Goal: Information Seeking & Learning: Learn about a topic

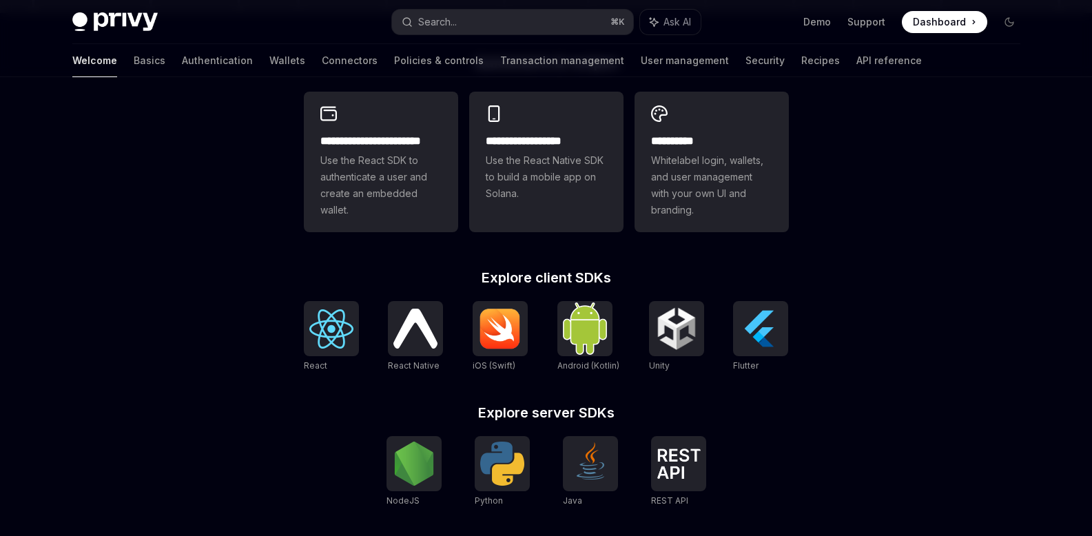
scroll to position [480, 0]
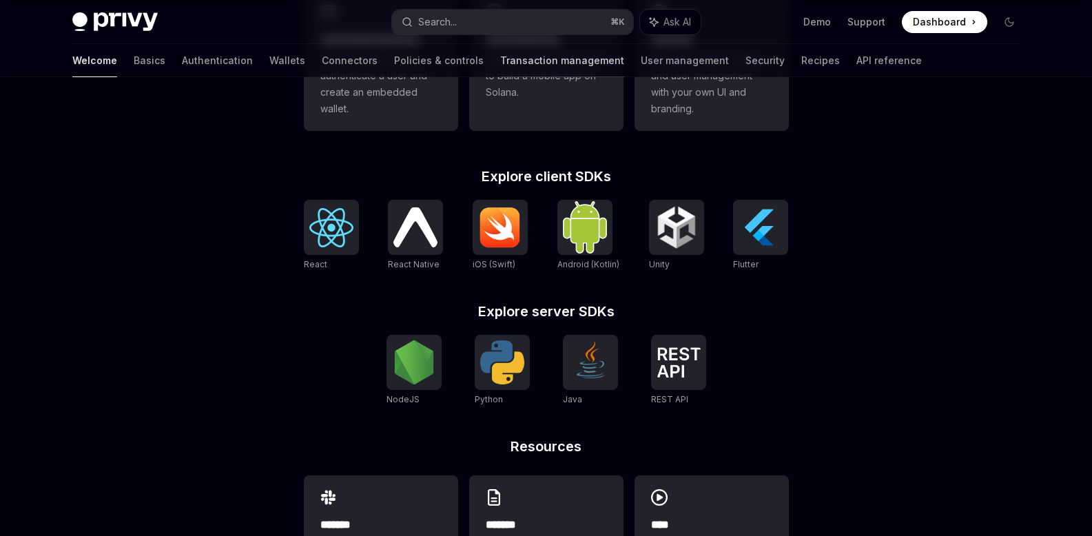
click at [505, 59] on link "Transaction management" at bounding box center [562, 60] width 124 height 33
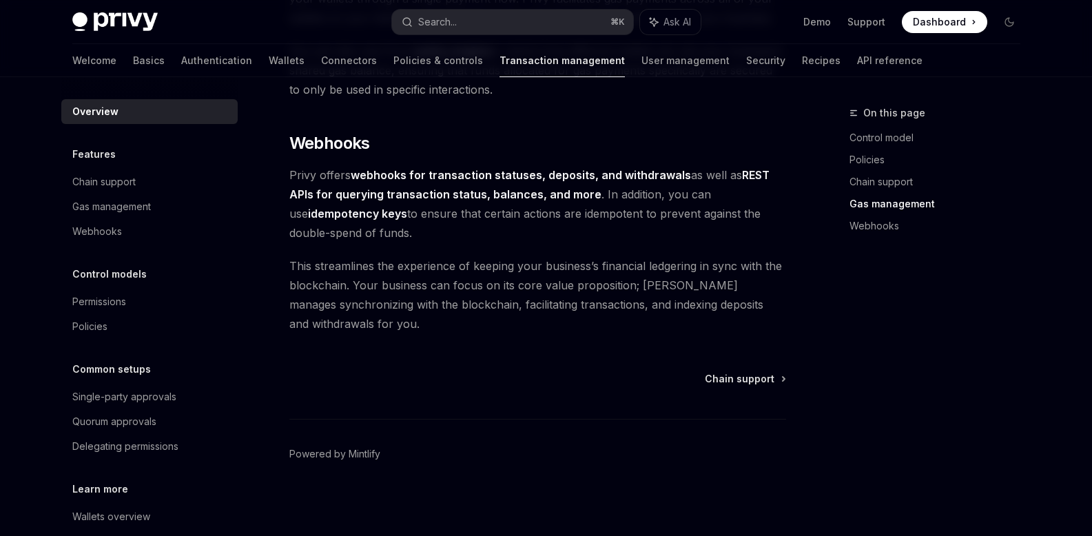
scroll to position [1324, 0]
click at [742, 373] on span "Chain support" at bounding box center [740, 377] width 70 height 14
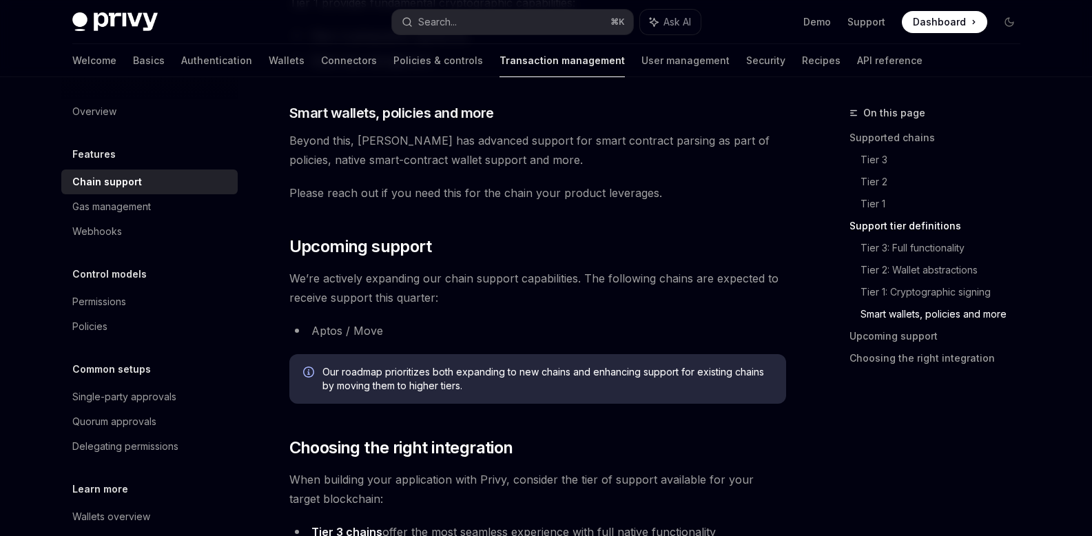
scroll to position [1742, 0]
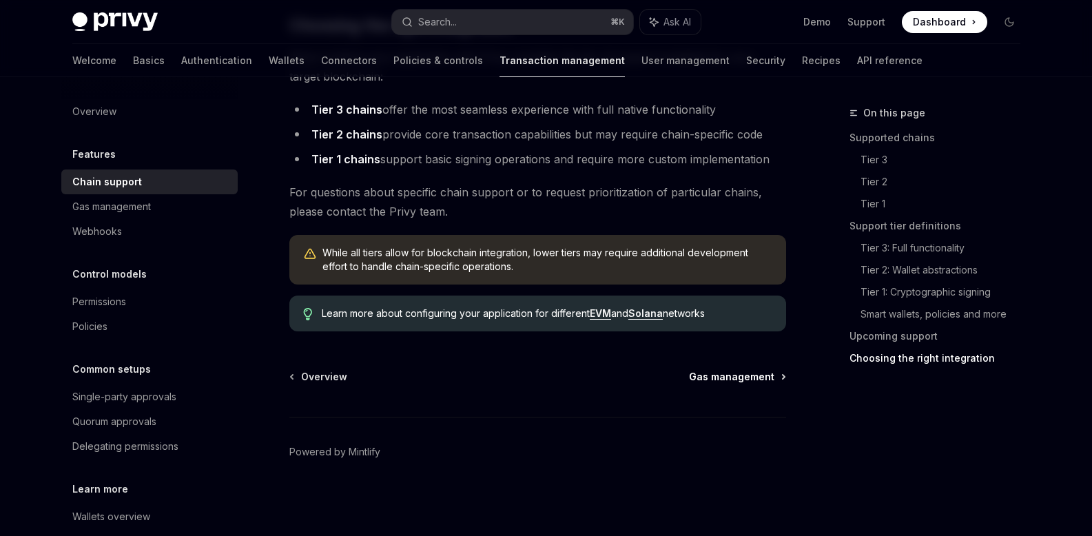
click at [756, 380] on span "Gas management" at bounding box center [731, 377] width 85 height 14
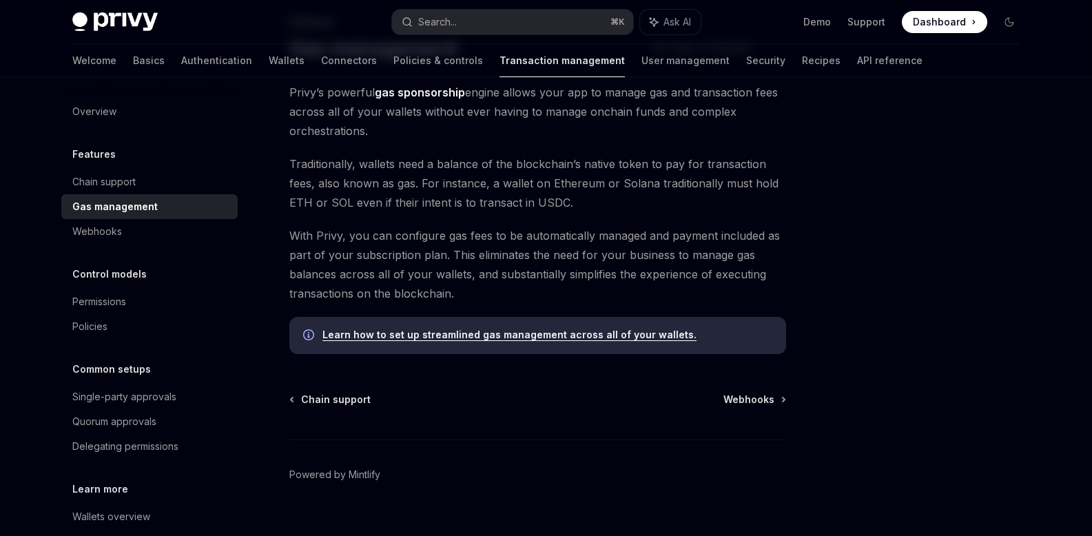
scroll to position [94, 0]
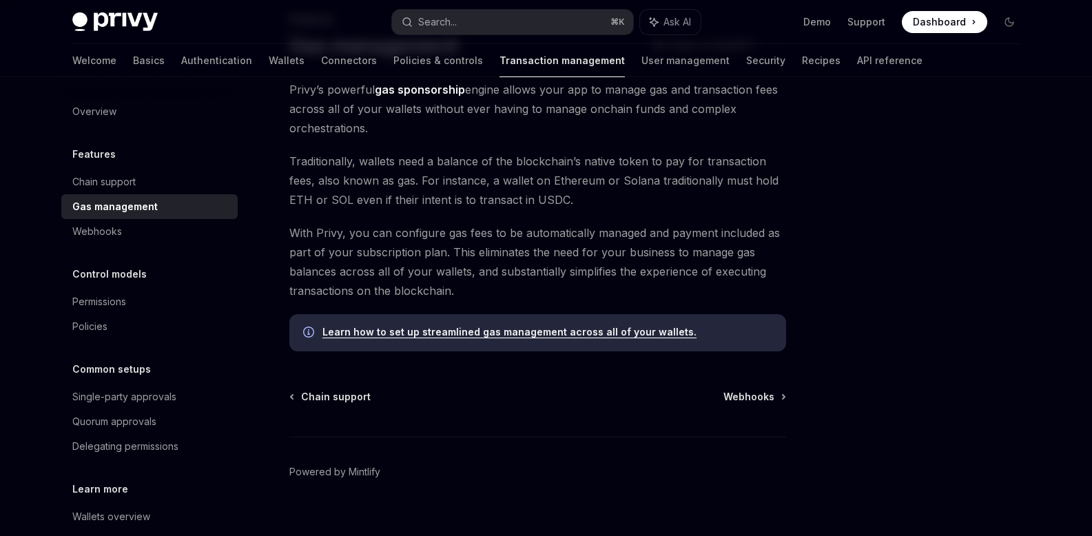
click at [724, 402] on div "Chain support Webhooks" at bounding box center [537, 397] width 497 height 14
click at [751, 400] on span "Webhooks" at bounding box center [749, 397] width 51 height 14
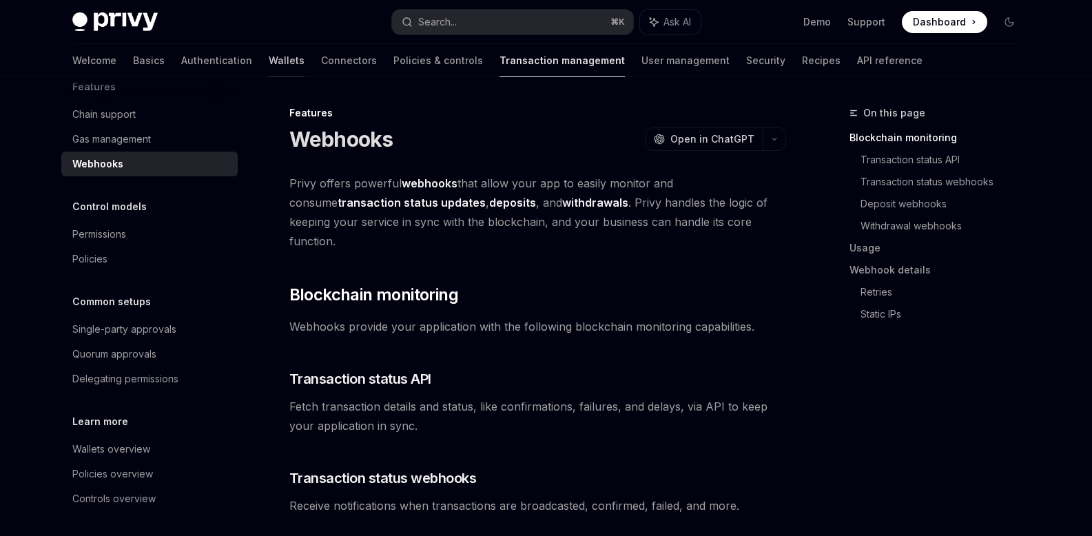
click at [269, 61] on link "Wallets" at bounding box center [287, 60] width 36 height 33
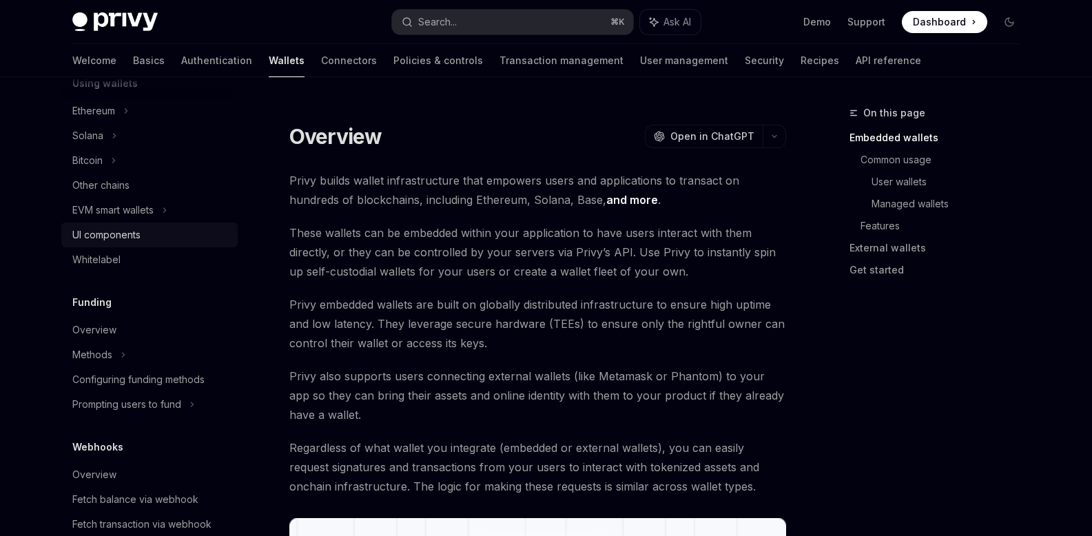
scroll to position [358, 0]
click at [99, 367] on link "Configuring funding methods" at bounding box center [149, 376] width 176 height 25
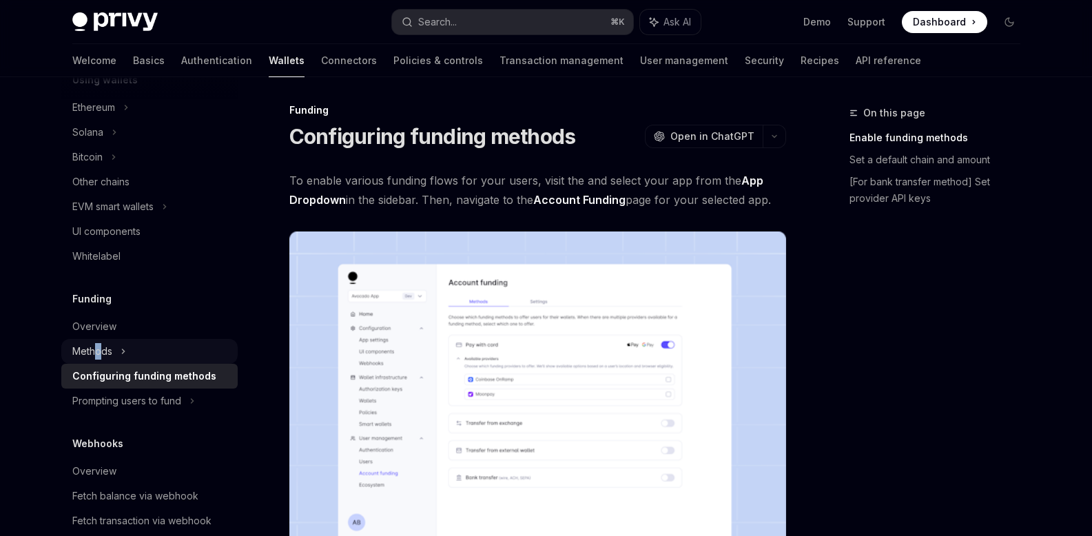
click at [99, 357] on div "Methods" at bounding box center [92, 351] width 40 height 17
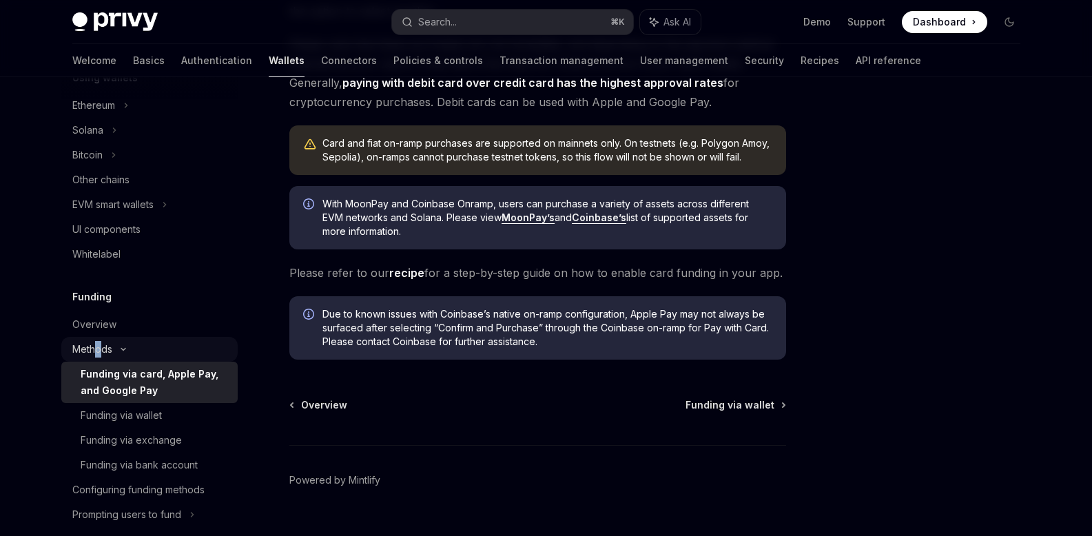
scroll to position [361, 0]
click at [118, 348] on icon at bounding box center [123, 349] width 17 height 6
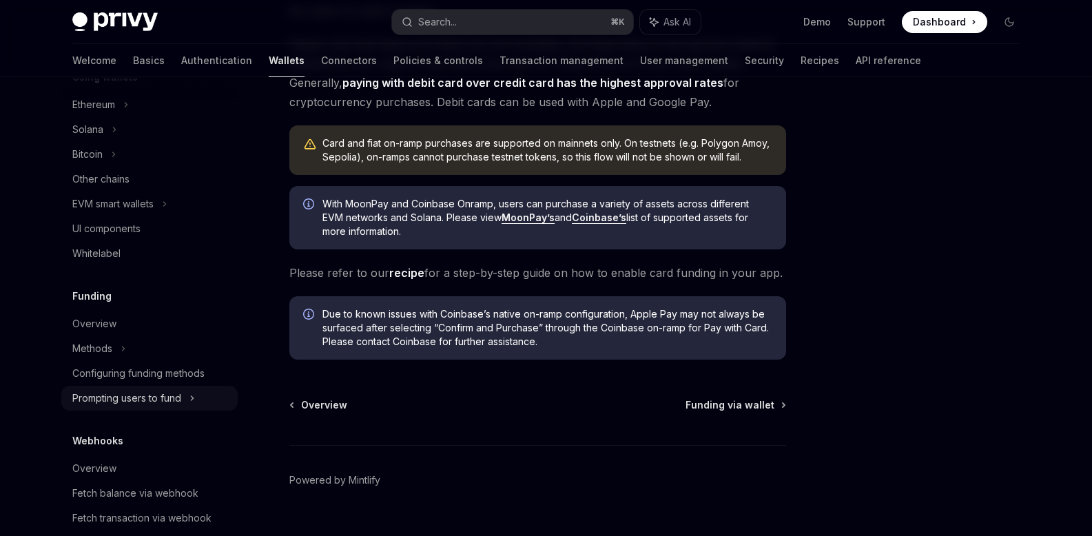
click at [147, 409] on div "Prompting users to fund" at bounding box center [149, 398] width 176 height 25
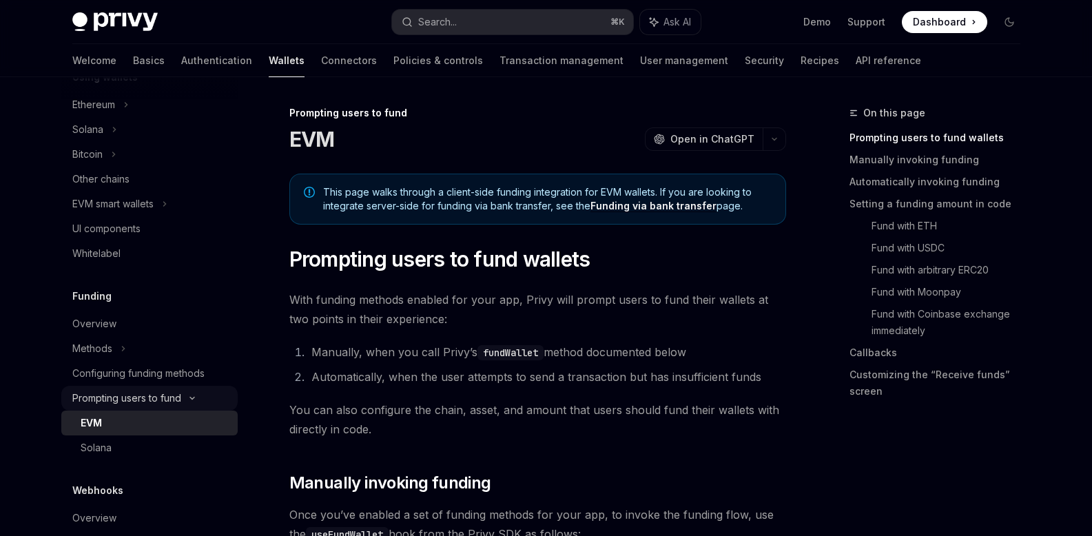
click at [145, 395] on div "Prompting users to fund" at bounding box center [126, 398] width 109 height 17
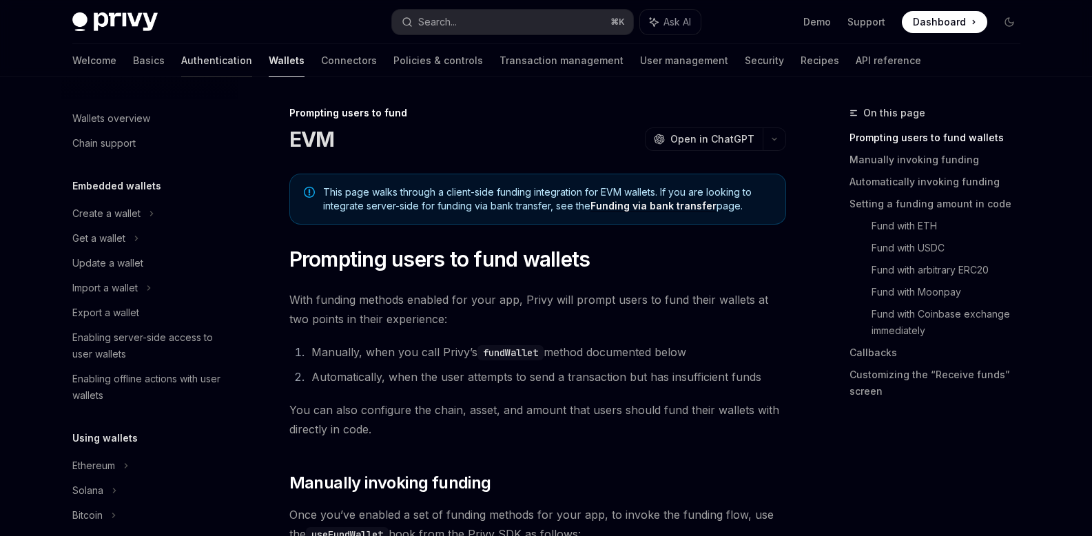
click at [181, 66] on link "Authentication" at bounding box center [216, 60] width 71 height 33
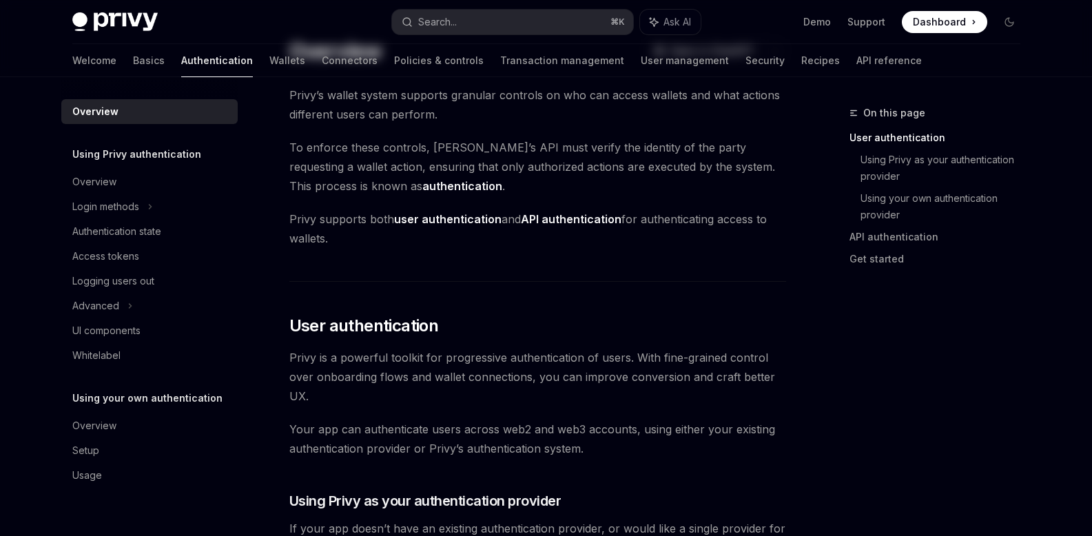
scroll to position [100, 0]
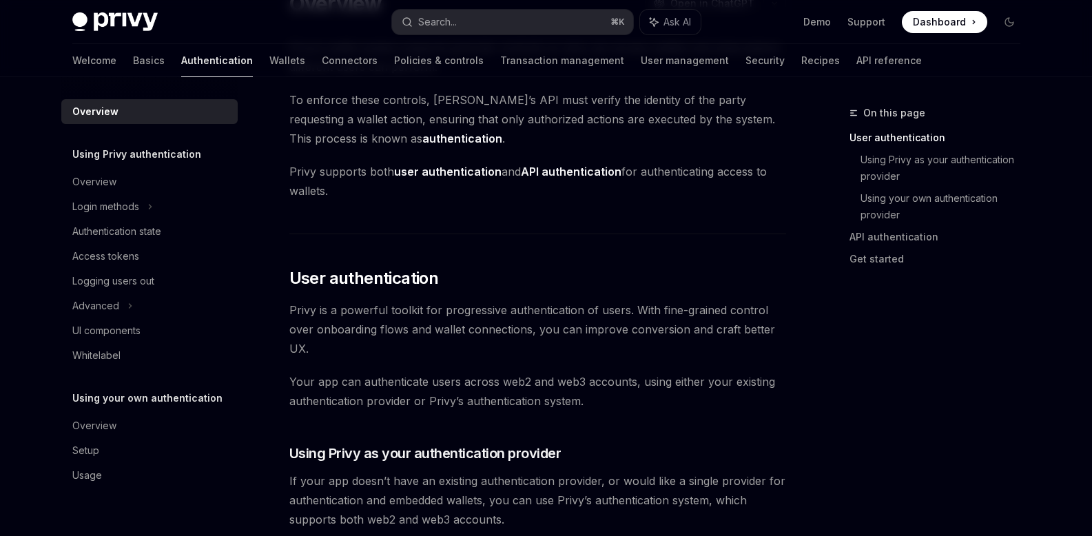
drag, startPoint x: 334, startPoint y: 265, endPoint x: 338, endPoint y: 254, distance: 11.8
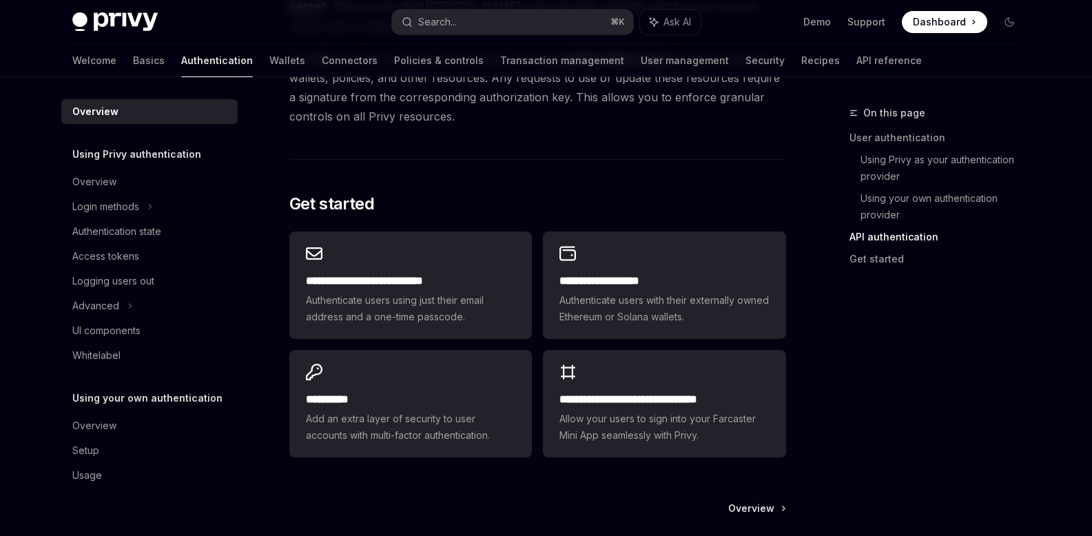
scroll to position [1117, 0]
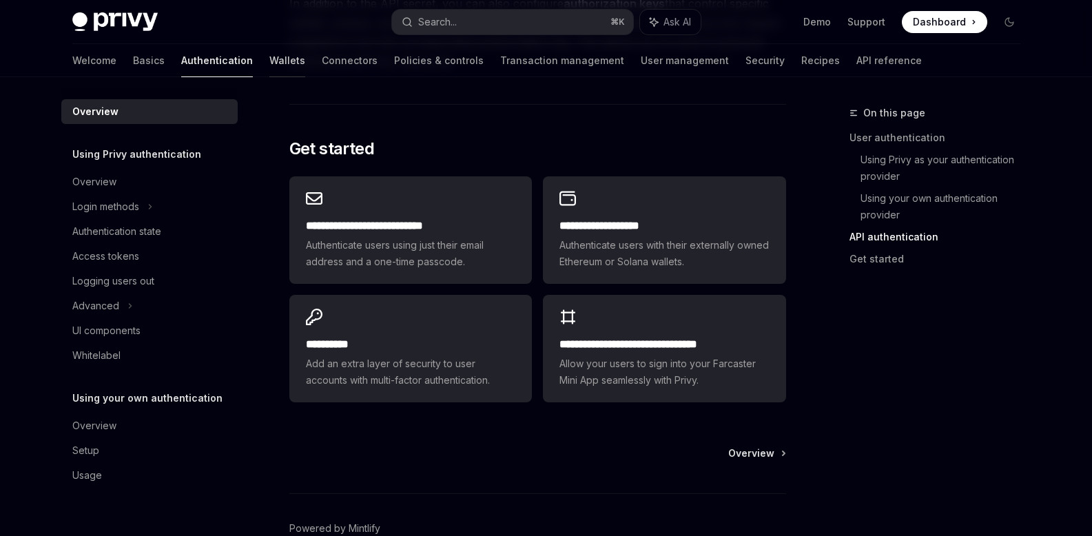
click at [269, 56] on link "Wallets" at bounding box center [287, 60] width 36 height 33
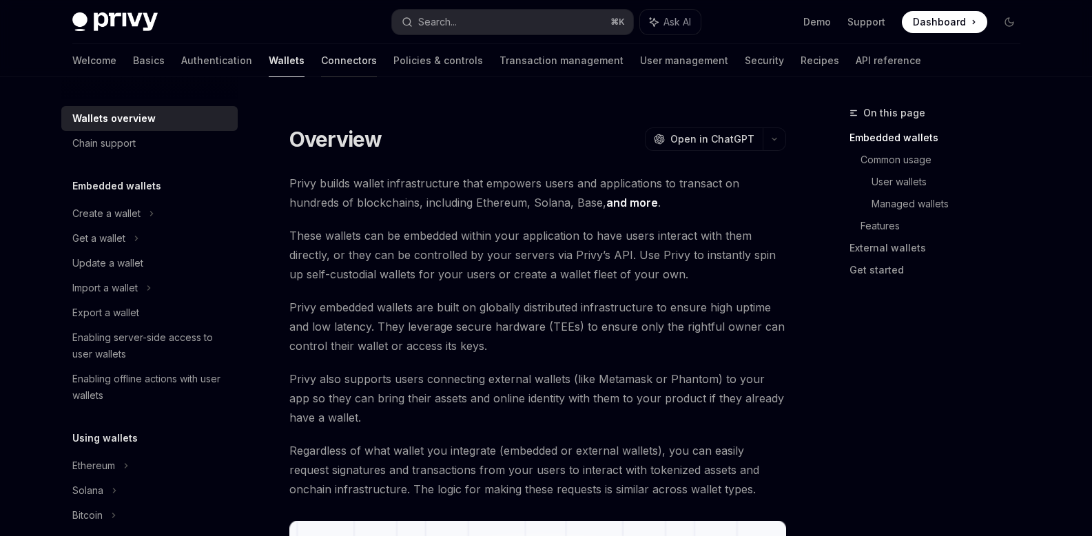
click at [321, 59] on link "Connectors" at bounding box center [349, 60] width 56 height 33
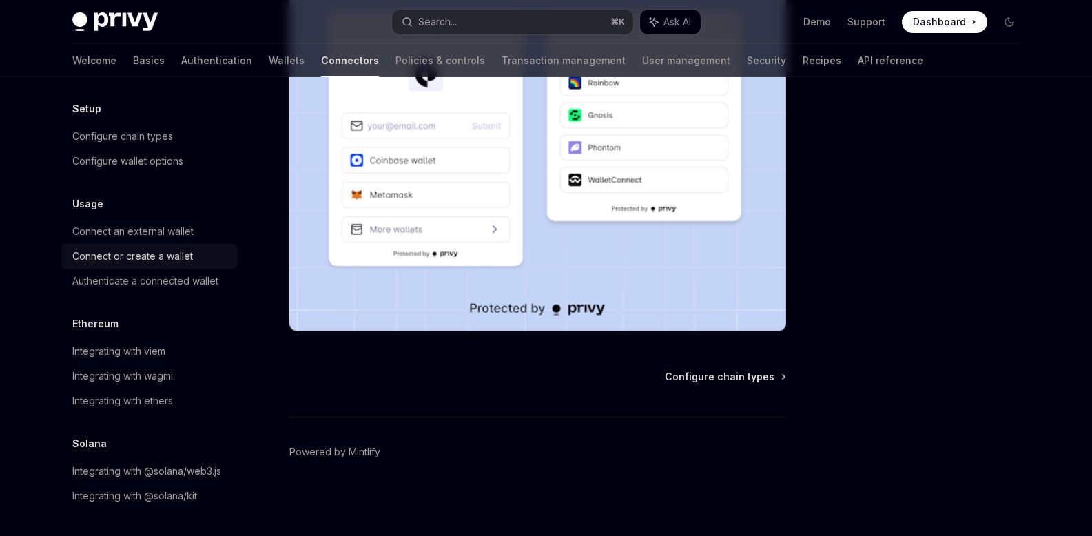
scroll to position [62, 0]
click at [161, 368] on div "Integrating with wagmi" at bounding box center [122, 376] width 101 height 17
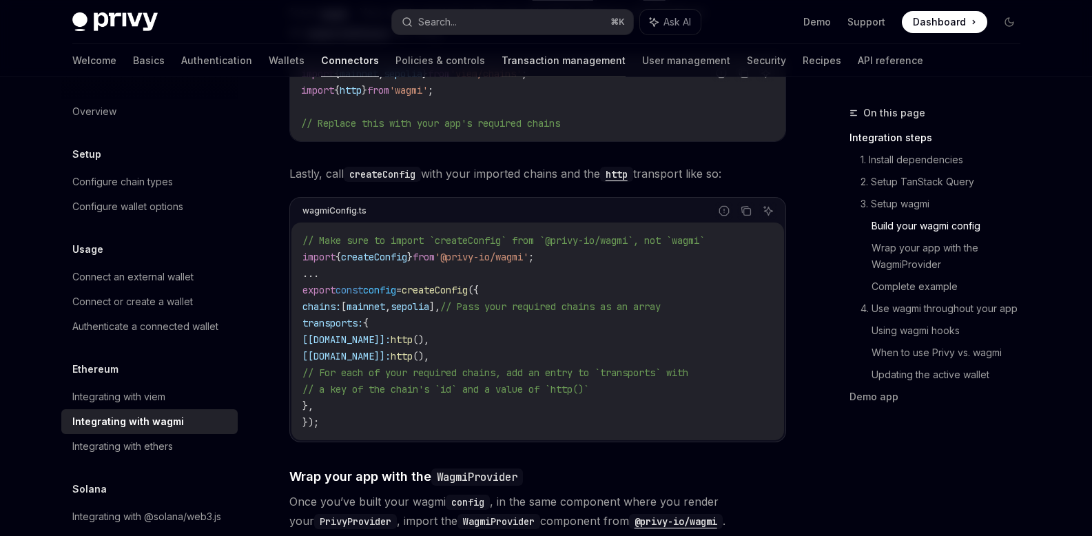
click at [527, 67] on link "Transaction management" at bounding box center [564, 60] width 124 height 33
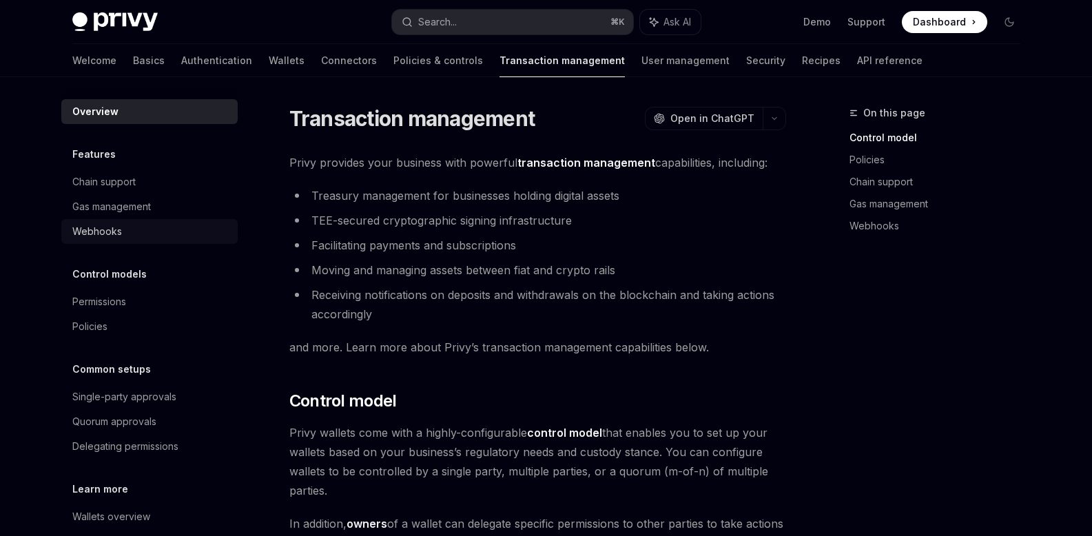
click at [110, 241] on link "Webhooks" at bounding box center [149, 231] width 176 height 25
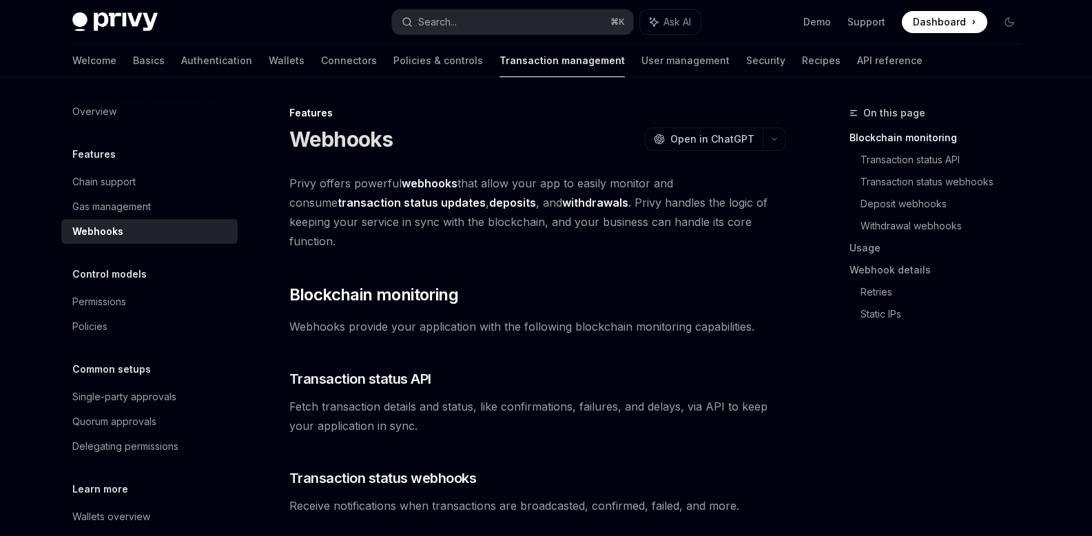
click at [130, 227] on div "Webhooks" at bounding box center [150, 231] width 157 height 17
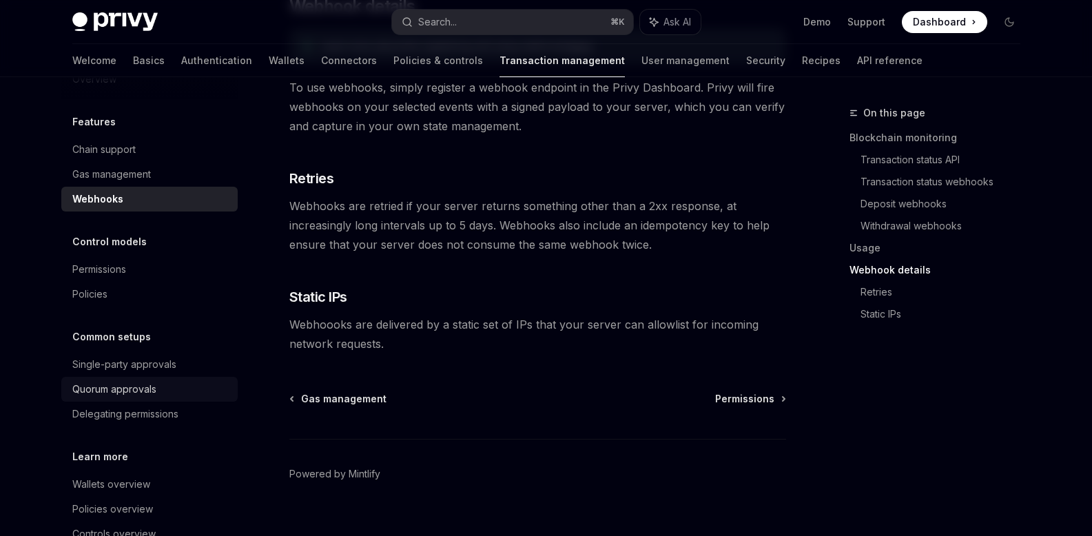
scroll to position [34, 0]
click at [172, 371] on link "Single-party approvals" at bounding box center [149, 362] width 176 height 25
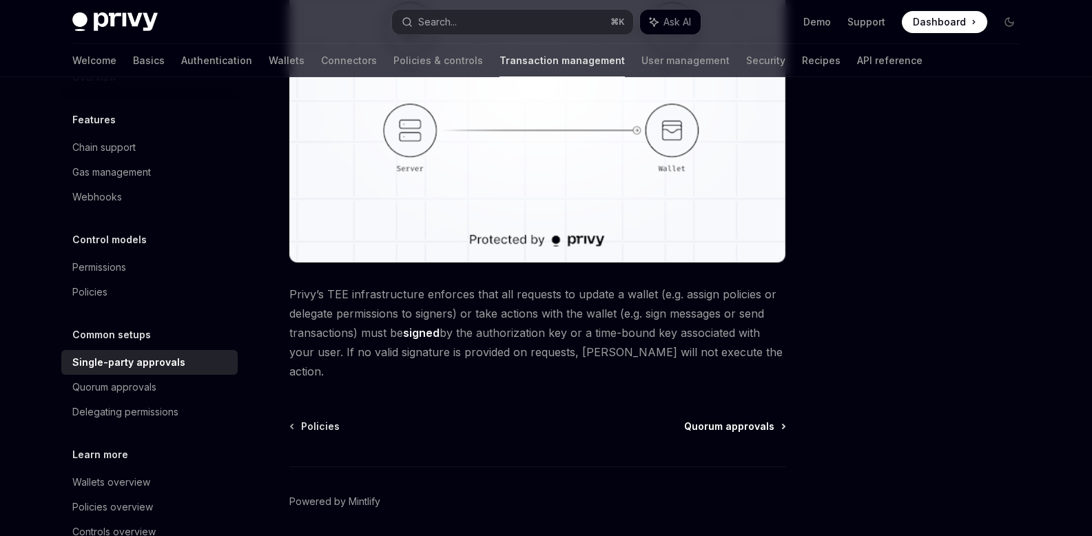
scroll to position [347, 0]
click at [743, 419] on span "Quorum approvals" at bounding box center [729, 426] width 90 height 14
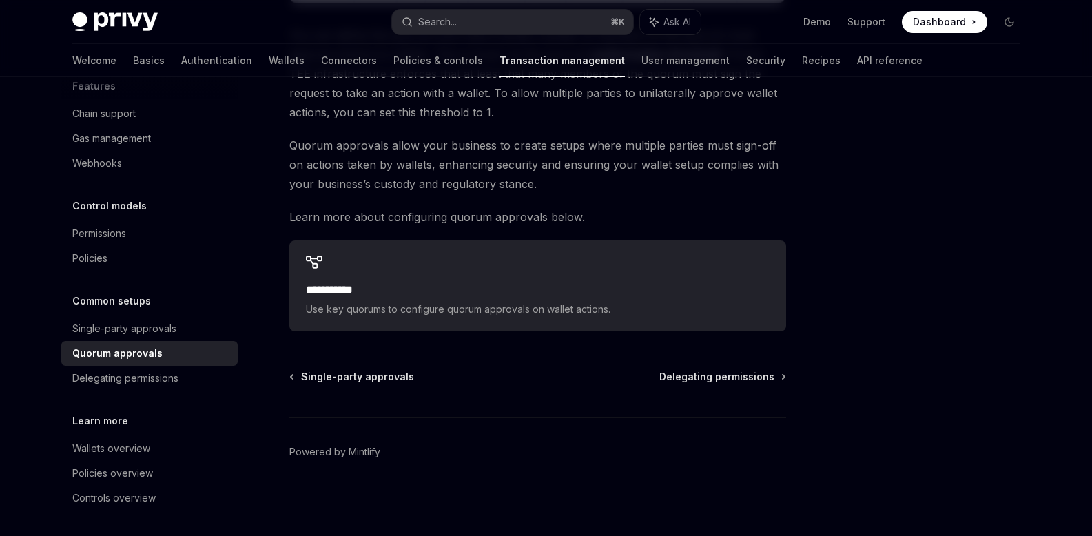
scroll to position [70, 0]
click at [857, 59] on link "API reference" at bounding box center [889, 60] width 65 height 33
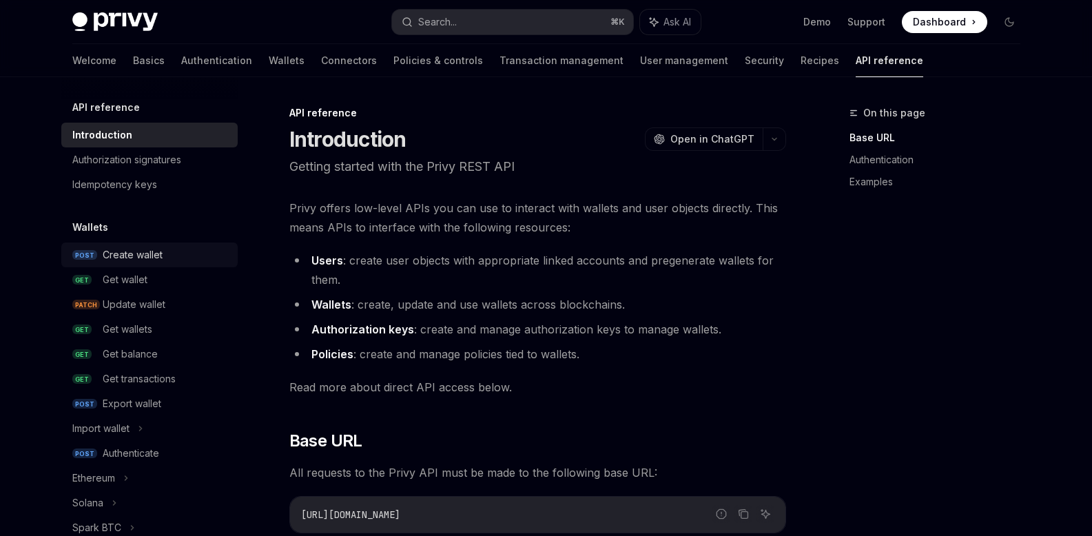
click at [119, 263] on div "Create wallet" at bounding box center [133, 255] width 60 height 17
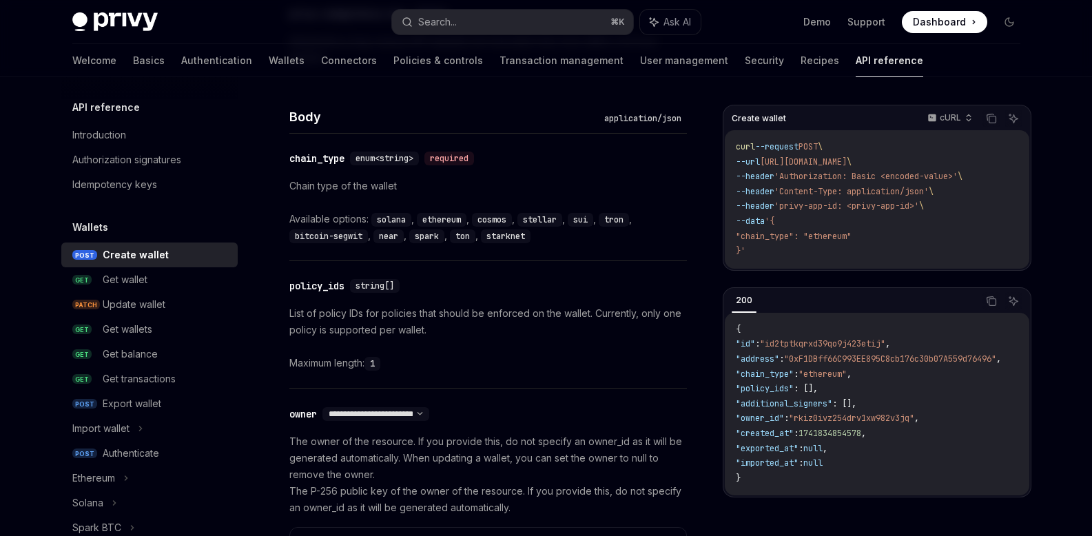
scroll to position [695, 0]
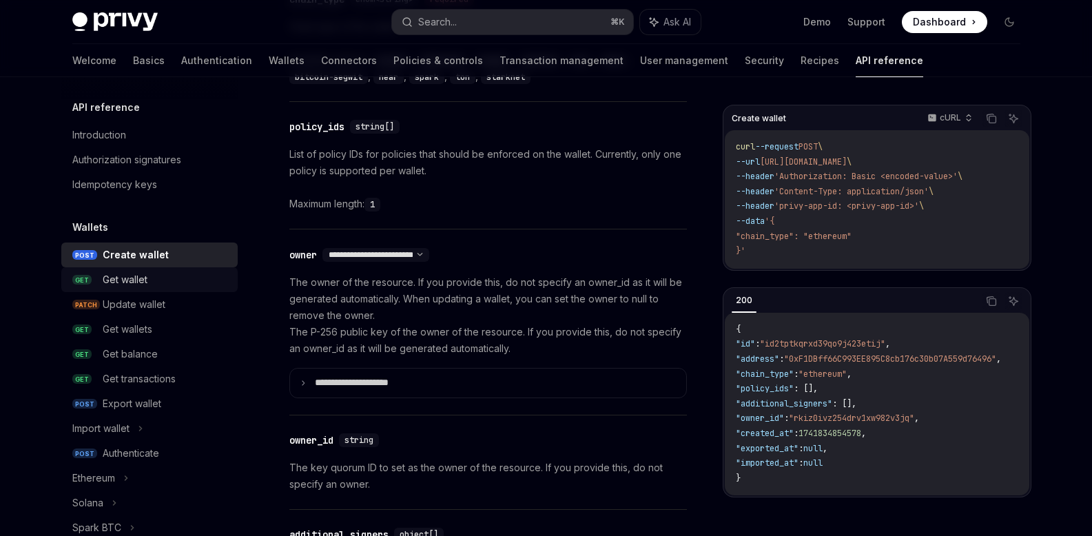
click at [136, 285] on div "Get wallet" at bounding box center [125, 280] width 45 height 17
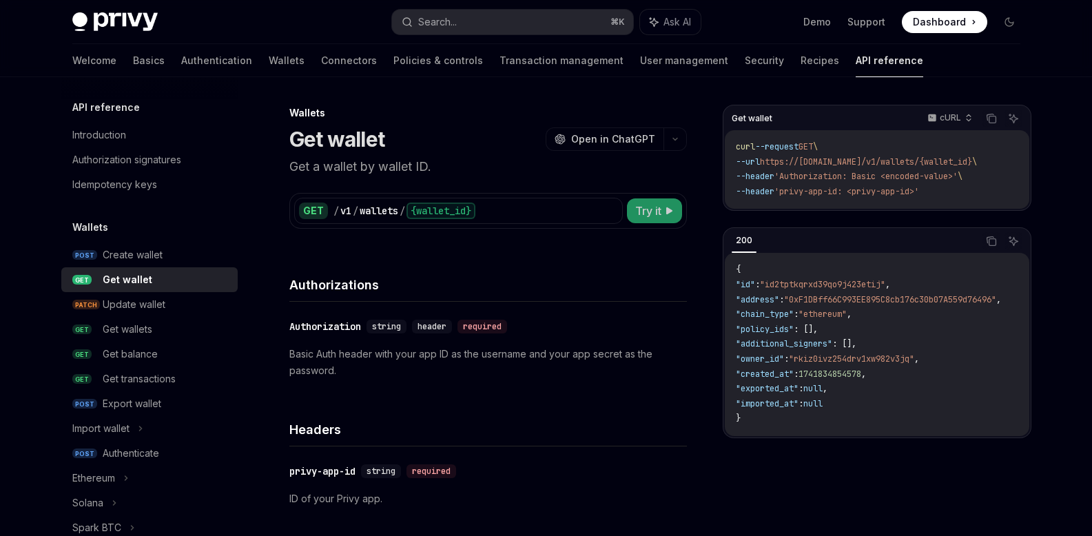
click at [659, 207] on span "Try it" at bounding box center [648, 211] width 26 height 17
type textarea "*"
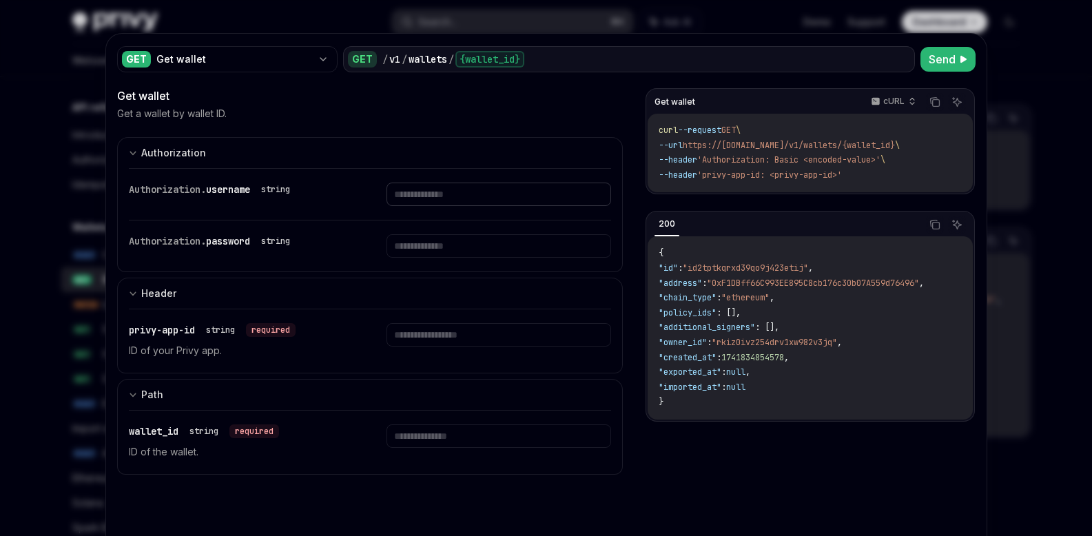
click at [458, 194] on input "text" at bounding box center [499, 194] width 225 height 23
type input "*********"
type input "*"
type input "*********"
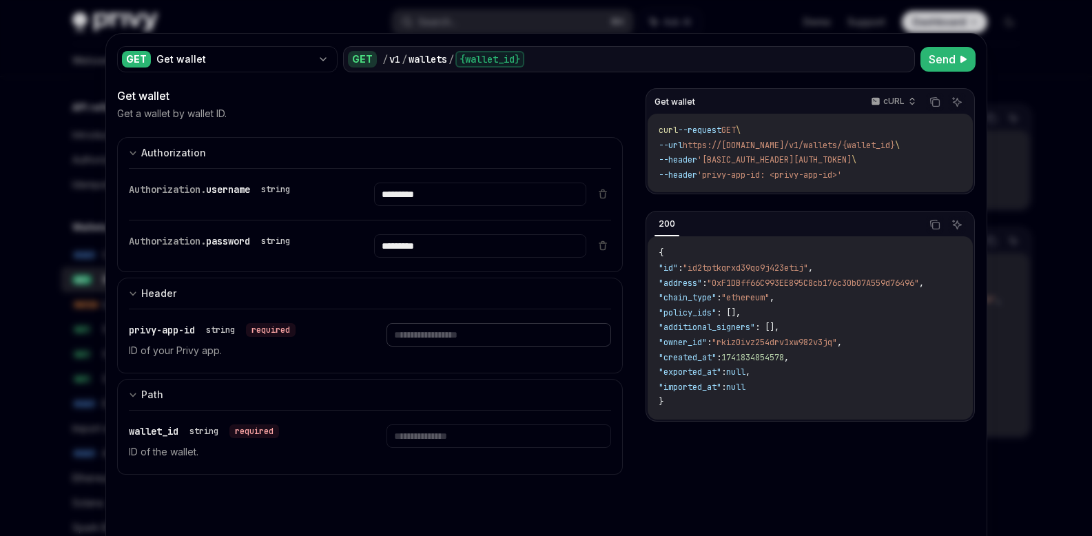
click at [464, 339] on input "text" at bounding box center [499, 334] width 225 height 23
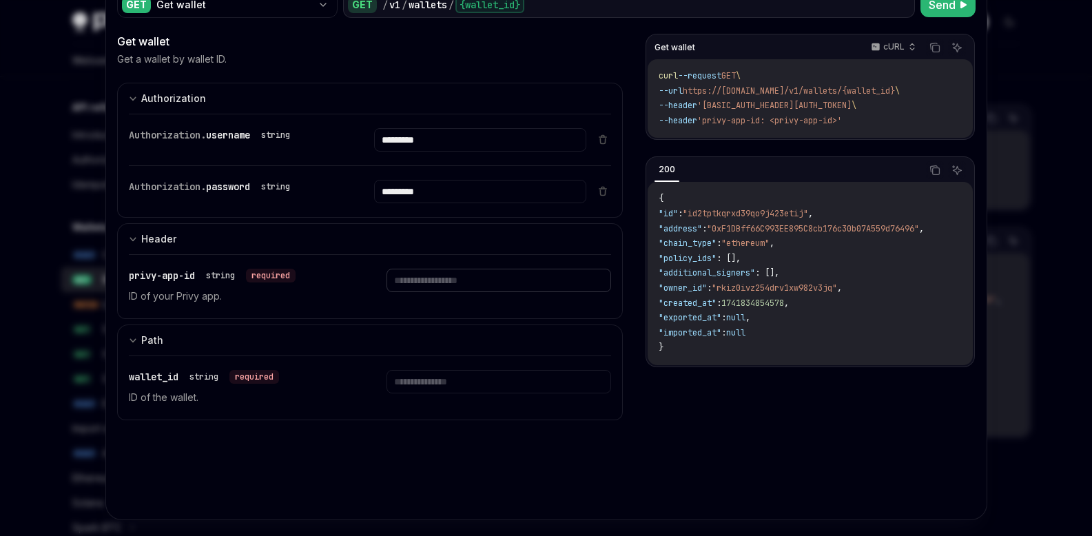
scroll to position [72, 0]
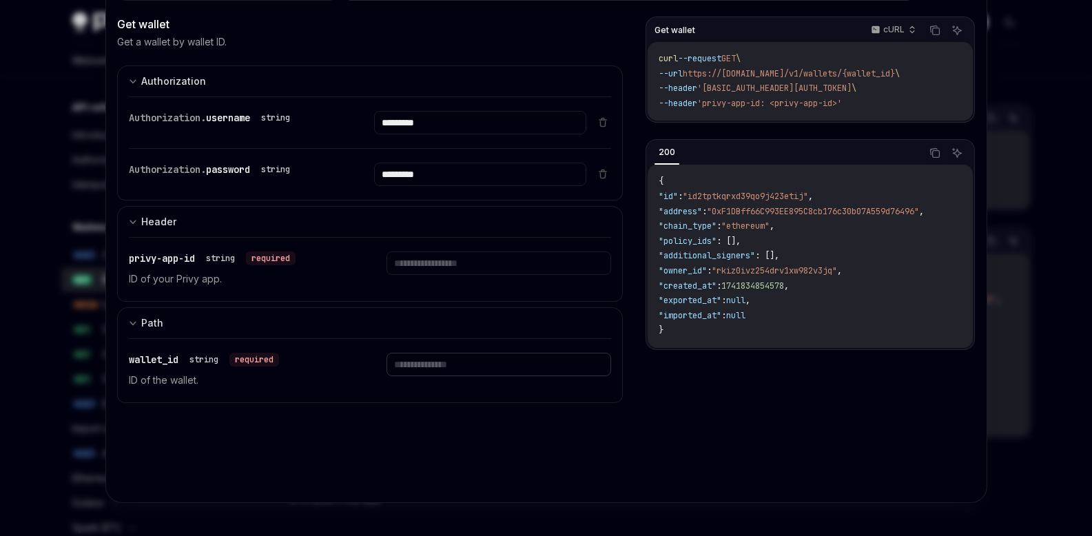
click at [444, 374] on input "text" at bounding box center [499, 364] width 225 height 23
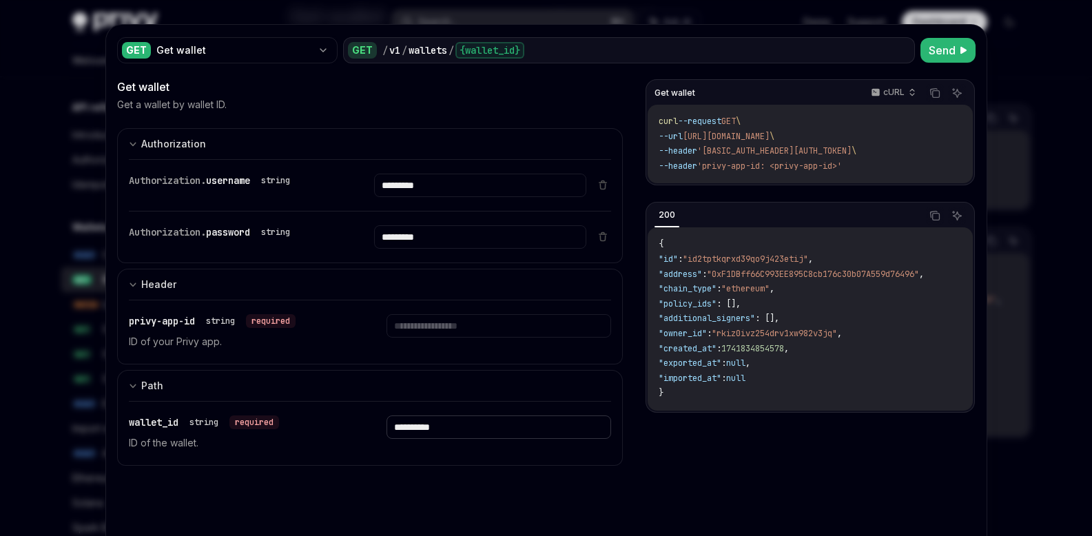
scroll to position [23, 0]
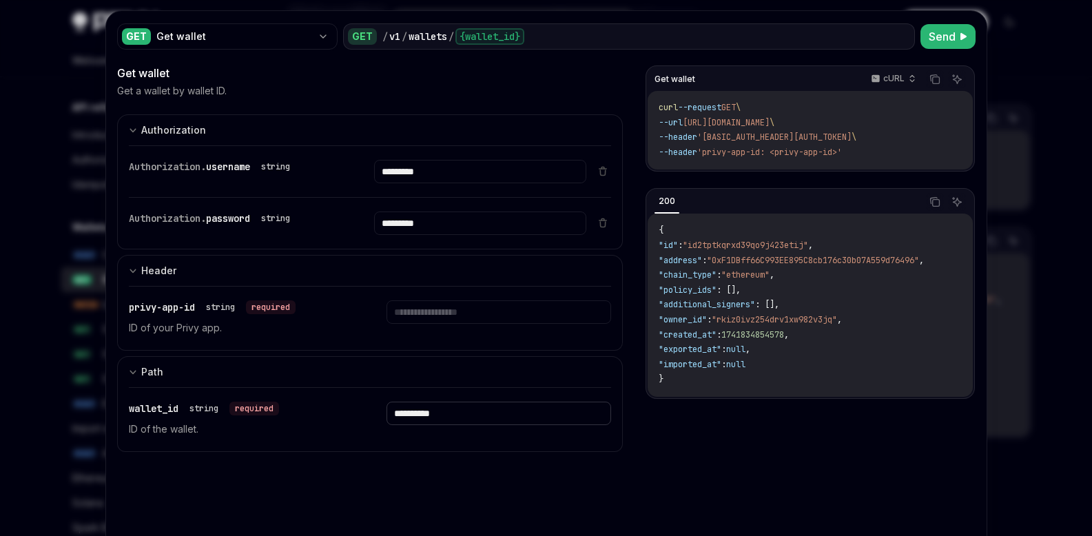
click at [465, 415] on input "**********" at bounding box center [499, 413] width 225 height 23
type input "**********"
click at [962, 43] on button "Send" at bounding box center [948, 36] width 55 height 25
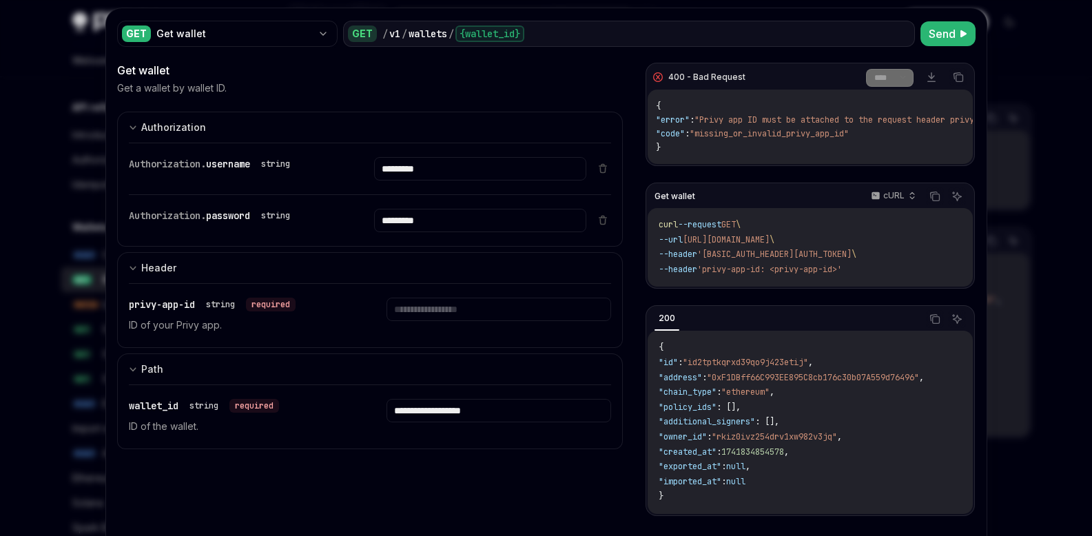
scroll to position [35, 0]
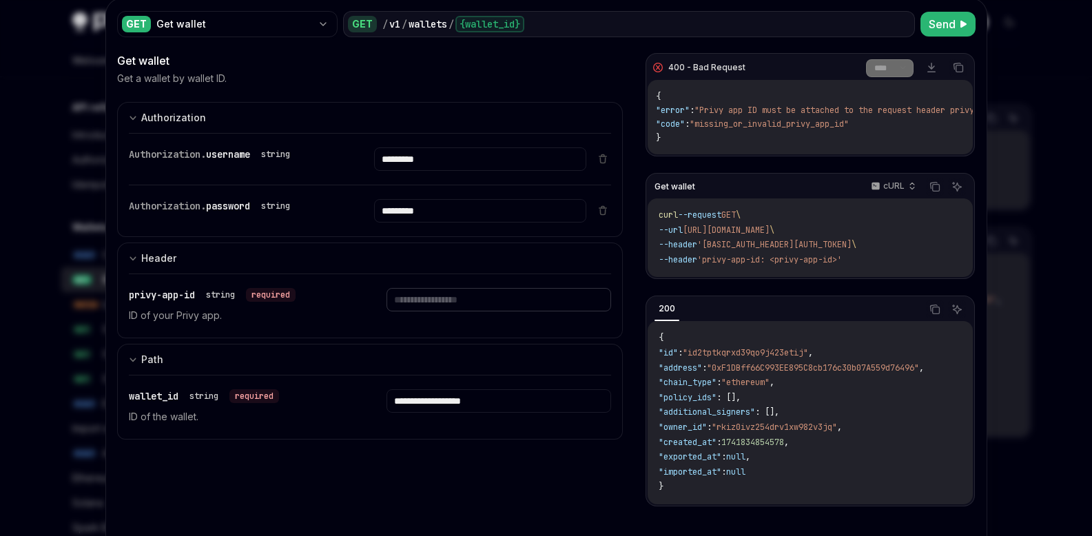
click at [432, 307] on input "text" at bounding box center [499, 299] width 225 height 23
click at [960, 28] on icon at bounding box center [964, 24] width 8 height 8
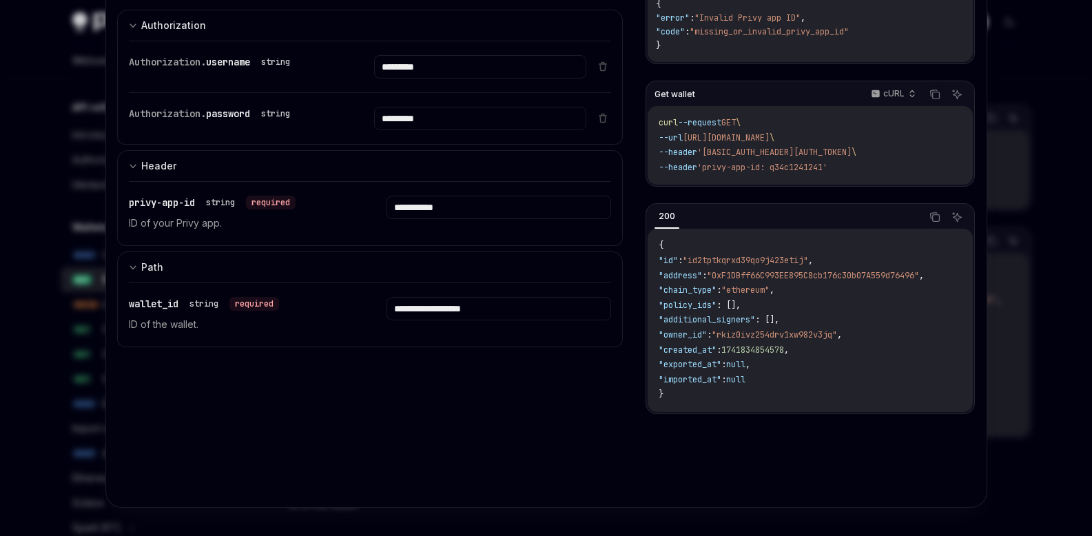
scroll to position [114, 0]
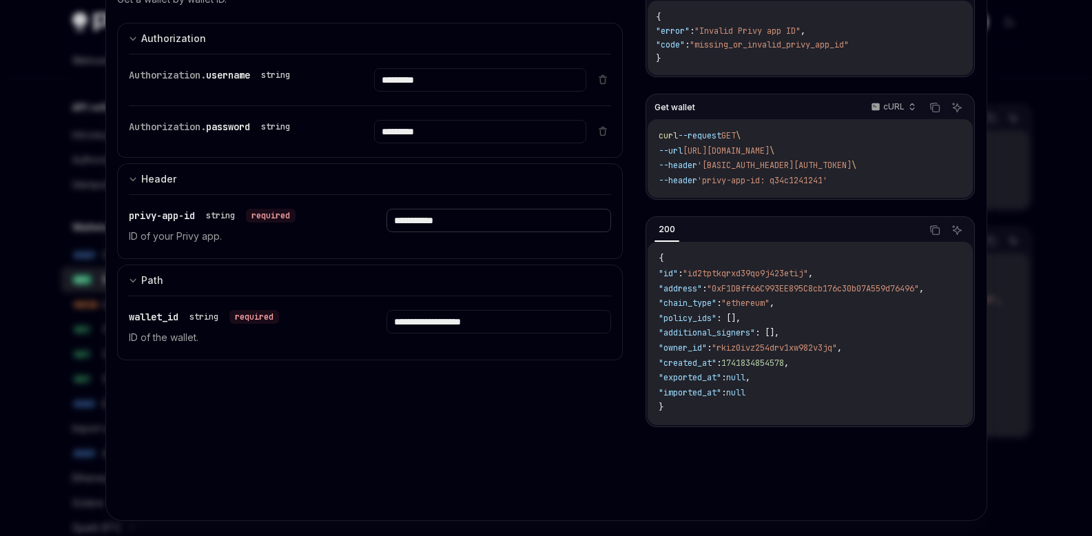
click at [473, 220] on input "**********" at bounding box center [499, 220] width 225 height 23
type input "*"
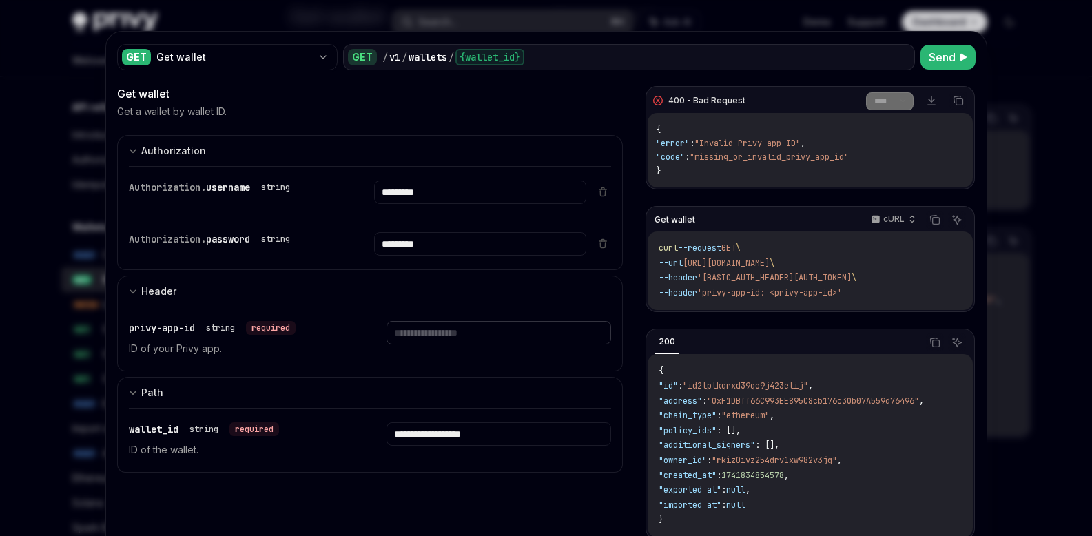
scroll to position [0, 0]
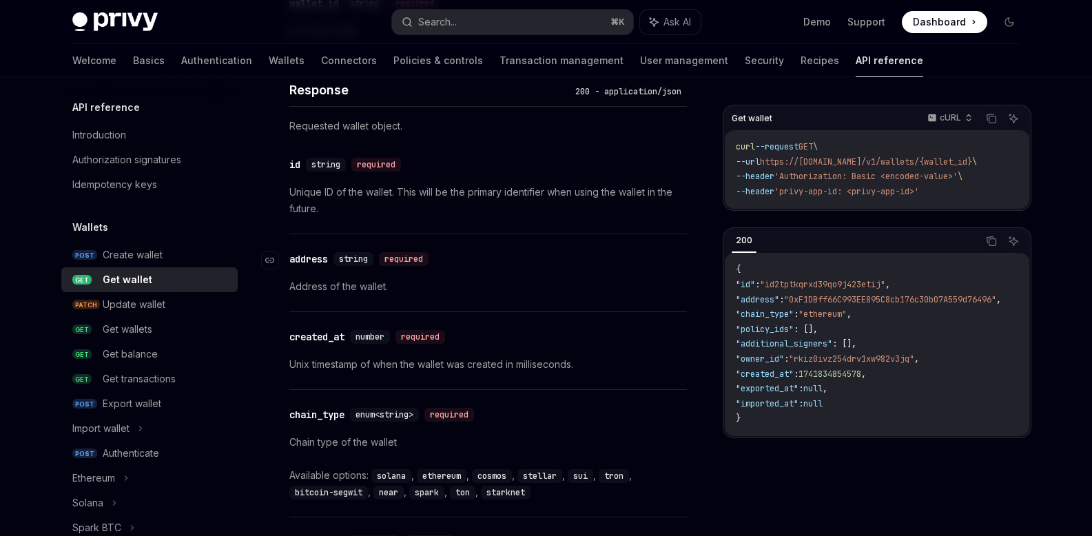
scroll to position [581, 0]
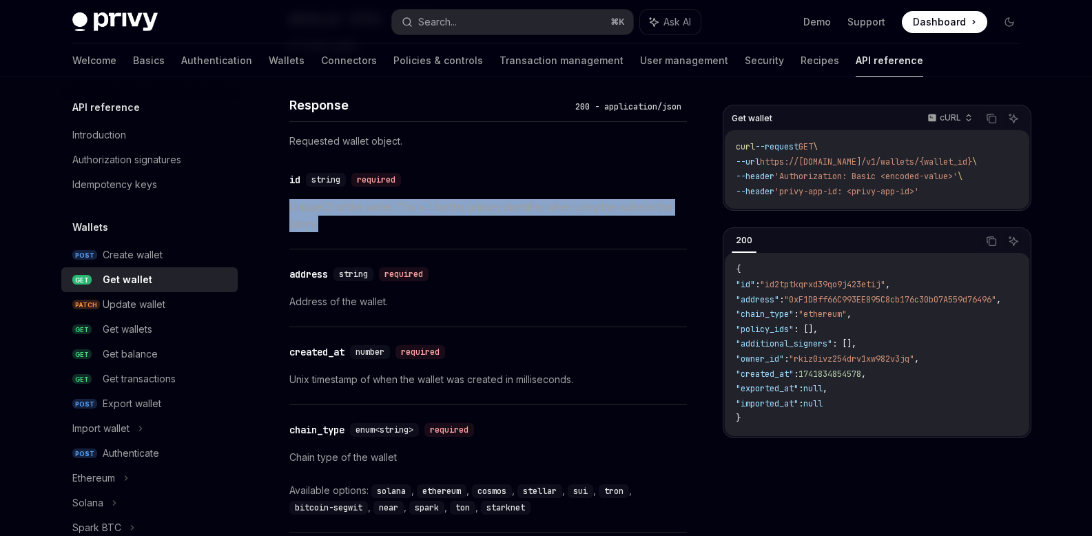
drag, startPoint x: 326, startPoint y: 221, endPoint x: 284, endPoint y: 209, distance: 43.8
click at [284, 209] on div "Wallets Get wallet OpenAI Open in ChatGPT Get a wallet by wallet ID. OpenAI Ope…" at bounding box center [359, 401] width 662 height 1755
click at [582, 227] on p "Unique ID of the wallet. This will be the primary identifier when using the wal…" at bounding box center [488, 215] width 398 height 33
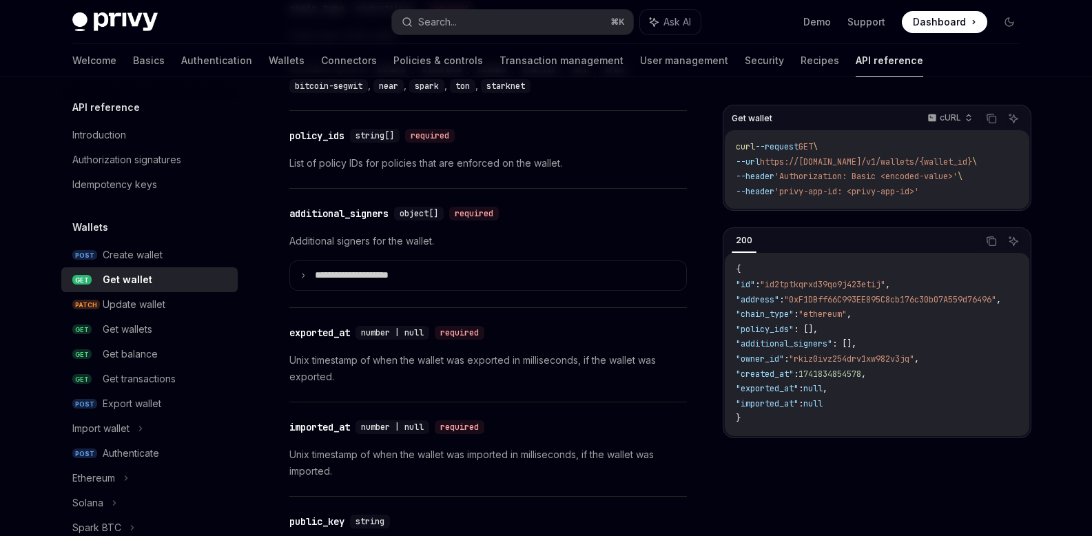
scroll to position [1008, 0]
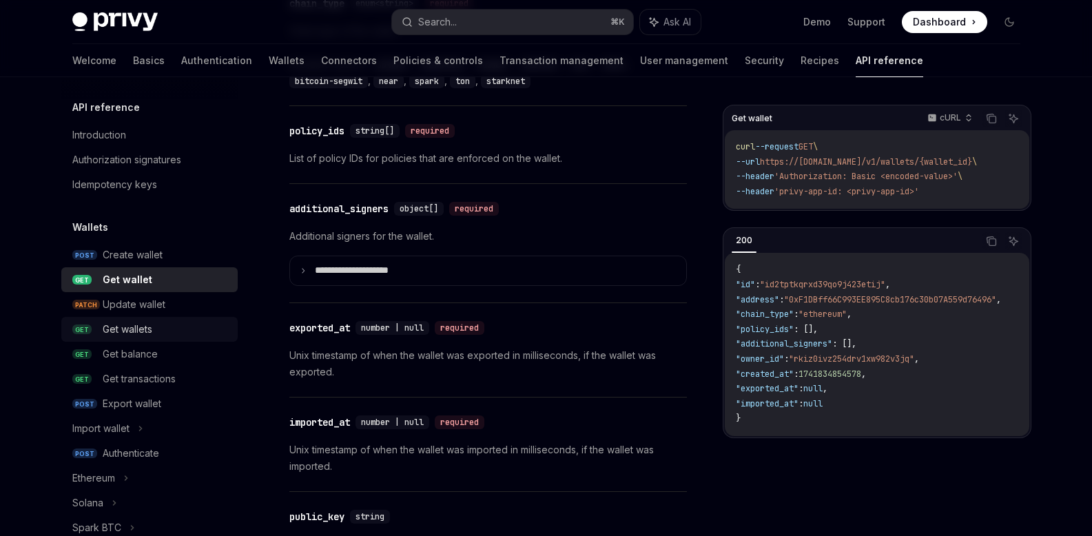
click at [153, 338] on link "GET Get wallets" at bounding box center [149, 329] width 176 height 25
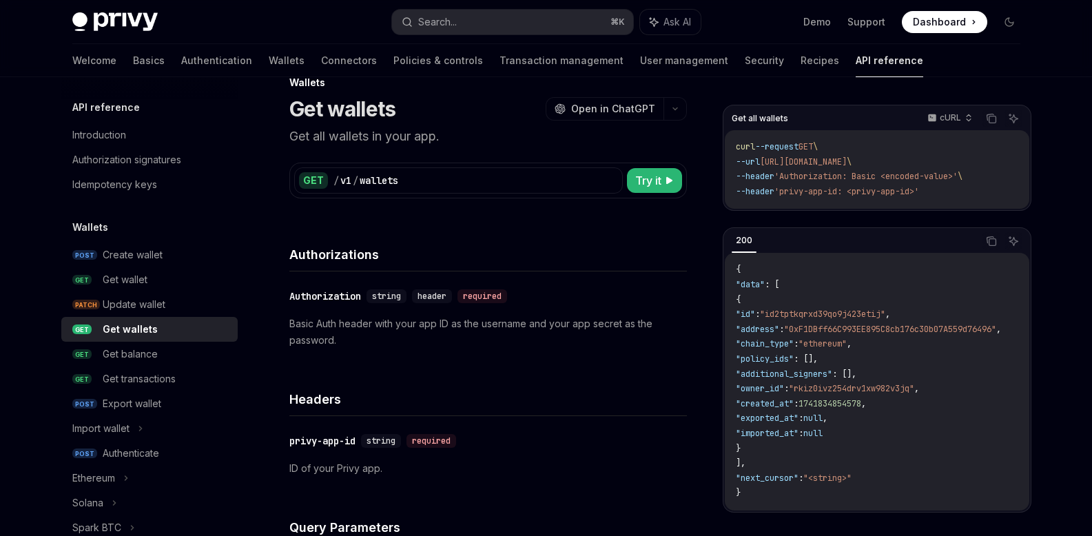
scroll to position [32, 0]
click at [649, 181] on span "Try it" at bounding box center [648, 179] width 26 height 17
type textarea "*"
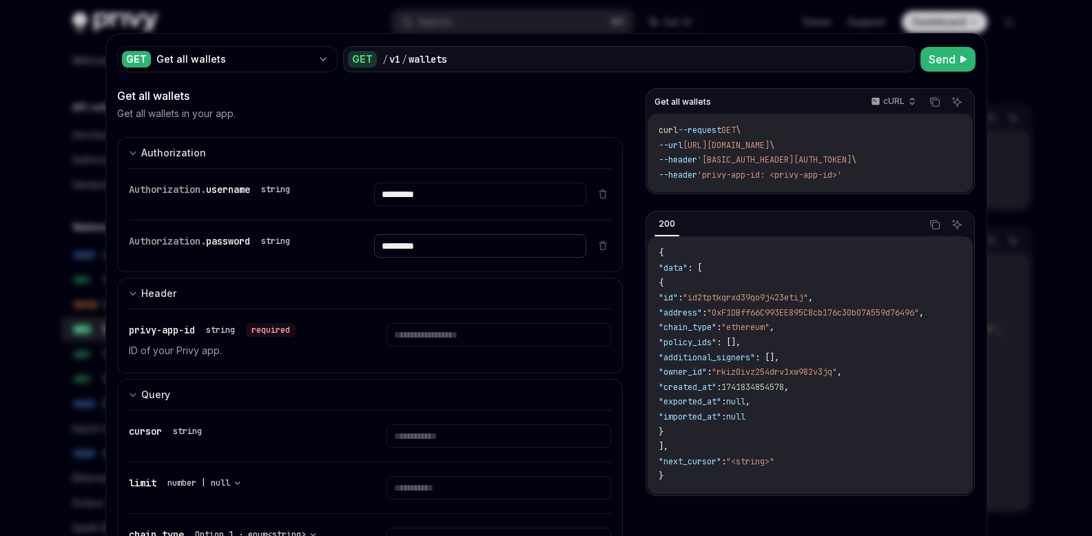
click at [435, 248] on input "*********" at bounding box center [480, 245] width 212 height 23
type input "*"
click at [478, 190] on input "*********" at bounding box center [480, 194] width 212 height 23
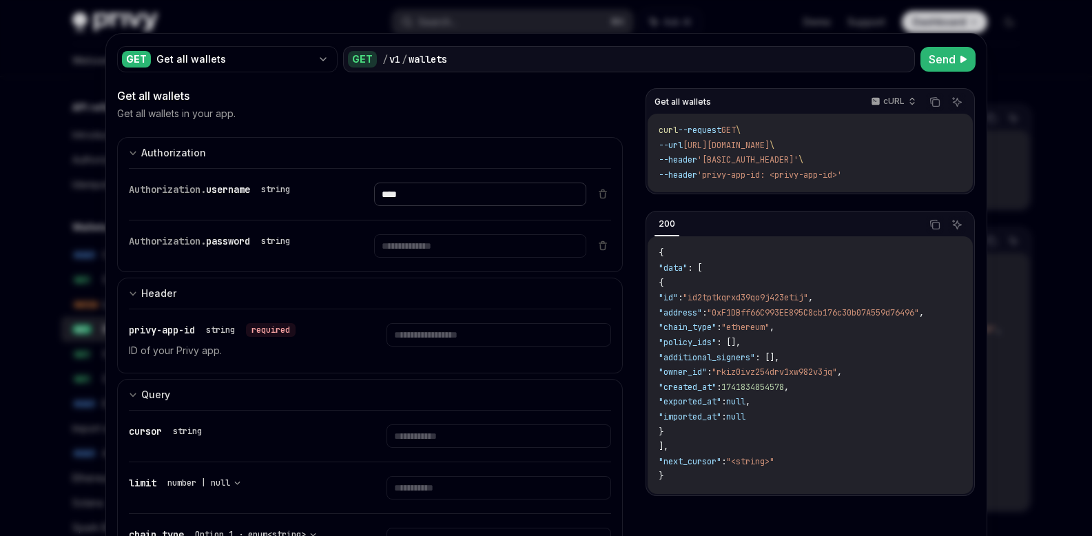
type input "****"
click at [420, 258] on div "Authorization. password string" at bounding box center [358, 246] width 458 height 51
click at [423, 250] on input "text" at bounding box center [480, 245] width 212 height 23
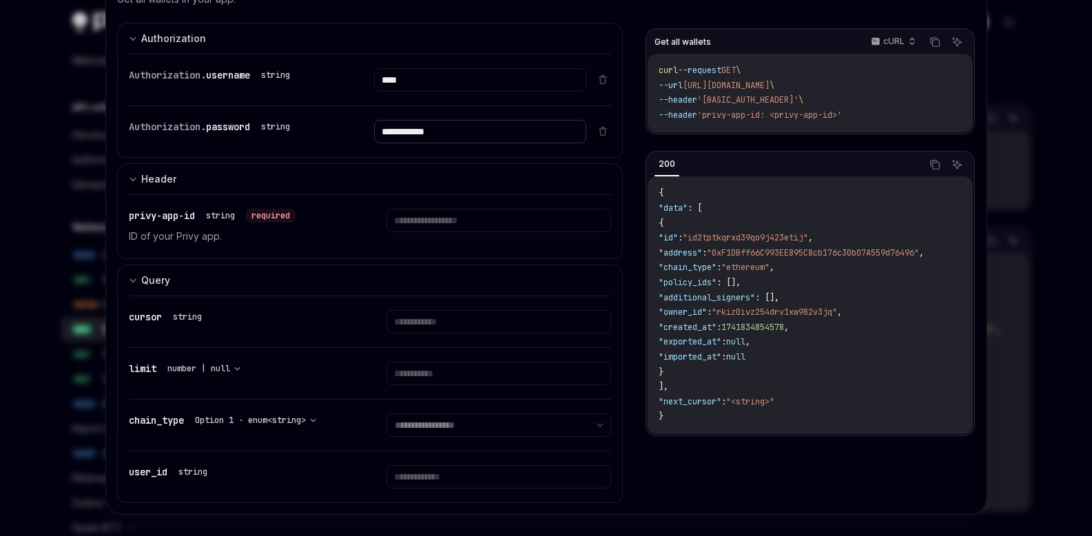
scroll to position [126, 0]
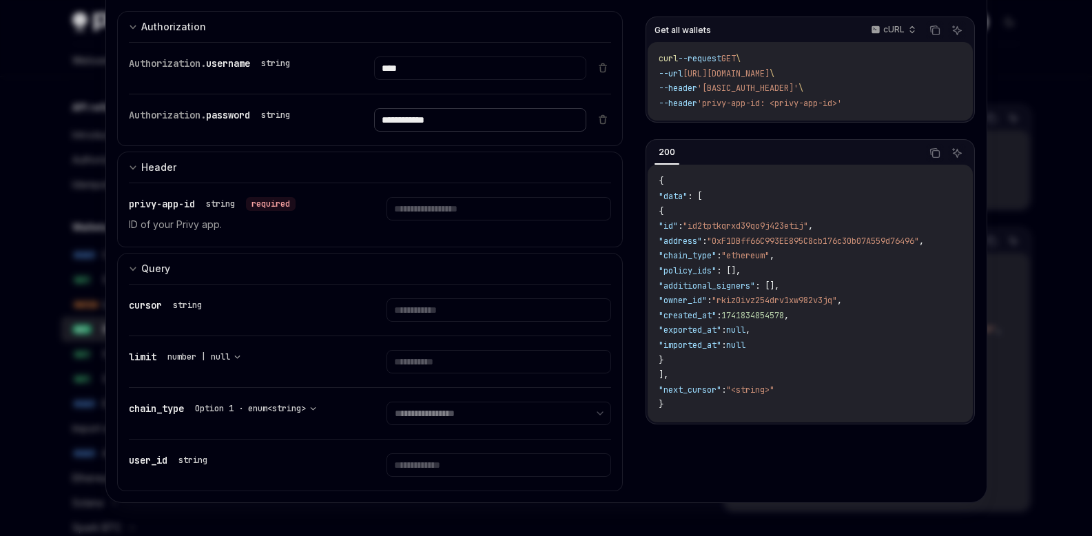
type input "**********"
click at [489, 317] on input "text" at bounding box center [499, 309] width 225 height 23
type input "*"
click at [445, 469] on input "text" at bounding box center [499, 465] width 225 height 23
type input "*"
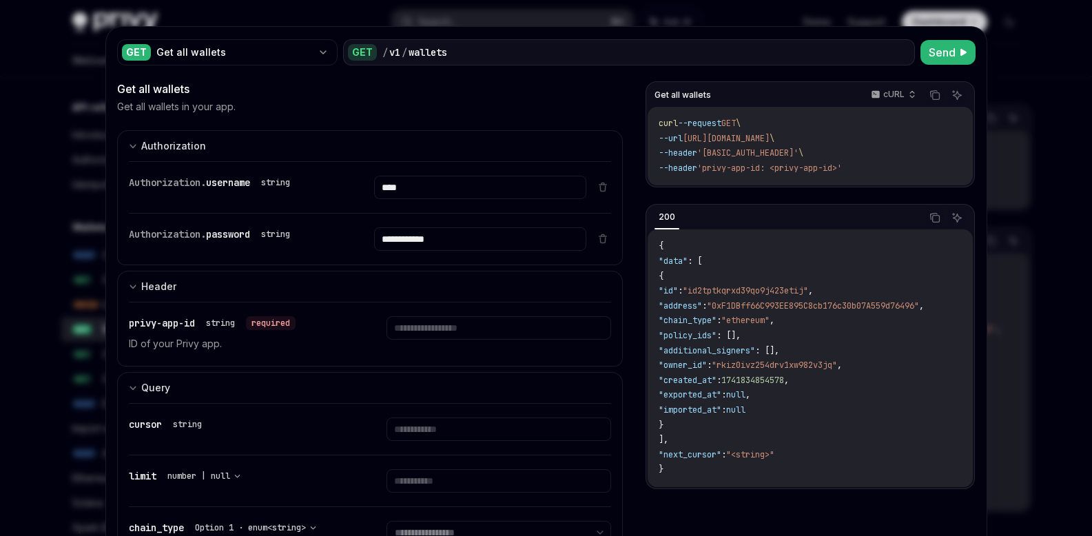
scroll to position [0, 0]
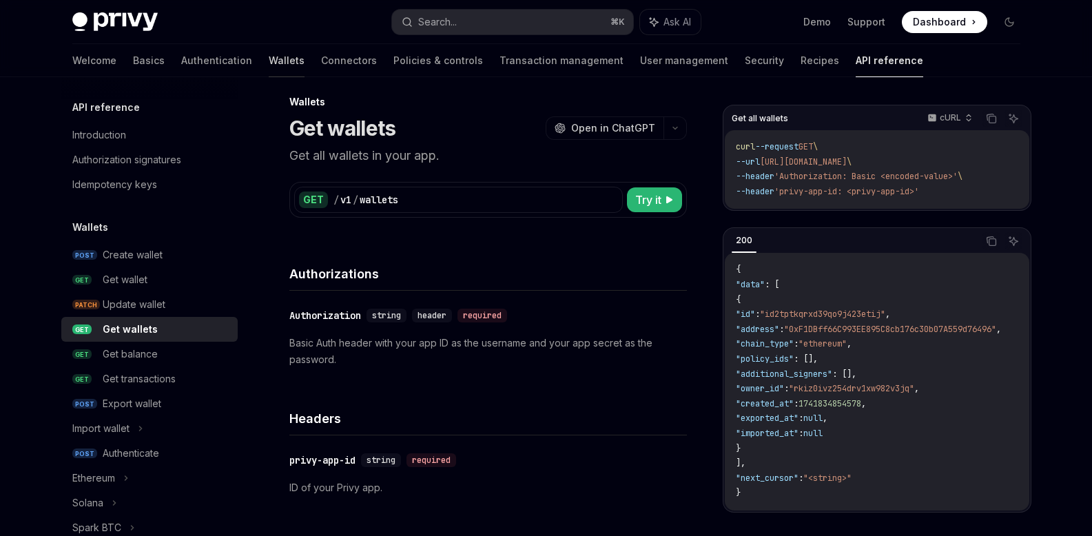
click at [269, 59] on link "Wallets" at bounding box center [287, 60] width 36 height 33
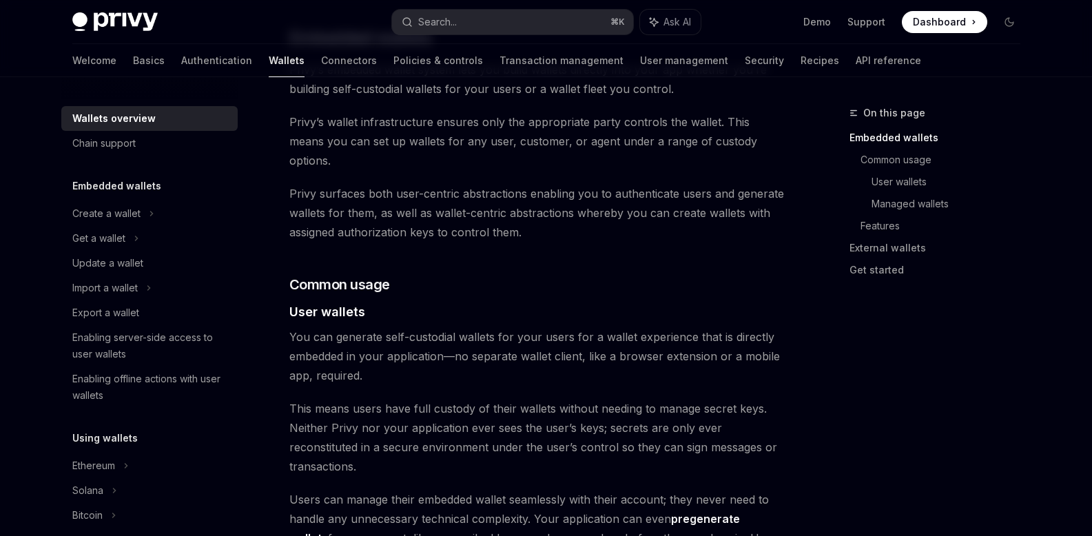
scroll to position [821, 0]
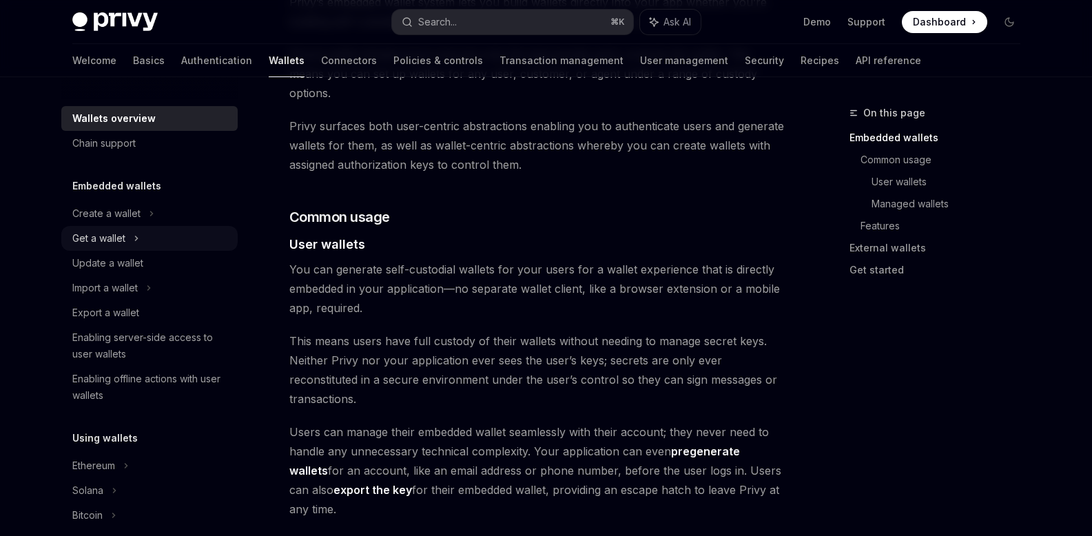
click at [112, 236] on div "Get a wallet" at bounding box center [98, 238] width 53 height 17
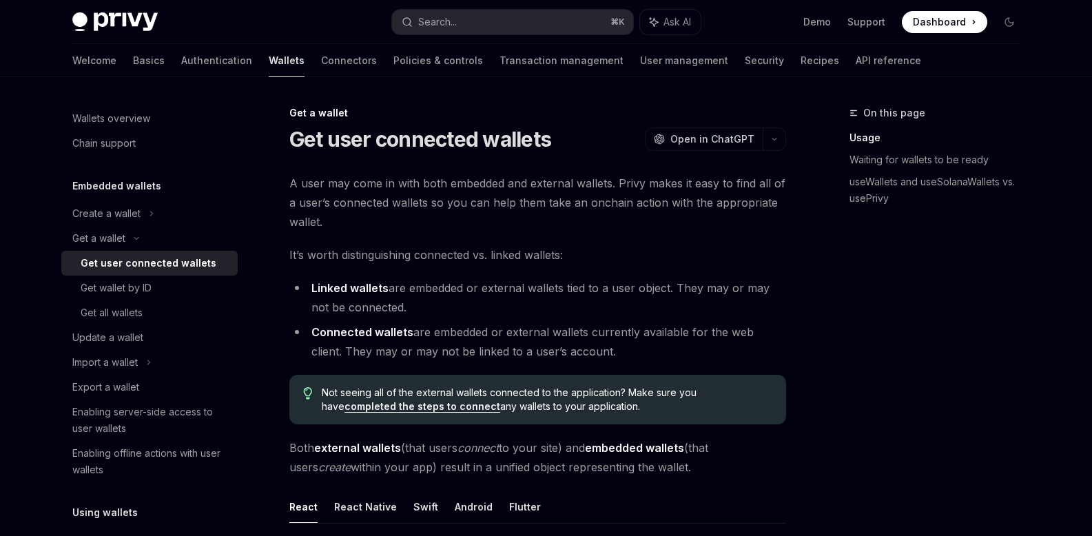
click at [124, 258] on div "Get user connected wallets" at bounding box center [149, 263] width 136 height 17
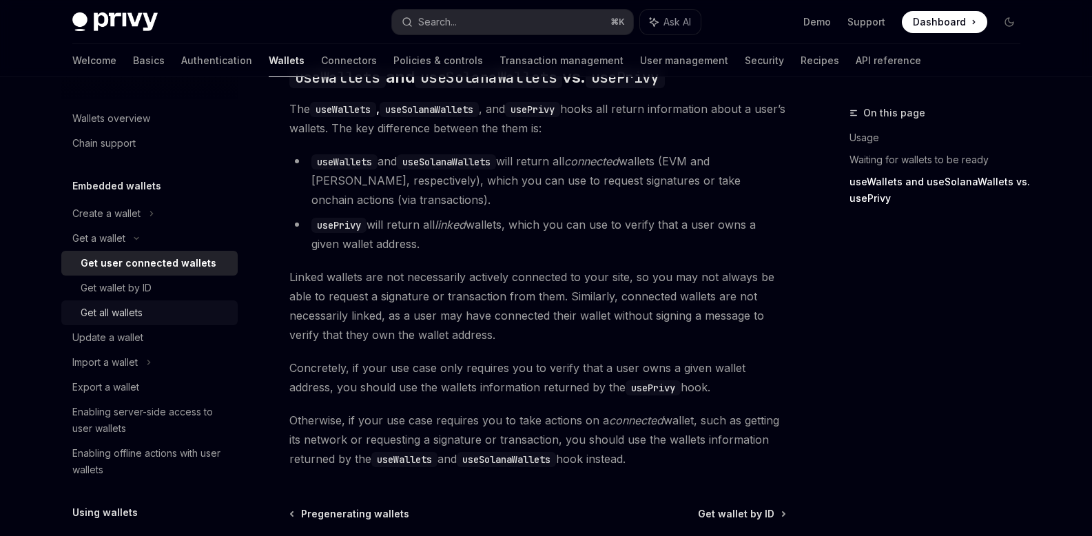
scroll to position [875, 0]
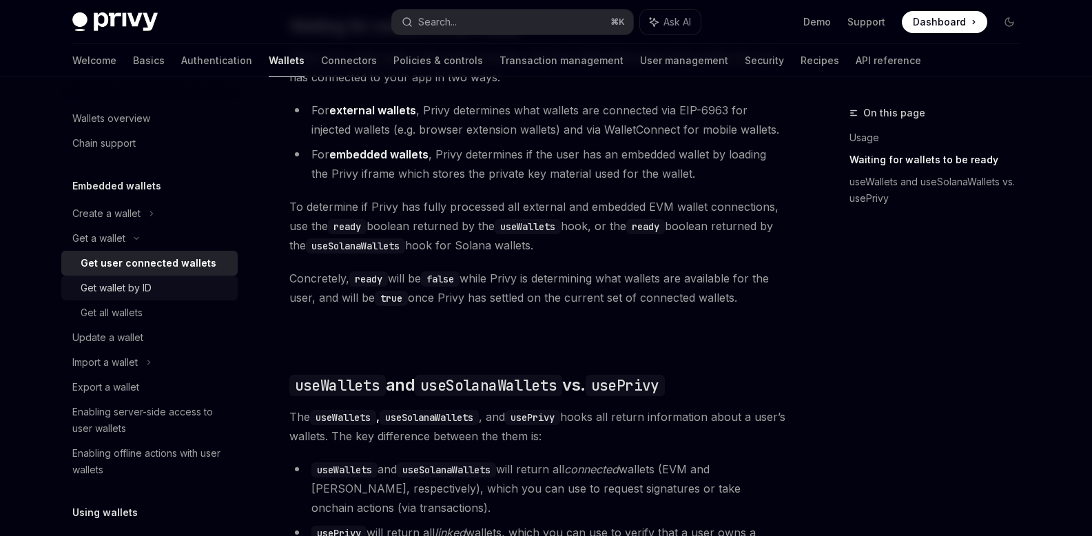
click at [127, 292] on div "Get wallet by ID" at bounding box center [116, 288] width 71 height 17
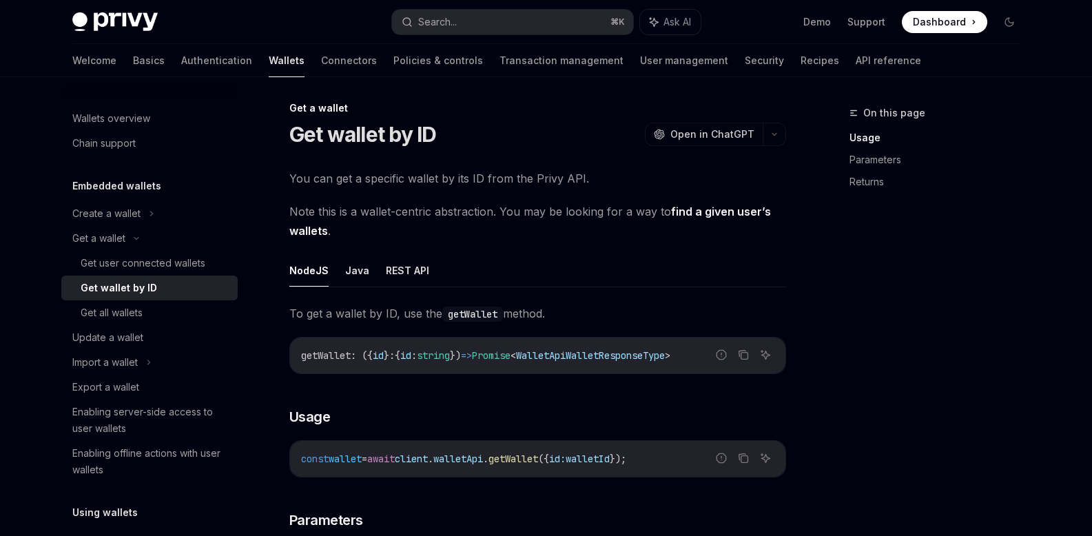
scroll to position [6, 0]
click at [138, 269] on div "Get user connected wallets" at bounding box center [143, 263] width 125 height 17
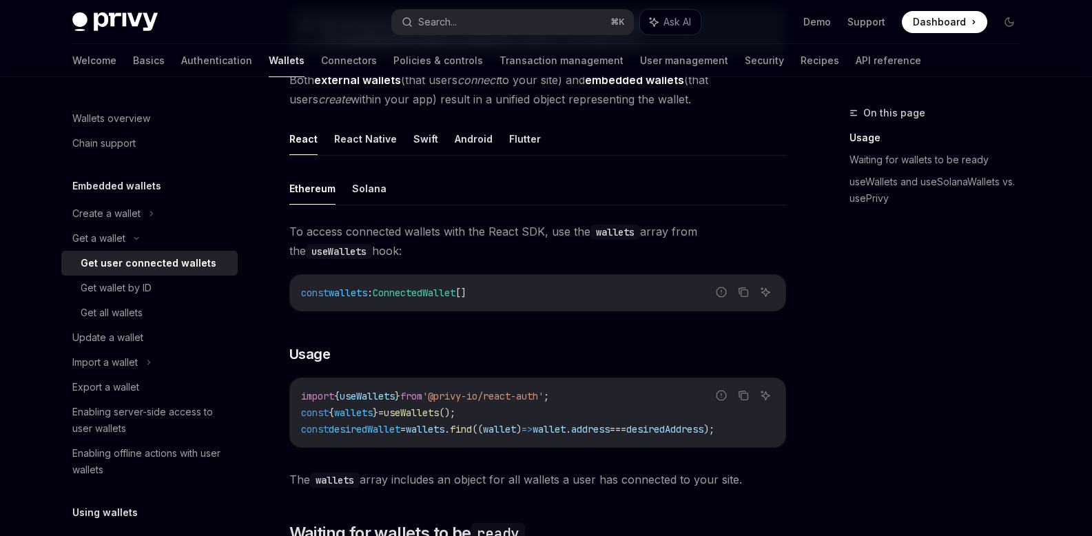
scroll to position [370, 0]
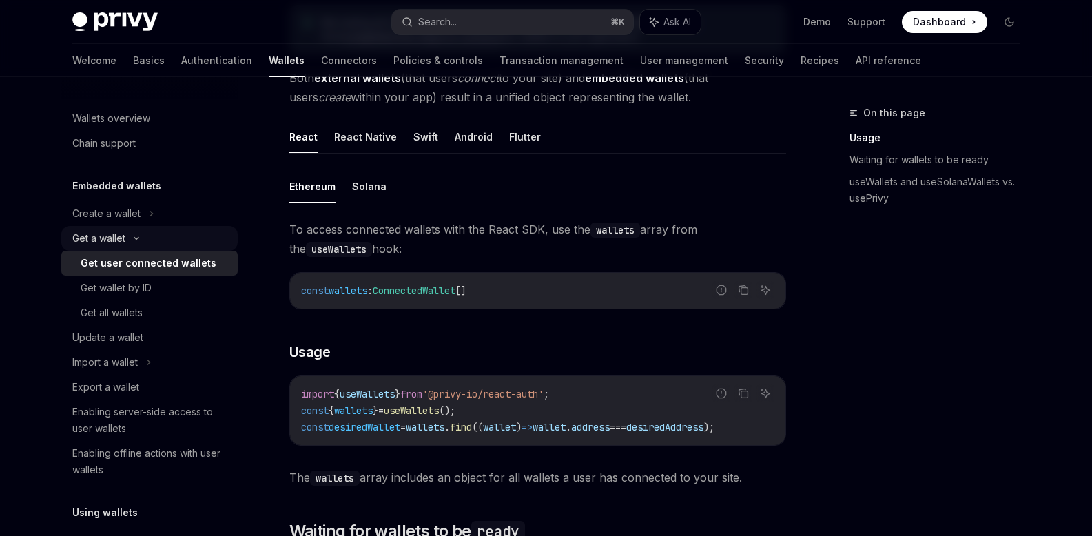
click at [107, 232] on div "Get a wallet" at bounding box center [98, 238] width 53 height 17
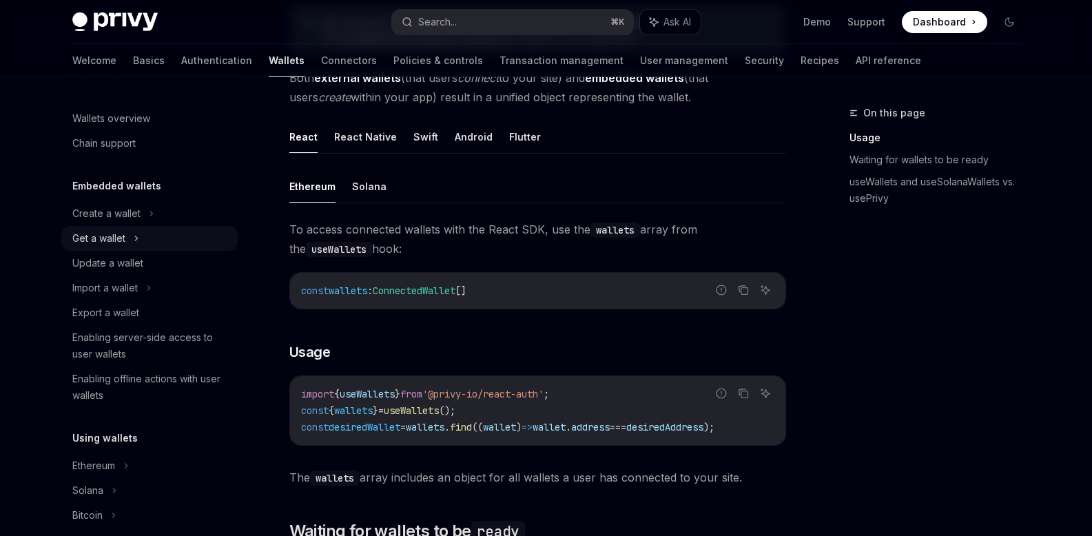
click at [107, 232] on div "Get a wallet" at bounding box center [98, 238] width 53 height 17
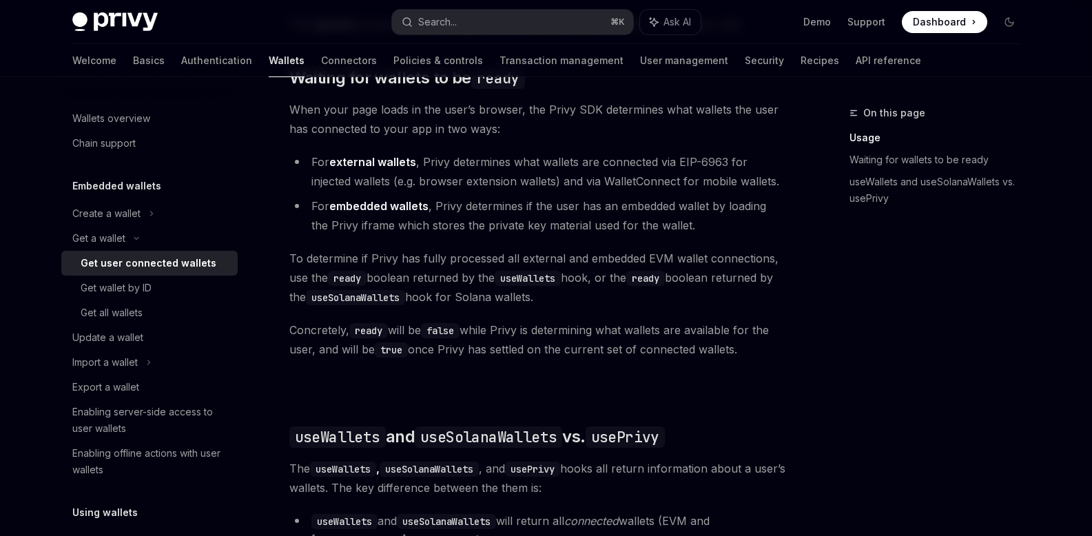
scroll to position [1326, 0]
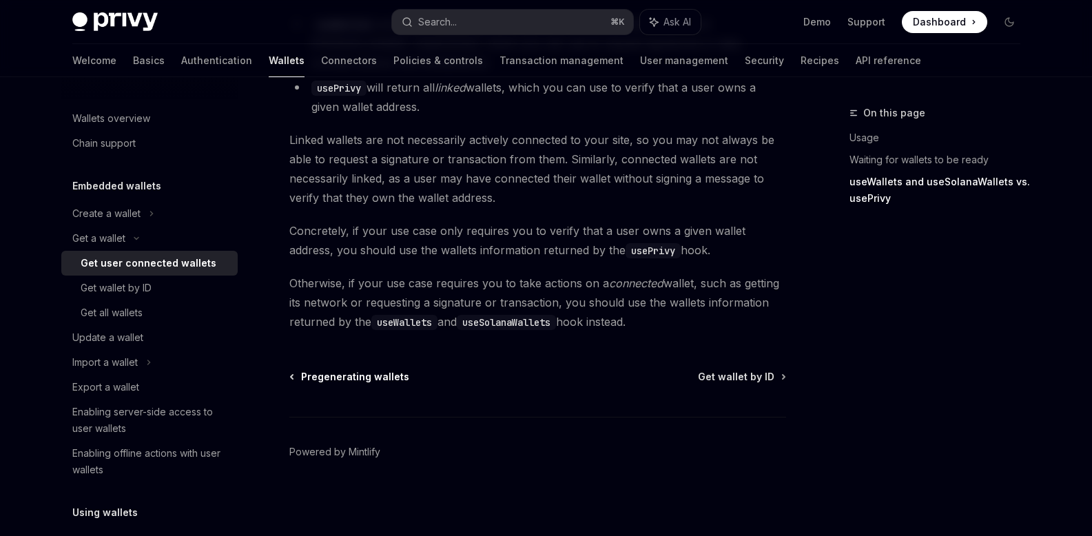
click at [363, 378] on span "Pregenerating wallets" at bounding box center [355, 377] width 108 height 14
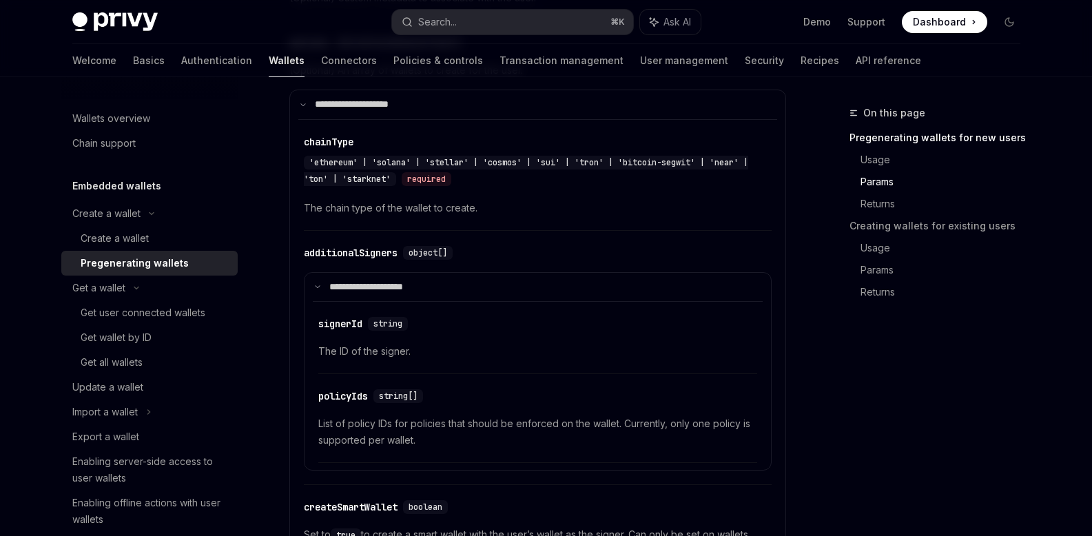
scroll to position [235, 0]
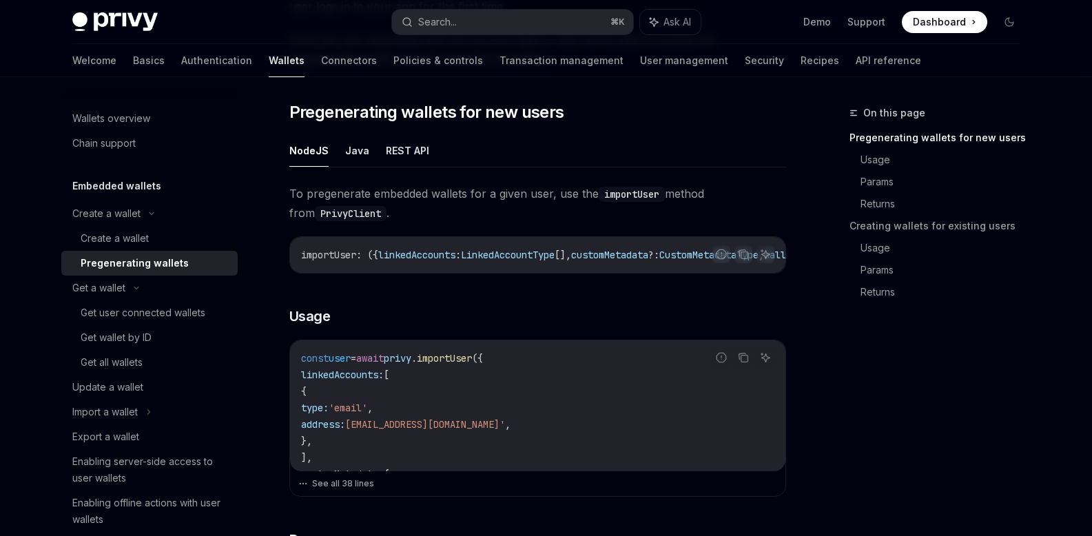
click at [365, 154] on ul "NodeJS Java REST API" at bounding box center [537, 150] width 497 height 33
click at [360, 154] on button "Java" at bounding box center [357, 150] width 24 height 32
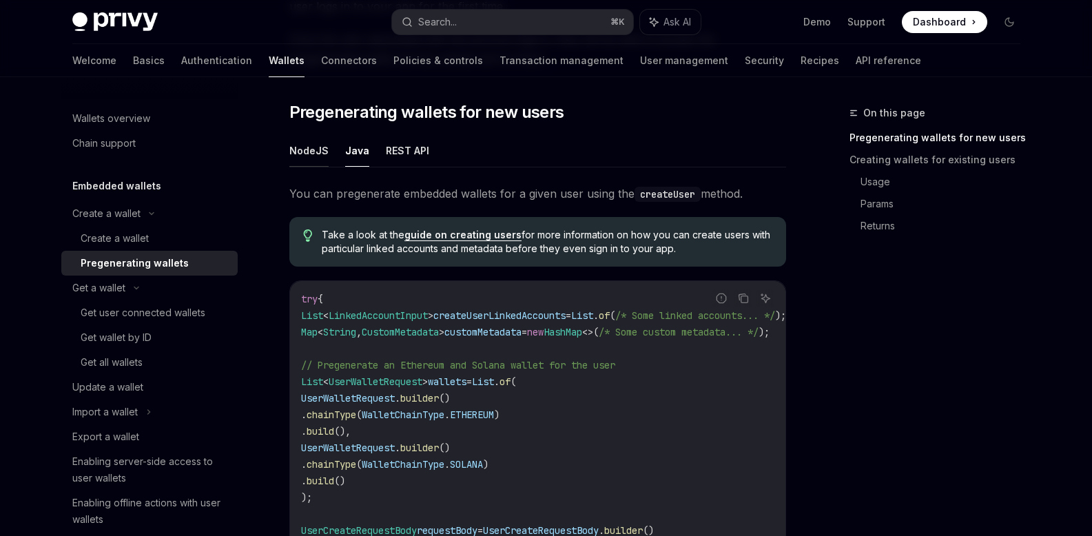
click at [321, 149] on button "NodeJS" at bounding box center [308, 150] width 39 height 32
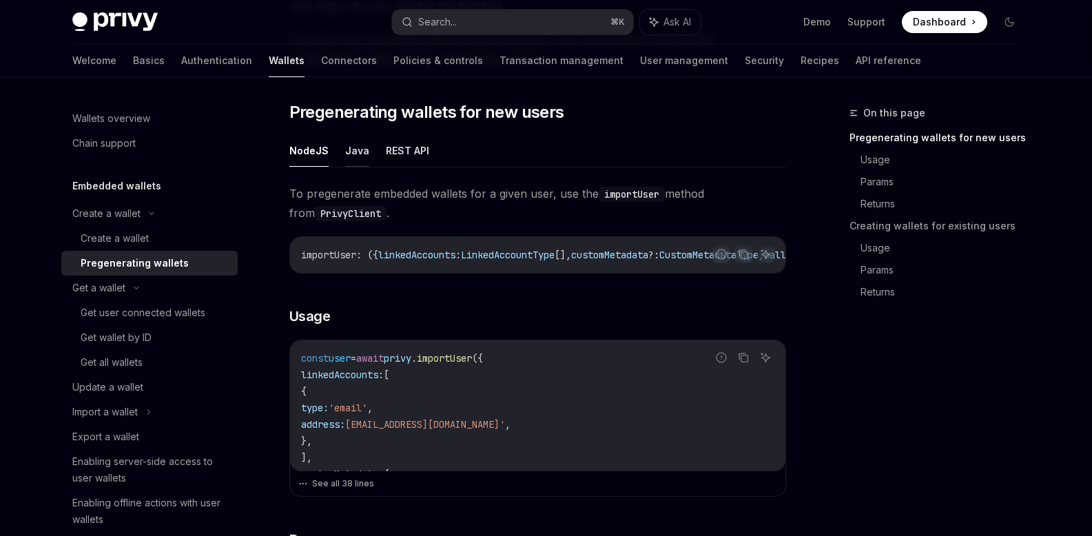
click at [355, 154] on button "Java" at bounding box center [357, 150] width 24 height 32
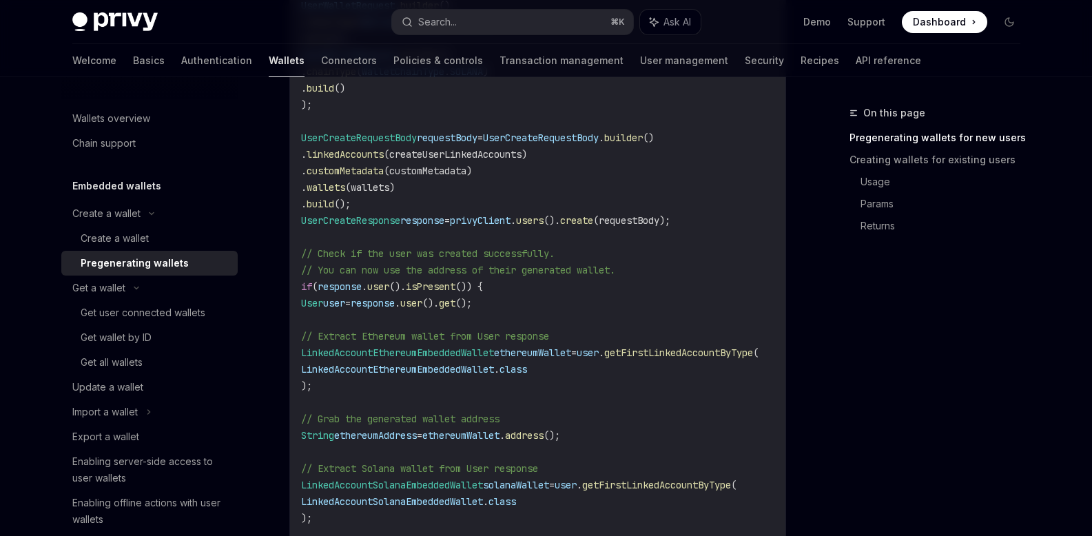
scroll to position [631, 0]
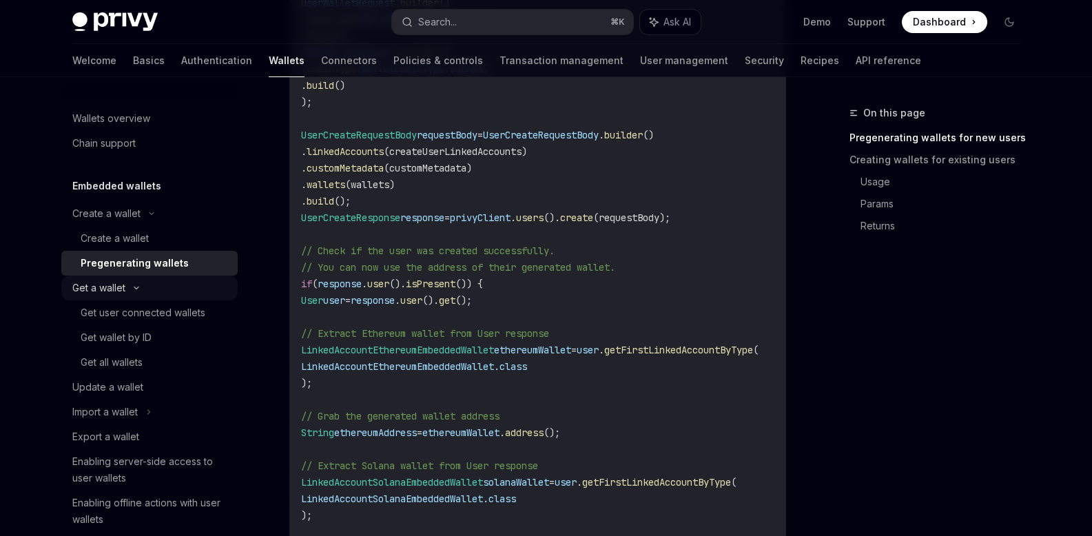
click at [94, 287] on div "Get a wallet" at bounding box center [98, 288] width 53 height 17
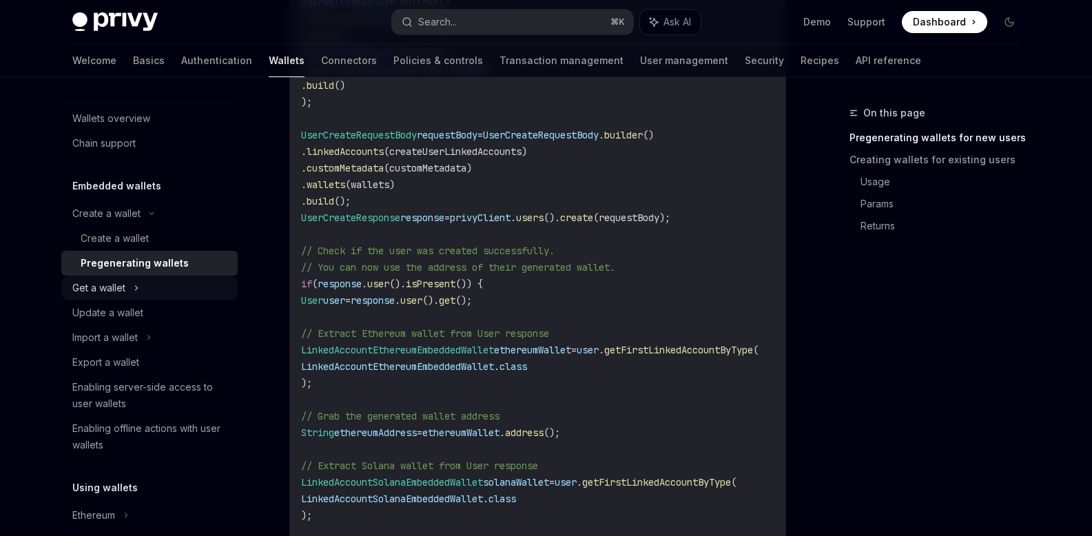
click at [106, 289] on div "Get a wallet" at bounding box center [98, 288] width 53 height 17
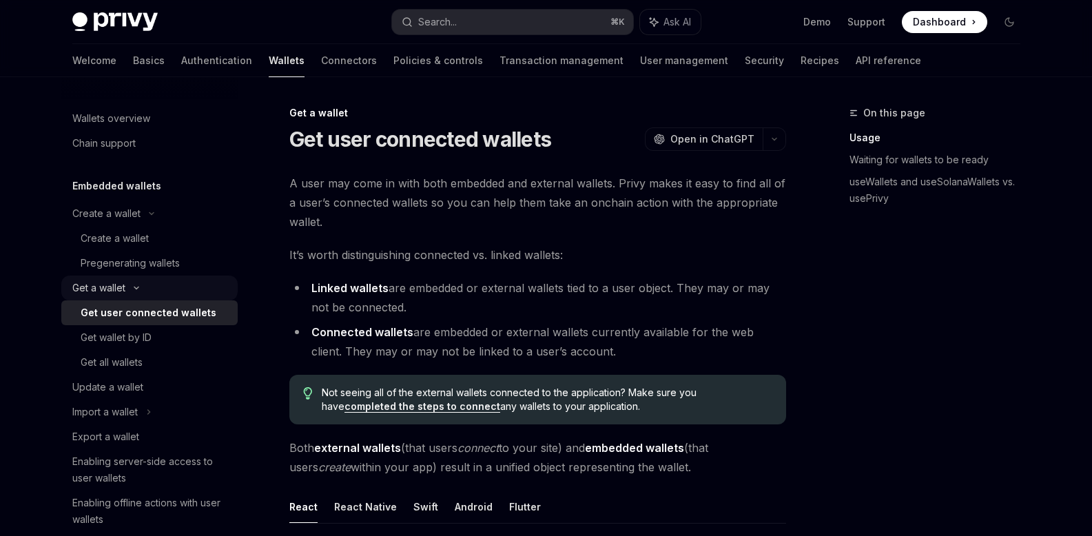
click at [121, 316] on div "Get user connected wallets" at bounding box center [149, 313] width 136 height 17
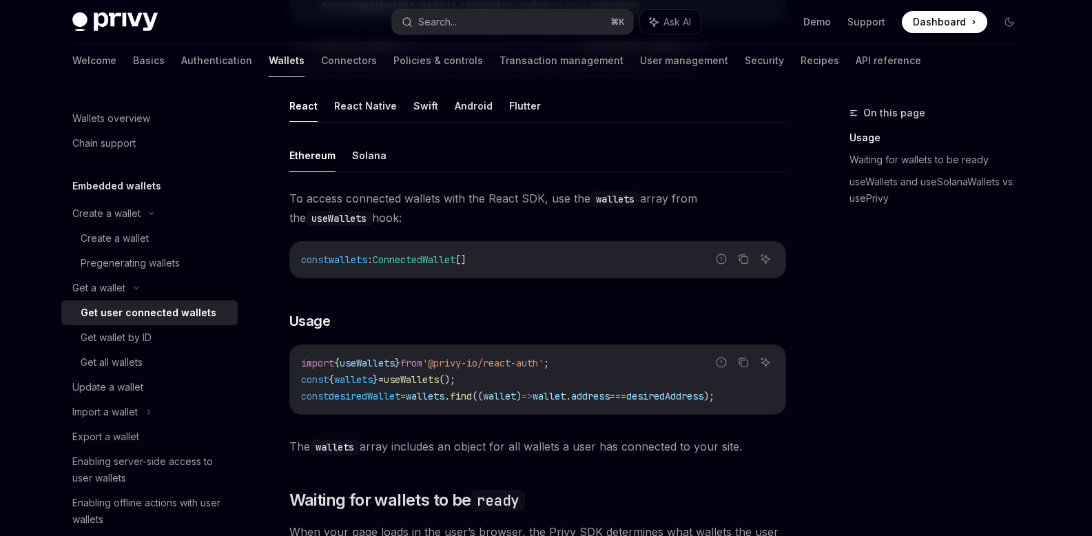
scroll to position [399, 0]
click at [374, 116] on button "React Native" at bounding box center [365, 108] width 63 height 32
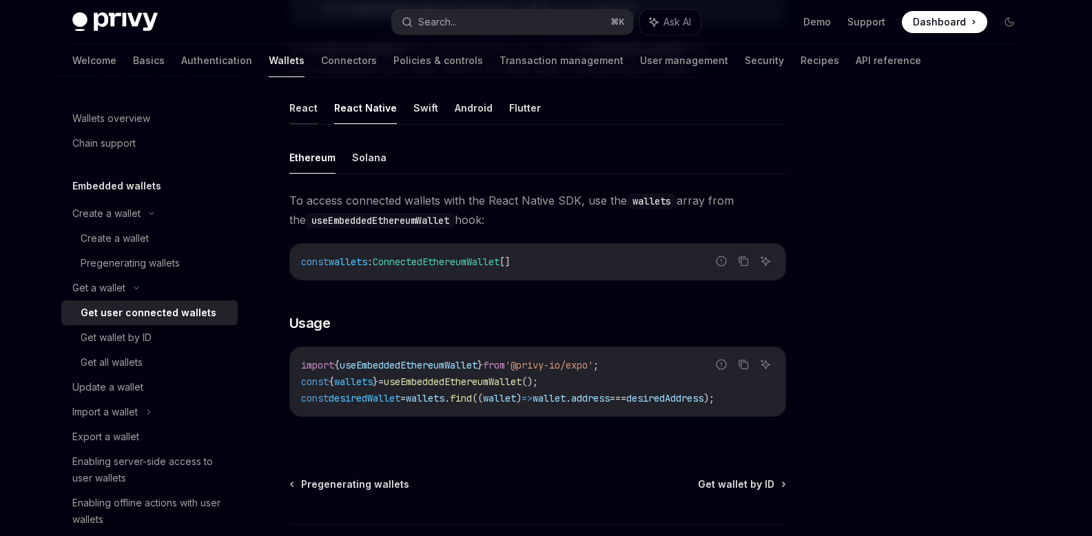
click at [301, 106] on button "React" at bounding box center [303, 108] width 28 height 32
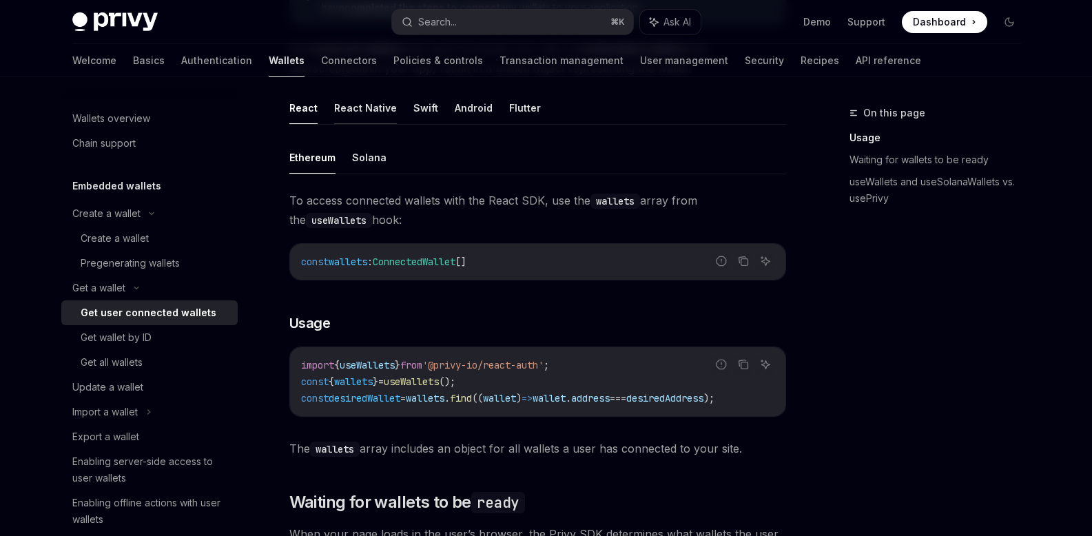
click at [342, 112] on button "React Native" at bounding box center [365, 108] width 63 height 32
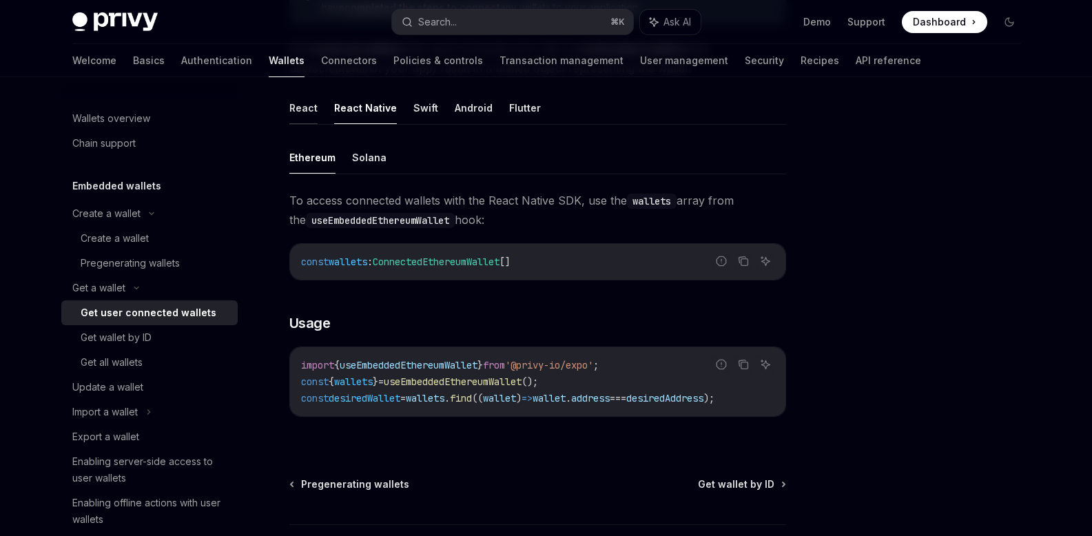
click at [313, 110] on button "React" at bounding box center [303, 108] width 28 height 32
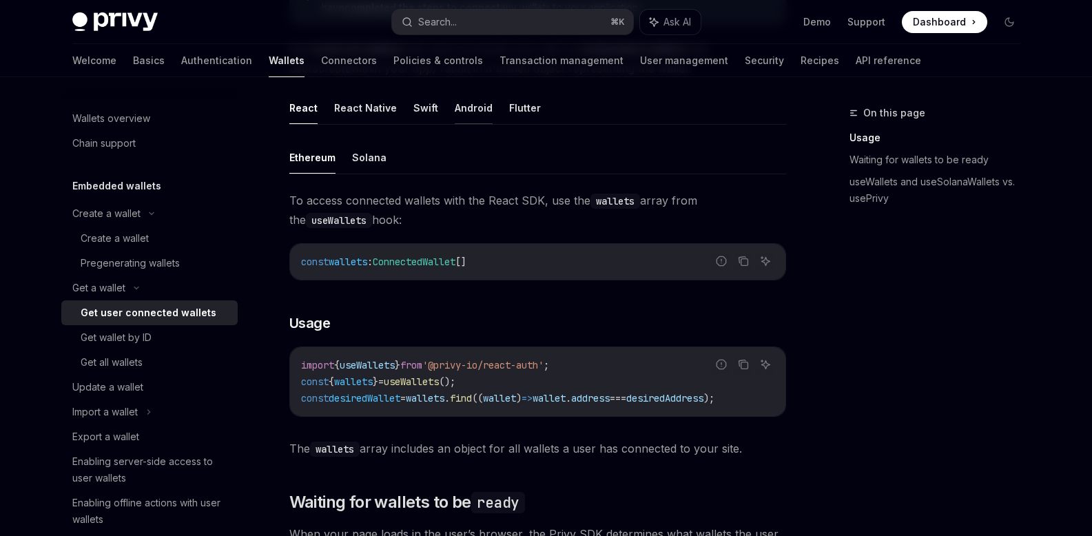
click at [474, 114] on button "Android" at bounding box center [474, 108] width 38 height 32
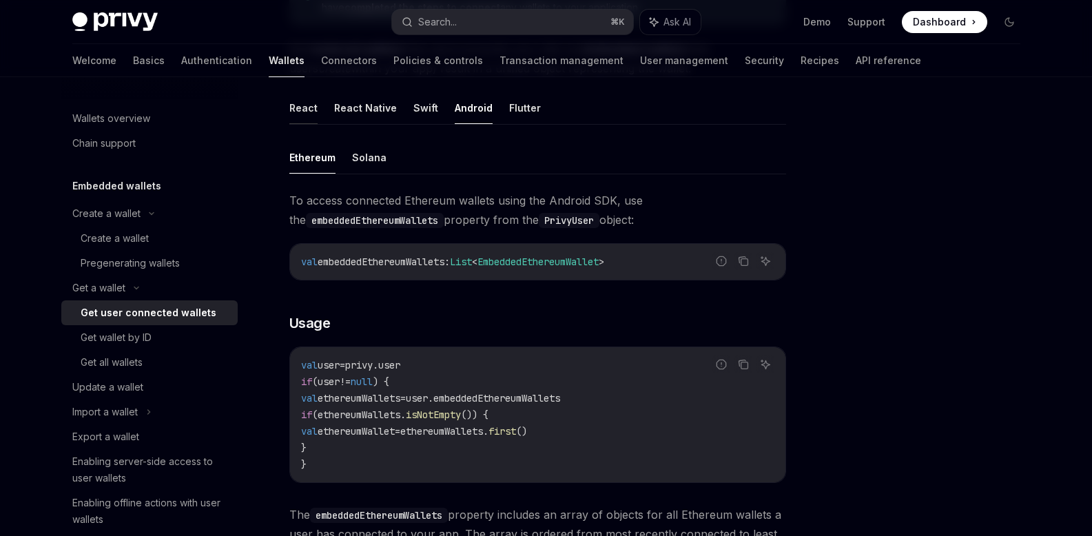
click at [304, 112] on button "React" at bounding box center [303, 108] width 28 height 32
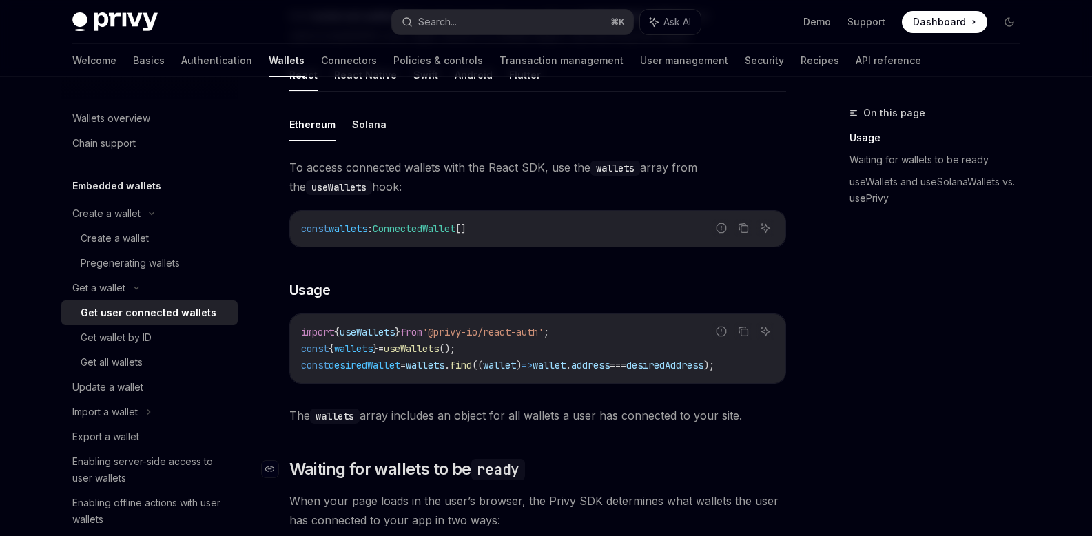
scroll to position [433, 0]
drag, startPoint x: 765, startPoint y: 421, endPoint x: 293, endPoint y: 422, distance: 472.1
click at [293, 422] on span "The wallets array includes an object for all wallets a user has connected to yo…" at bounding box center [537, 414] width 497 height 19
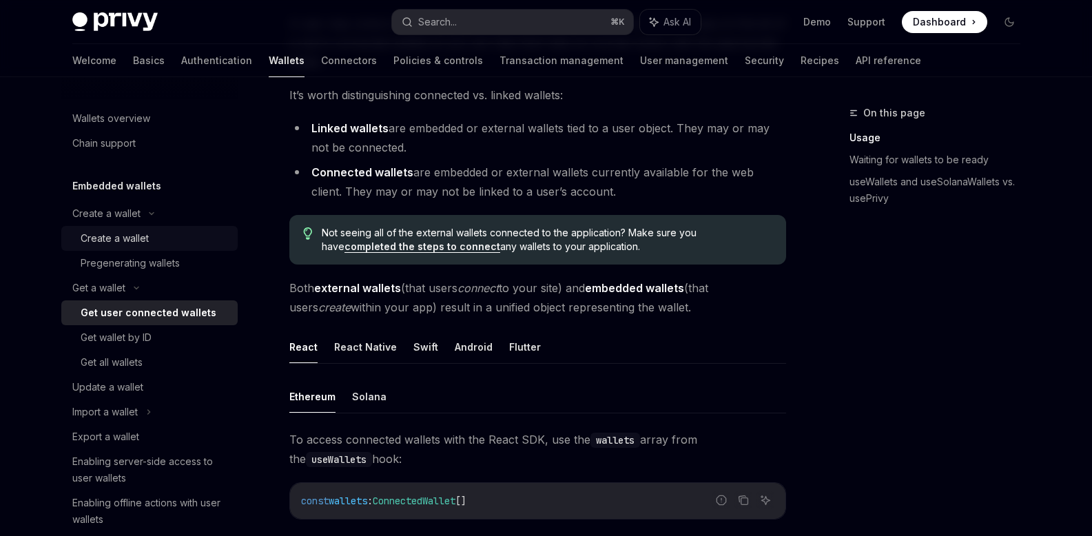
scroll to position [143, 0]
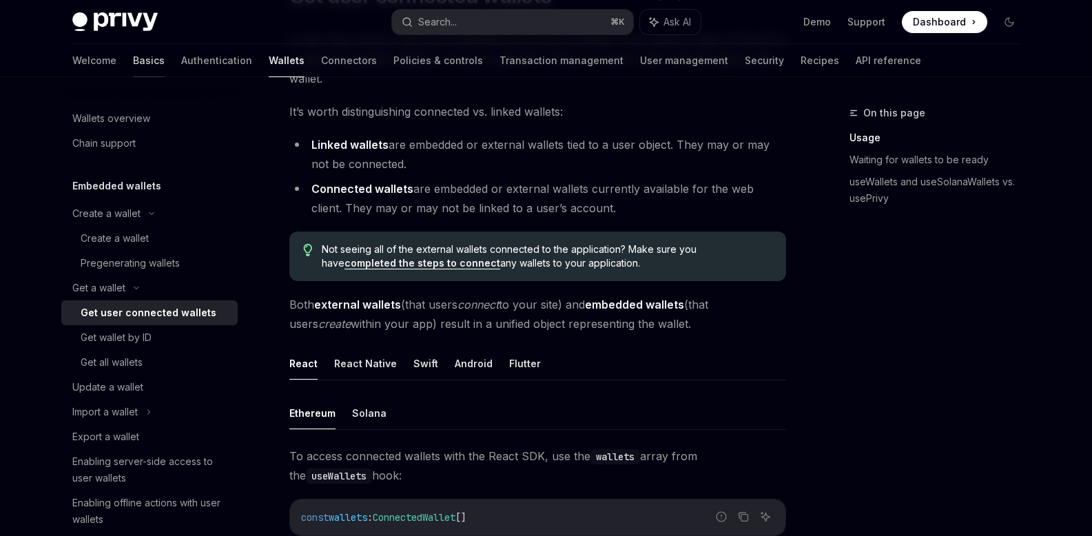
click at [133, 57] on link "Basics" at bounding box center [149, 60] width 32 height 33
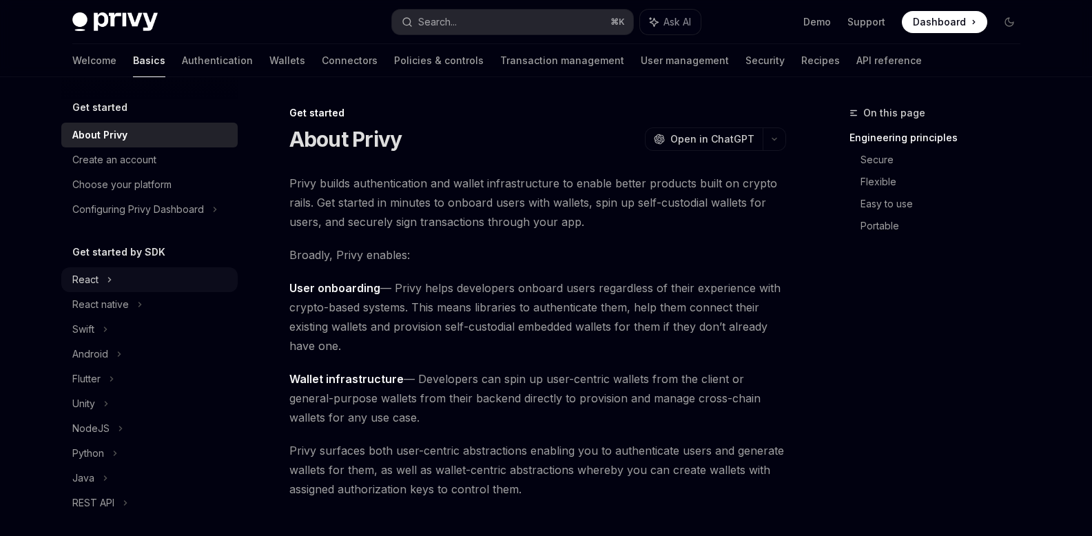
click at [105, 285] on div "React" at bounding box center [149, 279] width 176 height 25
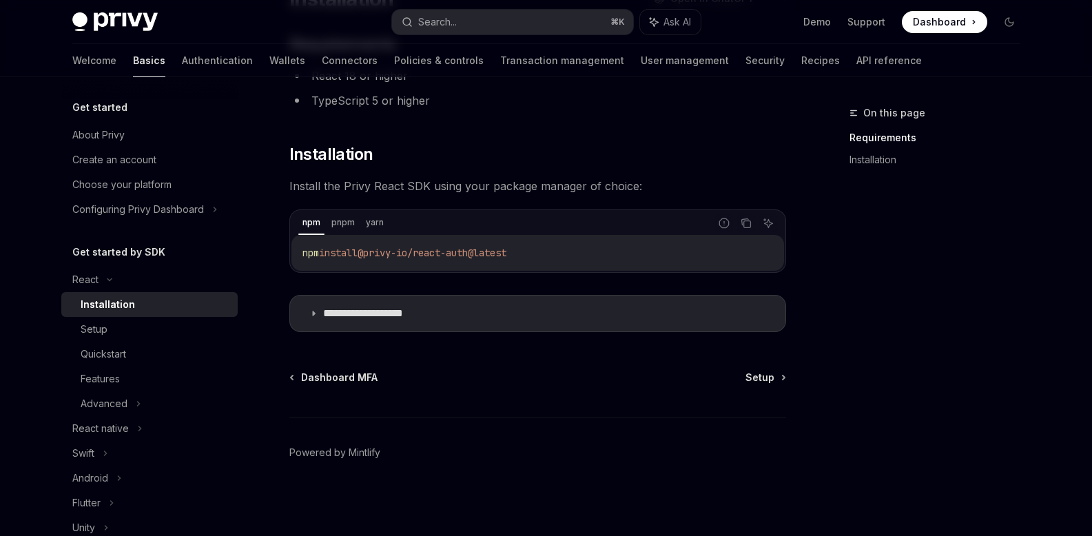
scroll to position [141, 0]
click at [776, 383] on link "Setup" at bounding box center [765, 377] width 39 height 14
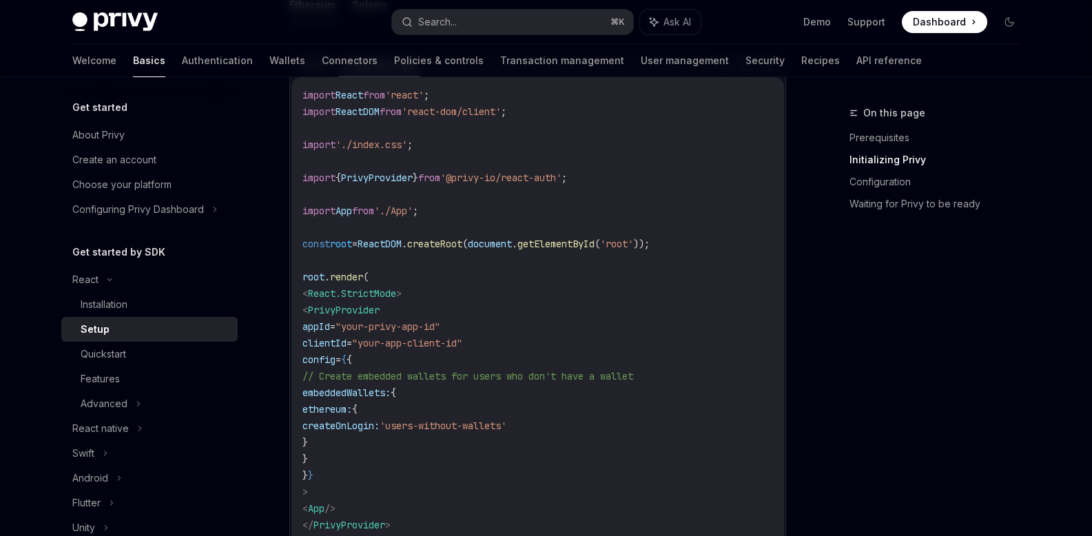
scroll to position [508, 0]
drag, startPoint x: 322, startPoint y: 303, endPoint x: 431, endPoint y: 506, distance: 230.7
click at [436, 518] on code "import React from 'react' ; import ReactDOM from 'react-dom/client' ; import '.…" at bounding box center [538, 324] width 471 height 480
copy code "< PrivyProvider appId = "your-privy-app-id" clientId = "your-app-client-id" con…"
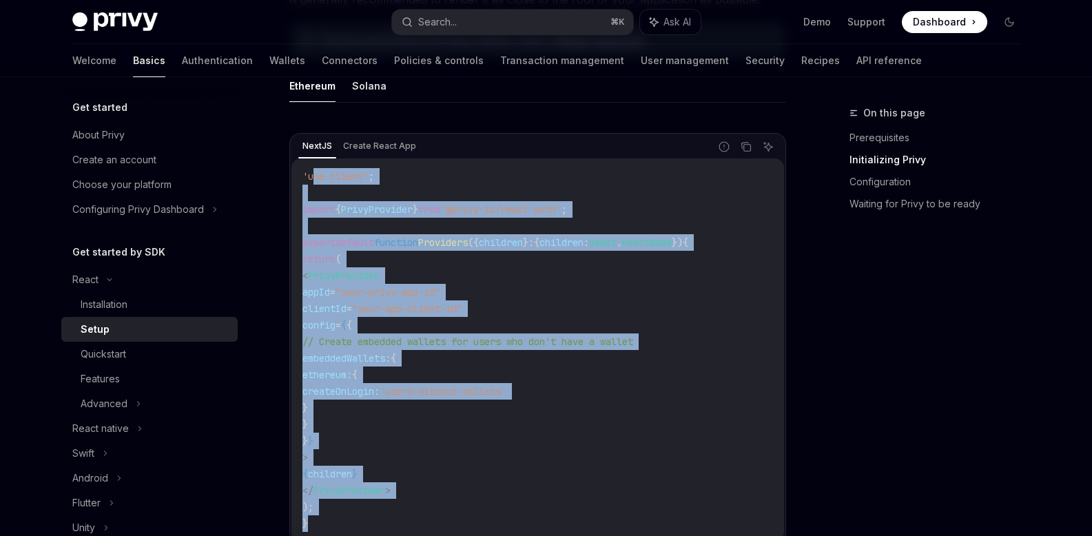
scroll to position [416, 0]
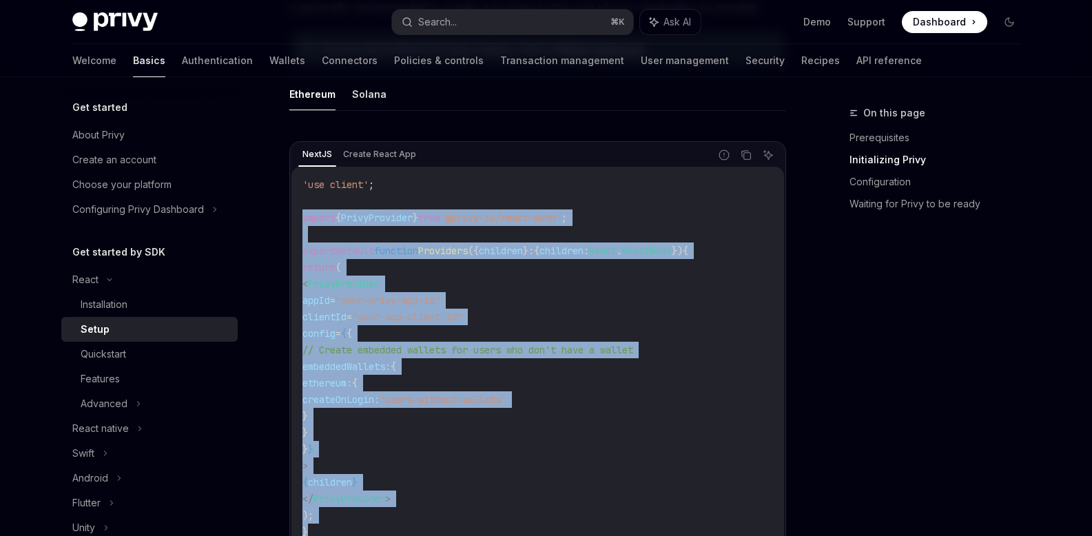
drag, startPoint x: 330, startPoint y: 427, endPoint x: 287, endPoint y: 219, distance: 211.8
copy code "import { PrivyProvider } from '@privy-io/react-auth' ; export default function …"
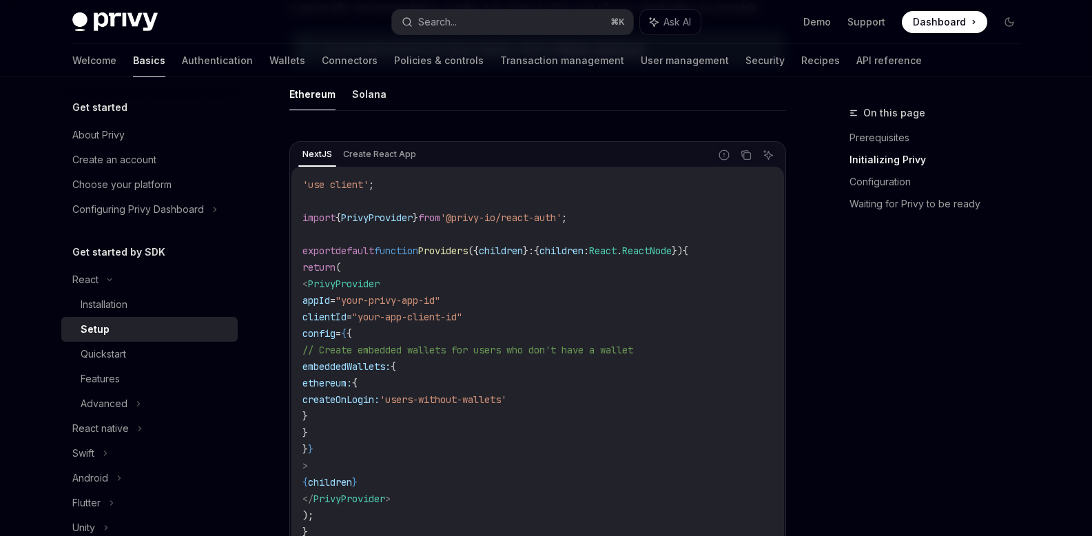
click at [556, 338] on code "'use client' ; import { PrivyProvider } from '@privy-io/react-auth' ; export de…" at bounding box center [538, 358] width 471 height 364
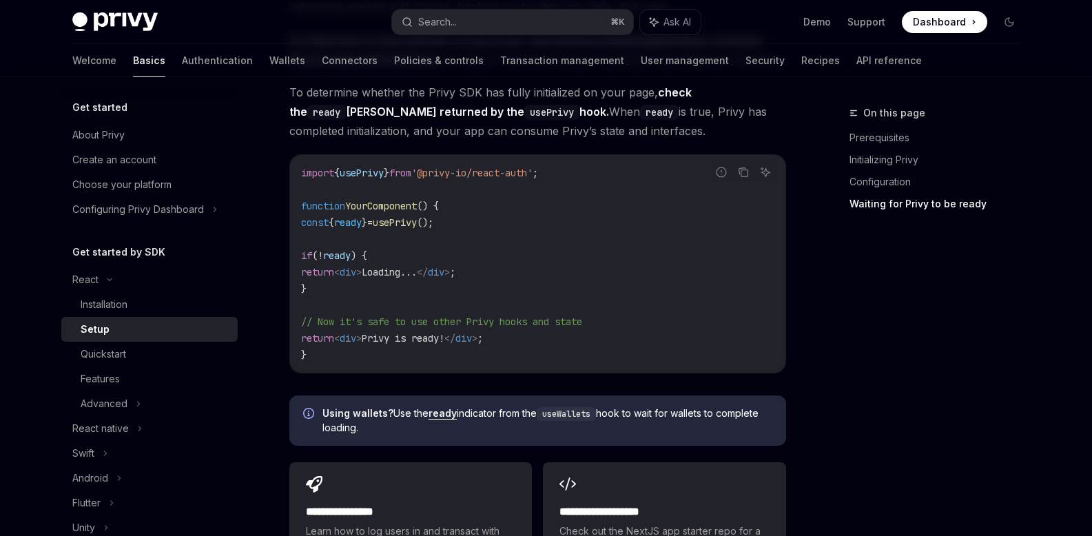
scroll to position [1469, 0]
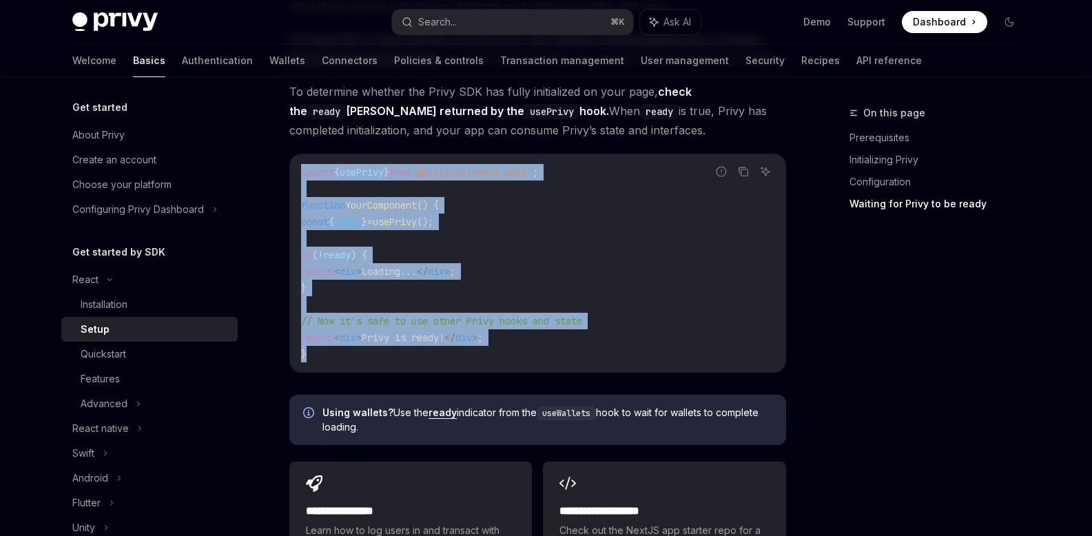
drag, startPoint x: 365, startPoint y: 354, endPoint x: 294, endPoint y: 164, distance: 202.4
click at [294, 164] on div "import { usePrivy } from '@privy-io/react-auth' ; function YourComponent () { c…" at bounding box center [538, 263] width 496 height 218
copy code "import { usePrivy } from '@privy-io/react-auth' ; function YourComponent () { c…"
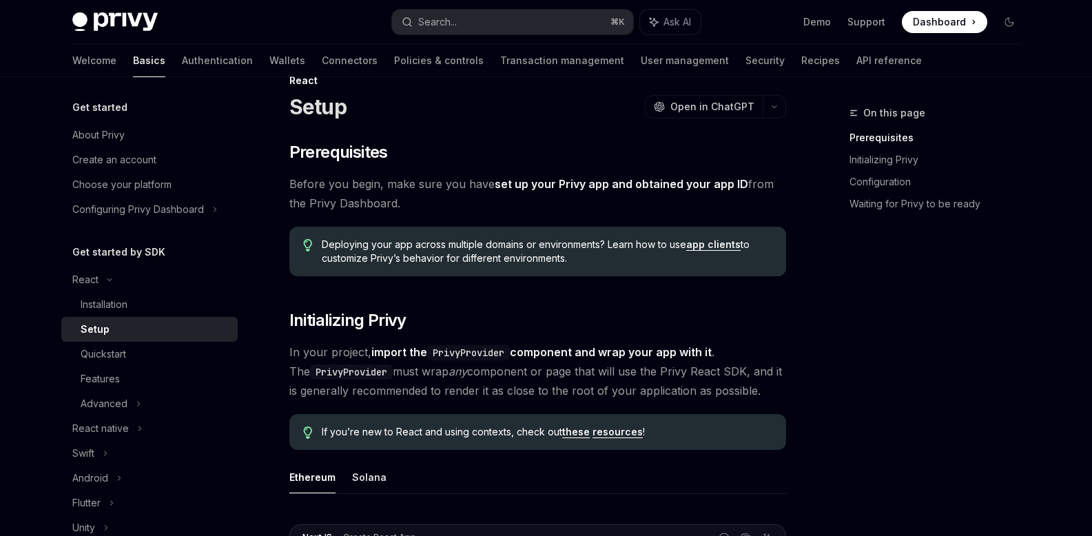
scroll to position [0, 0]
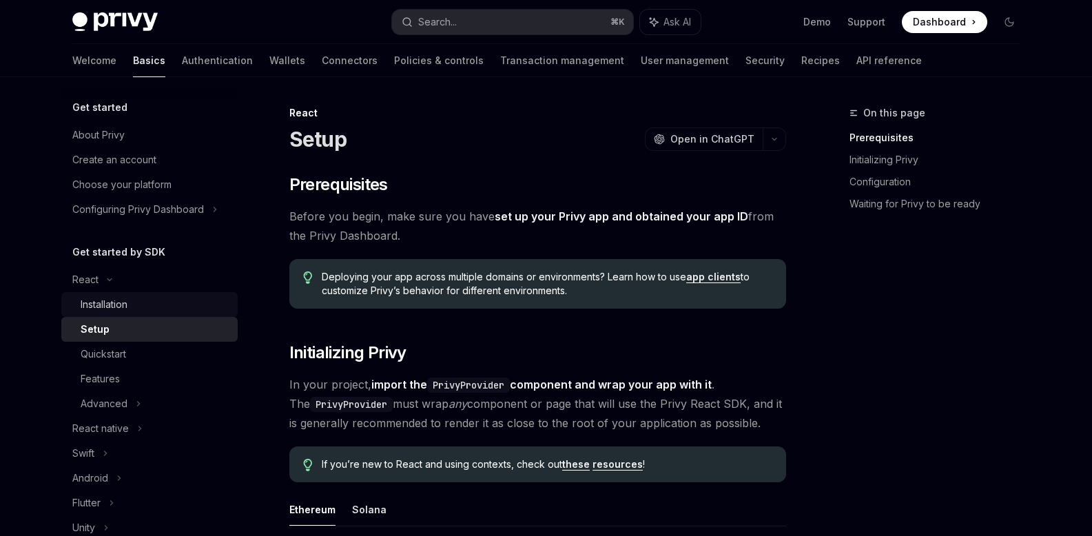
click at [115, 308] on div "Installation" at bounding box center [104, 304] width 47 height 17
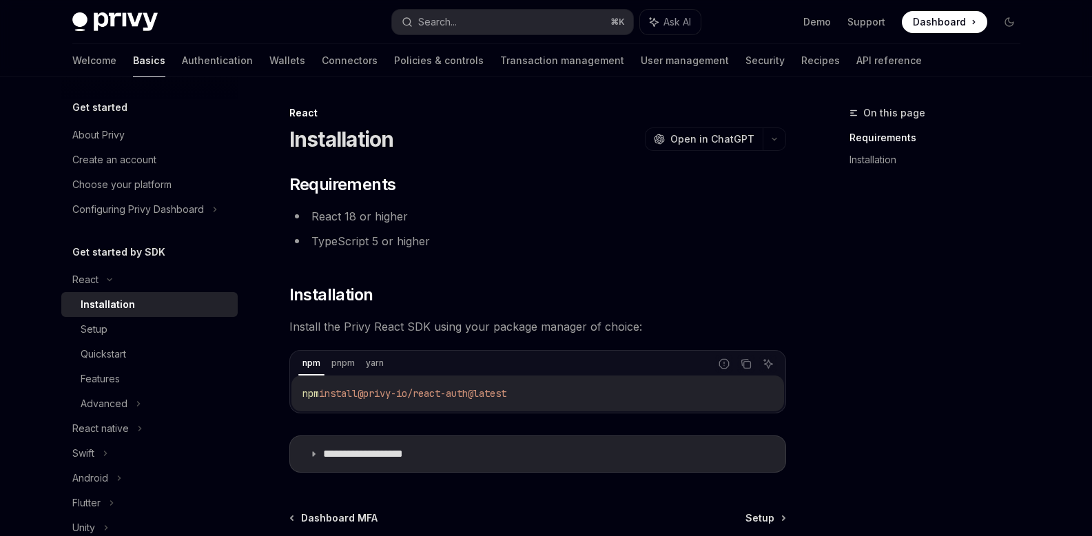
click at [520, 399] on code "npm install @privy-io/react-auth@latest" at bounding box center [538, 393] width 471 height 17
click at [744, 365] on icon "Copy the contents from the code block" at bounding box center [747, 365] width 7 height 7
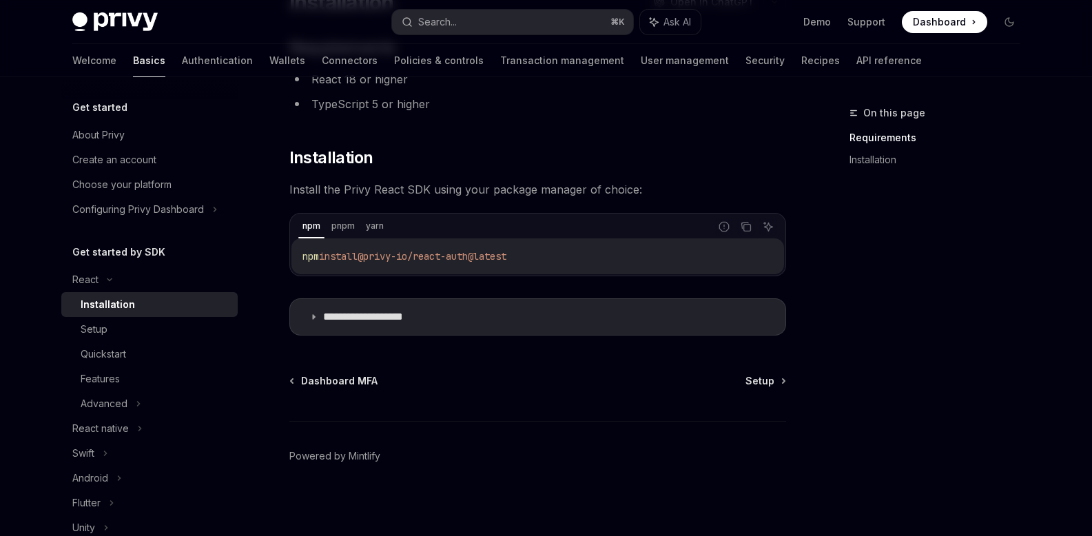
scroll to position [141, 0]
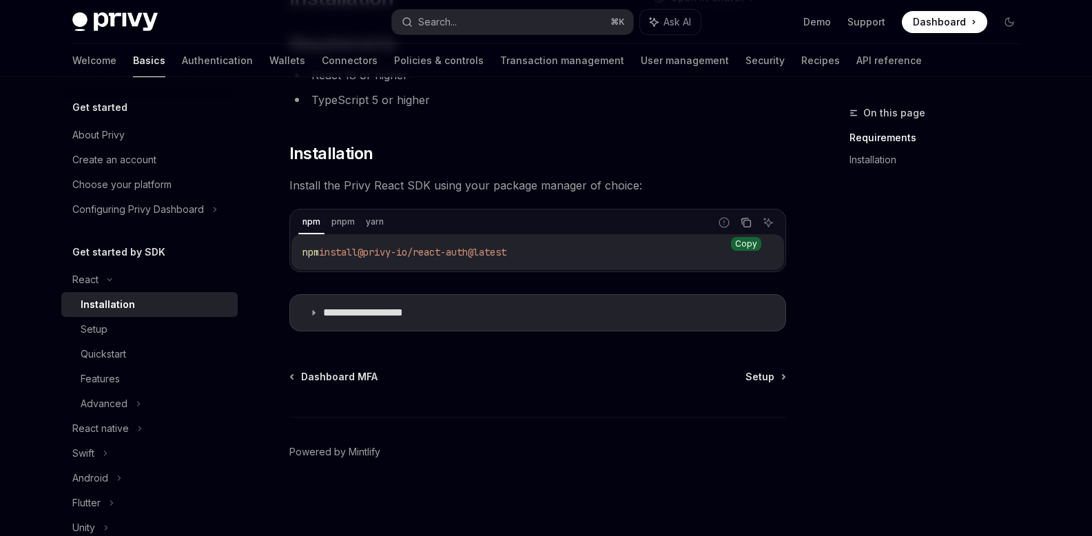
click at [749, 221] on icon "Copy the contents from the code block" at bounding box center [747, 224] width 7 height 7
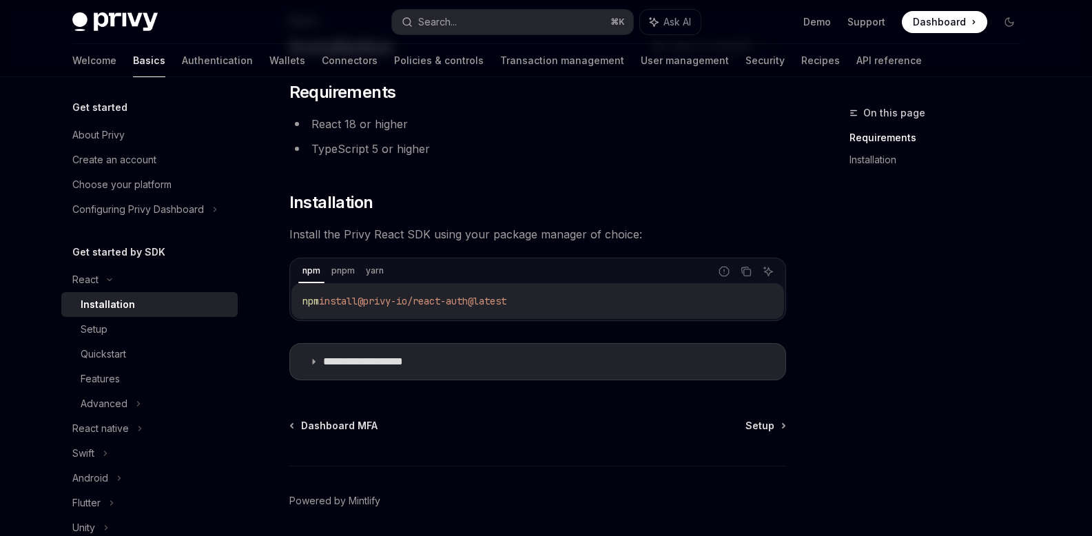
scroll to position [0, 0]
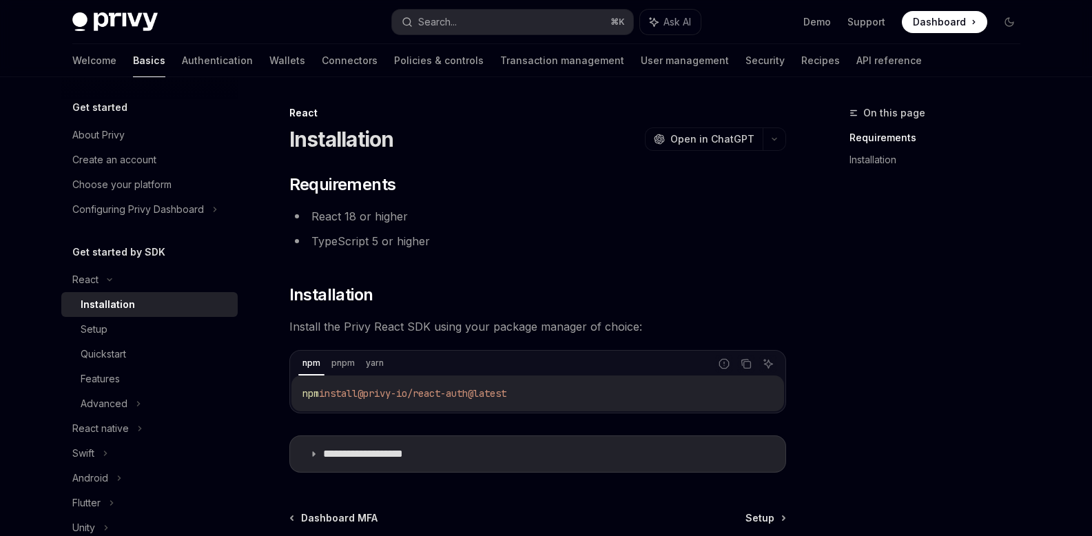
type textarea "*"
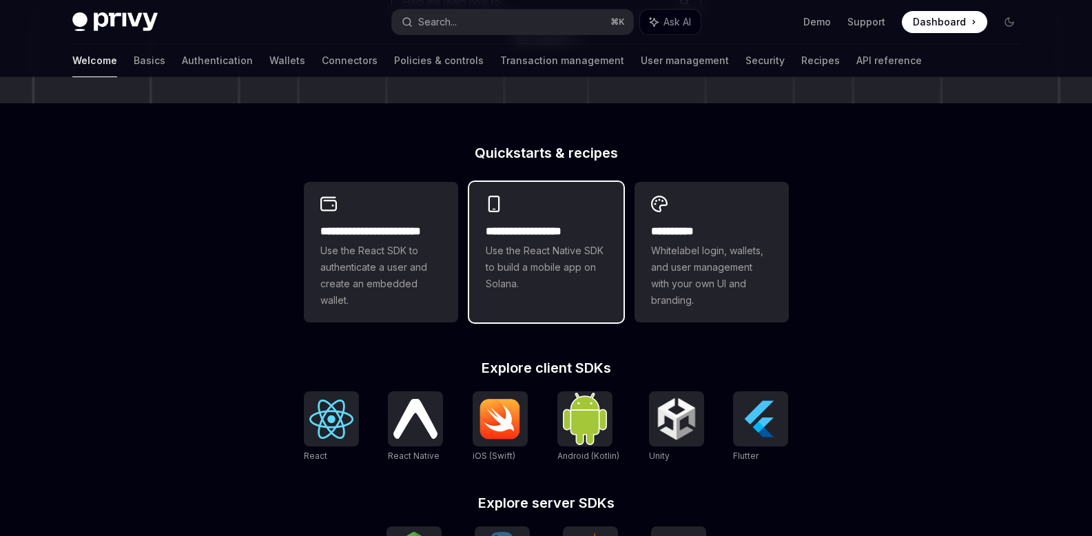
scroll to position [281, 0]
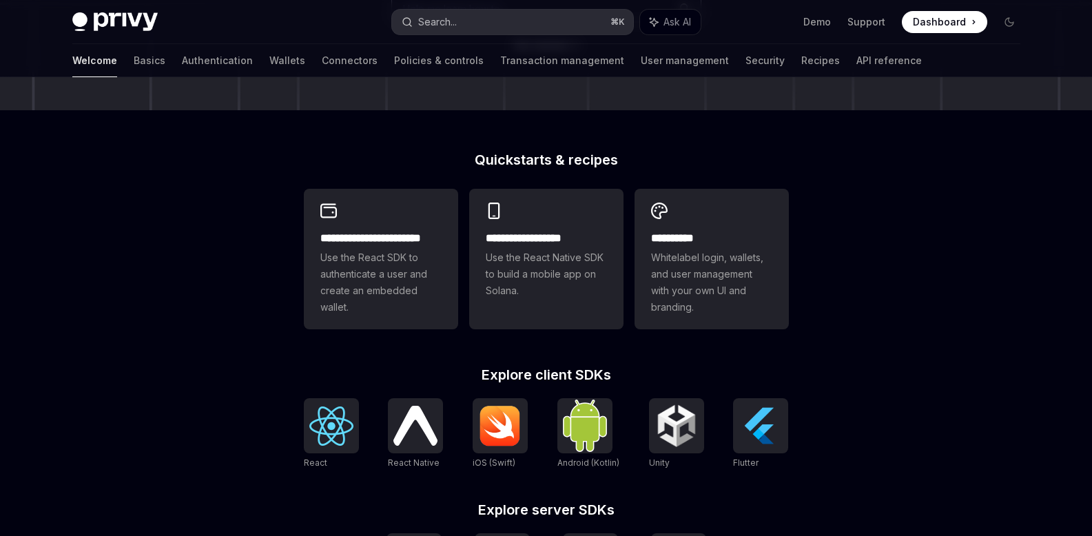
click at [487, 24] on button "Search... ⌘ K" at bounding box center [512, 22] width 241 height 25
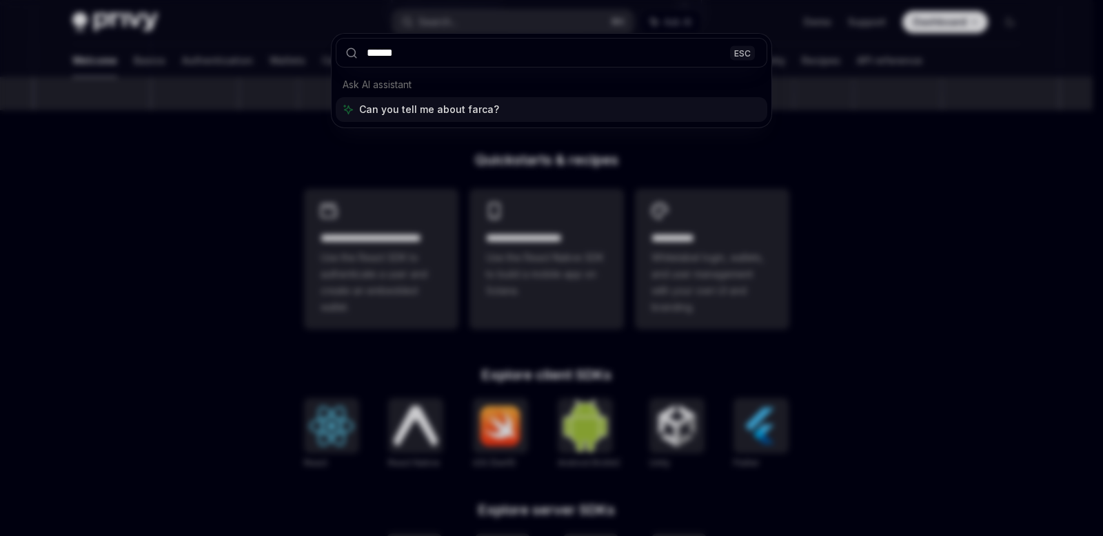
type input "*******"
type textarea "*"
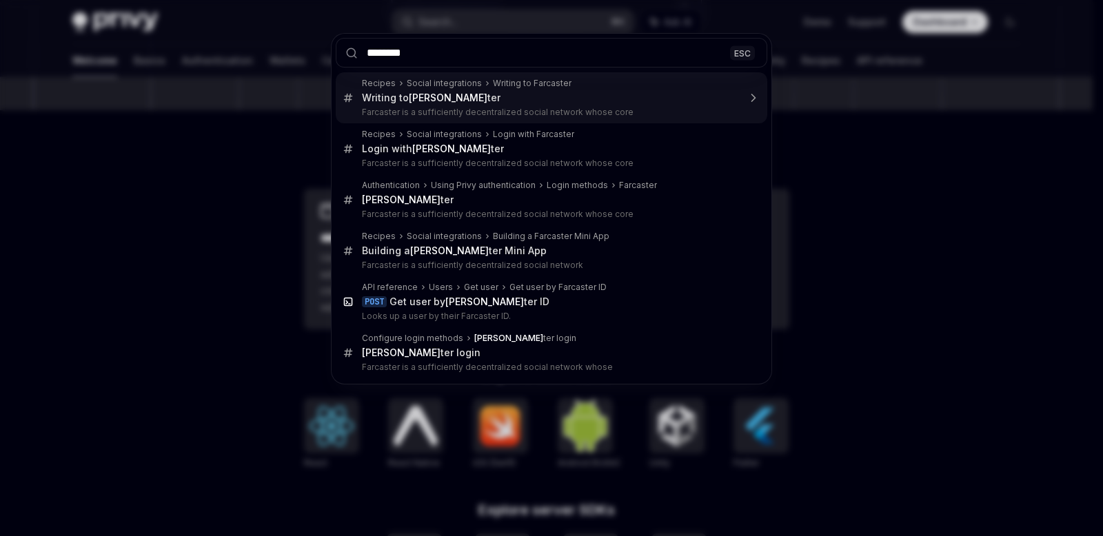
type input "*********"
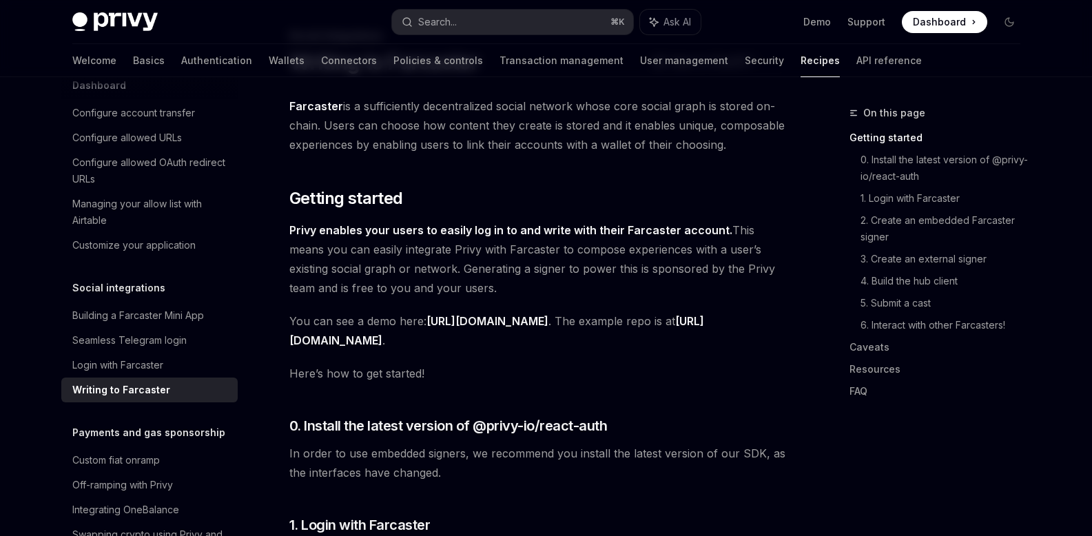
scroll to position [991, 0]
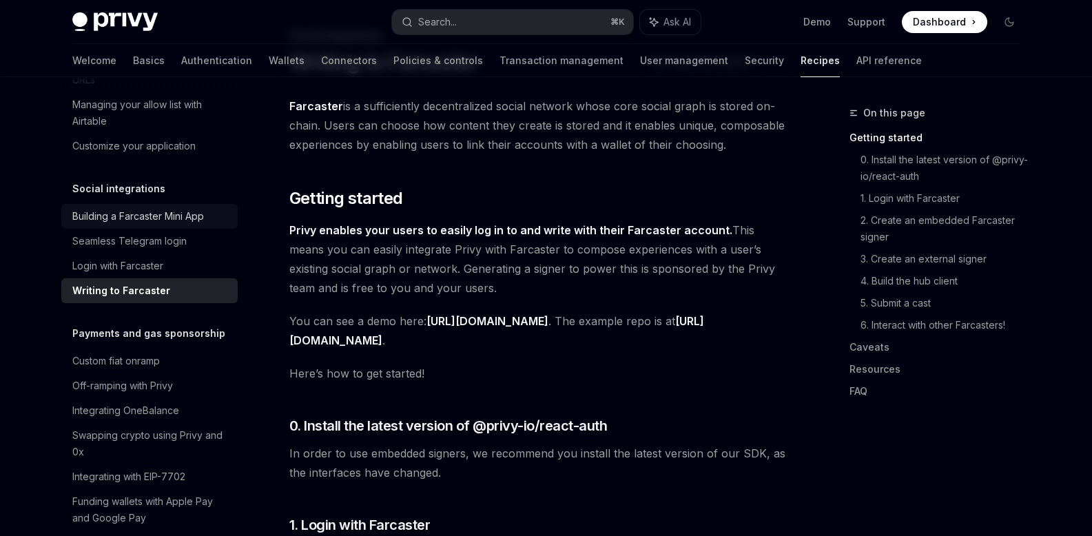
click at [164, 225] on div "Building a Farcaster Mini App" at bounding box center [138, 216] width 132 height 17
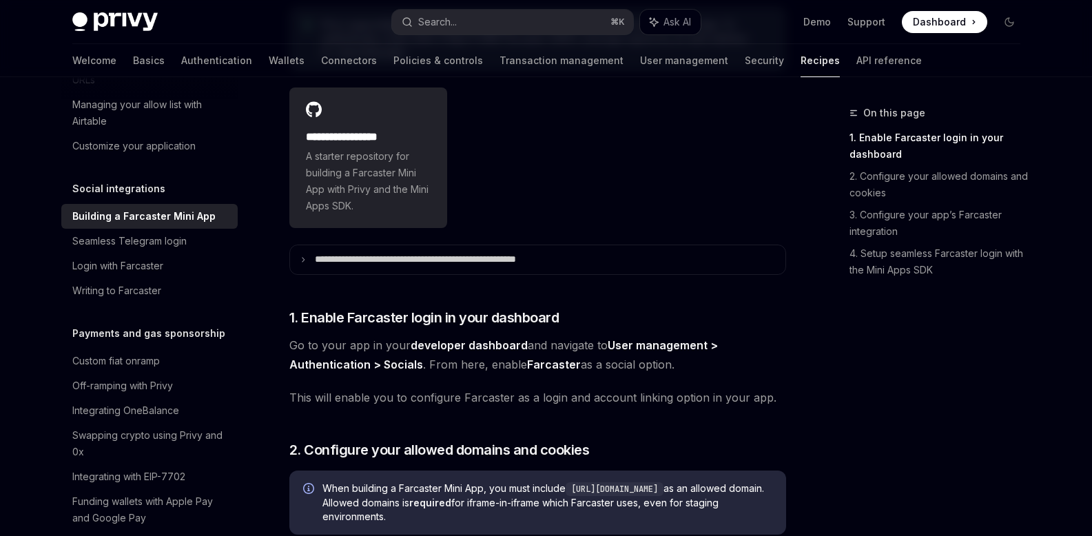
scroll to position [468, 0]
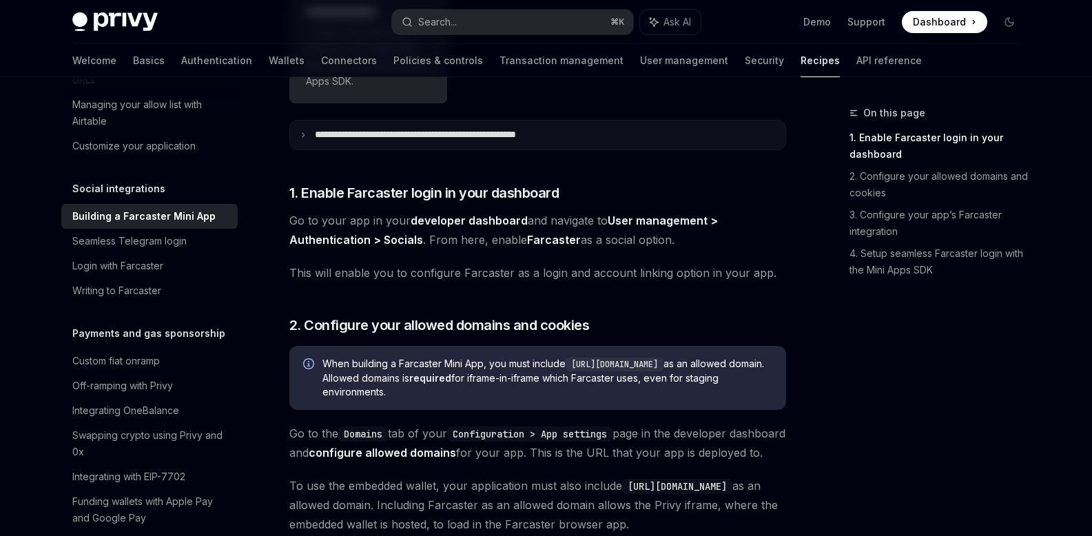
click at [516, 141] on p "**********" at bounding box center [456, 135] width 282 height 12
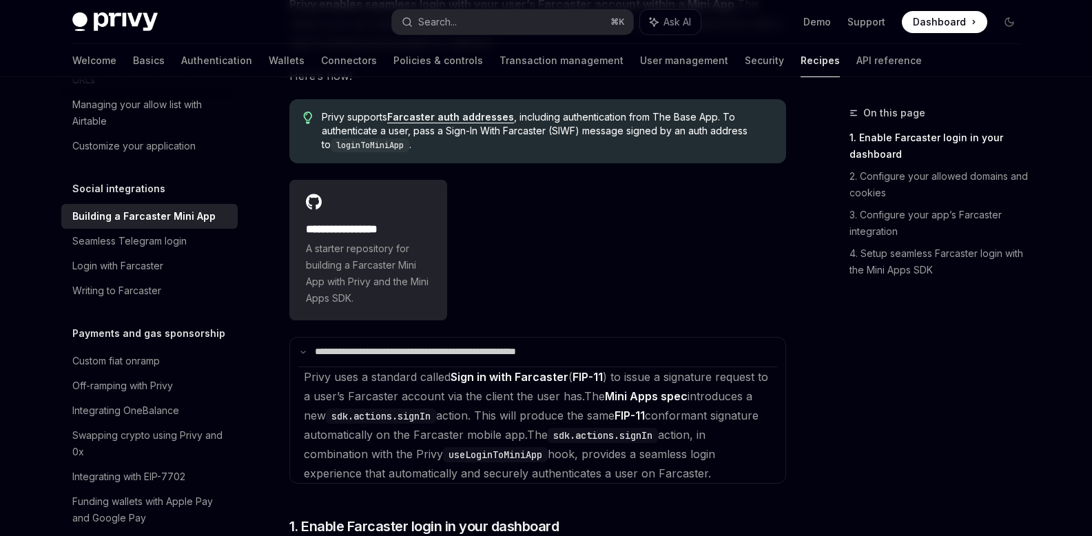
scroll to position [250, 0]
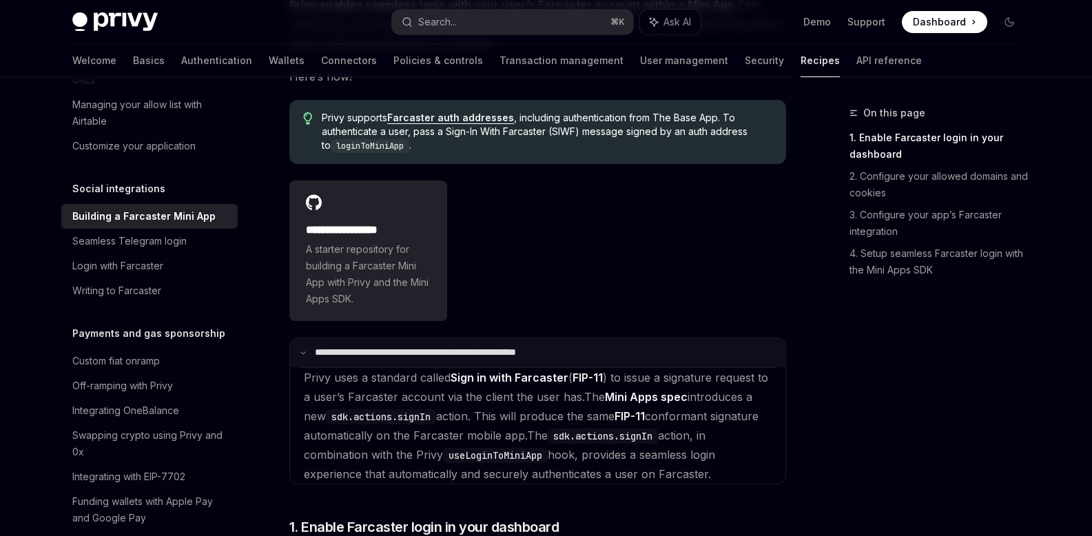
click at [408, 343] on summary "**********" at bounding box center [538, 352] width 496 height 29
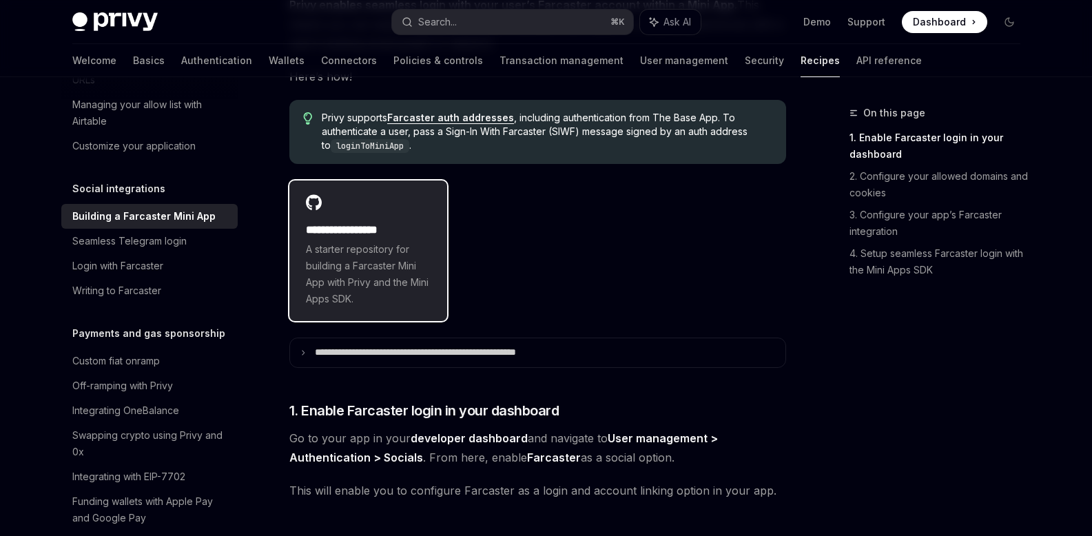
click at [393, 283] on span "A starter repository for building a Farcaster Mini App with Privy and the Mini …" at bounding box center [368, 274] width 125 height 66
click at [391, 275] on span "A starter repository for building a Farcaster Mini App with Privy and the Mini …" at bounding box center [368, 274] width 125 height 66
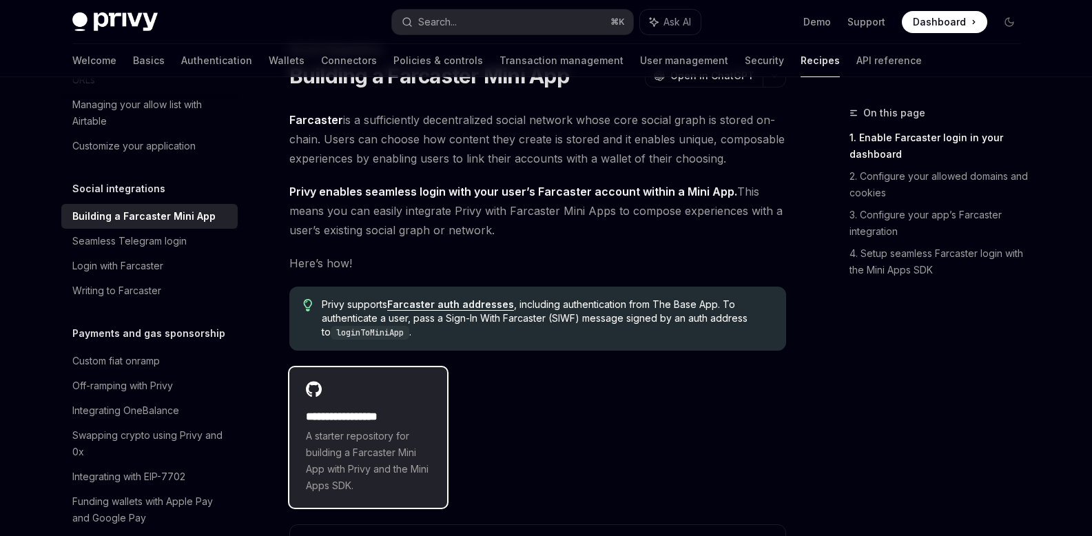
scroll to position [69, 0]
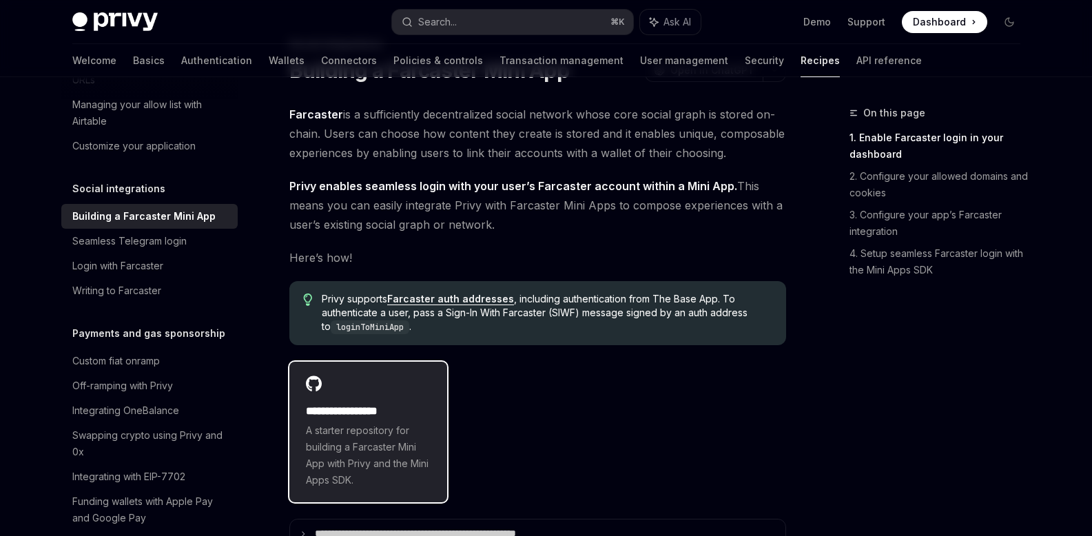
click at [403, 435] on span "A starter repository for building a Farcaster Mini App with Privy and the Mini …" at bounding box center [368, 456] width 125 height 66
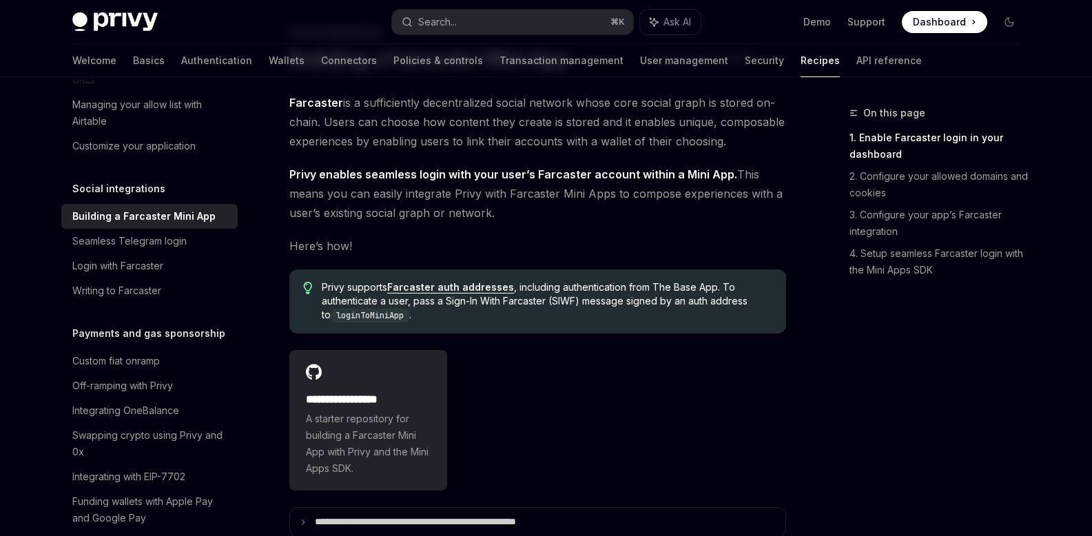
scroll to position [83, 0]
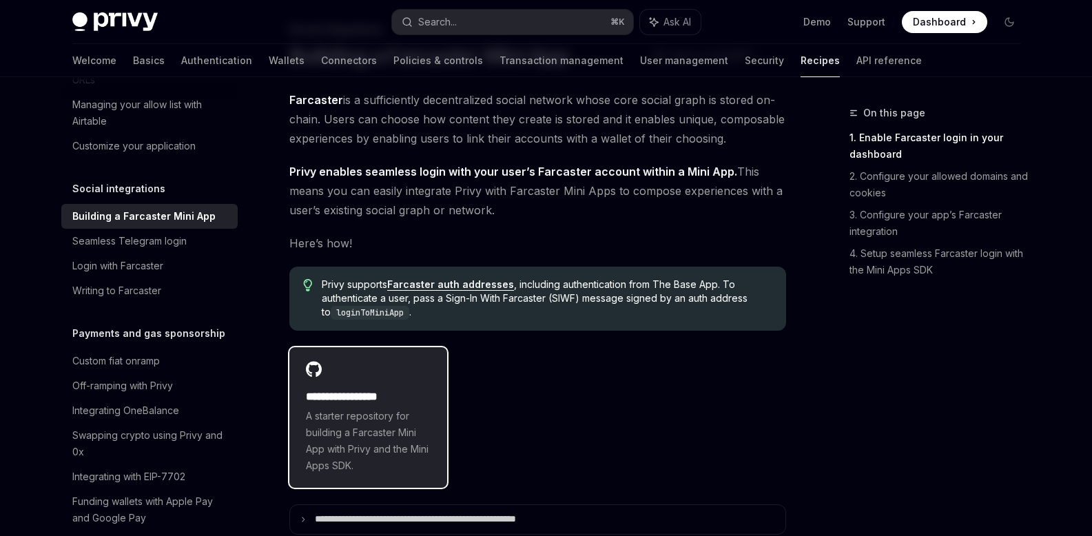
click at [354, 443] on span "A starter repository for building a Farcaster Mini App with Privy and the Mini …" at bounding box center [368, 441] width 125 height 66
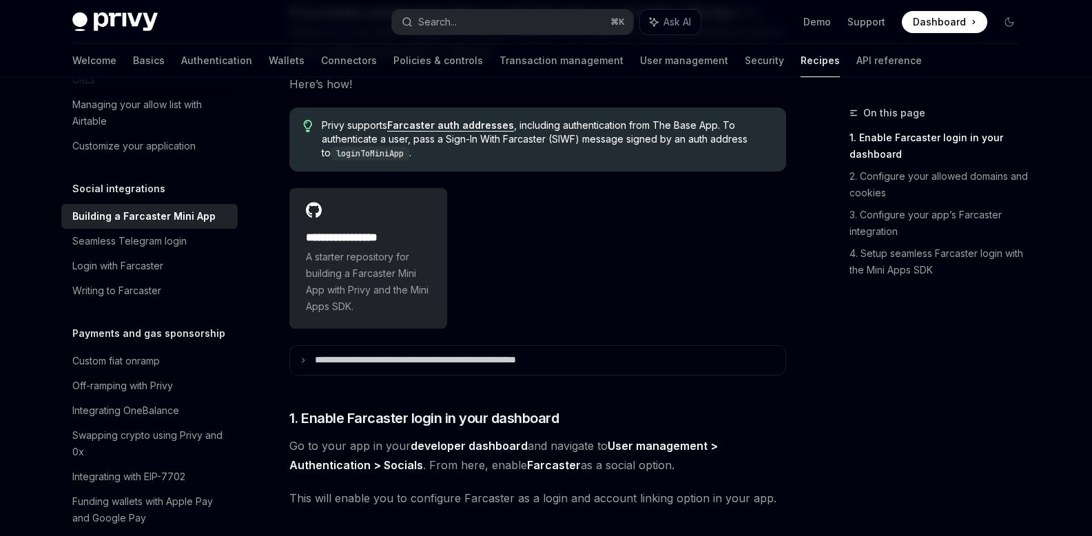
scroll to position [239, 0]
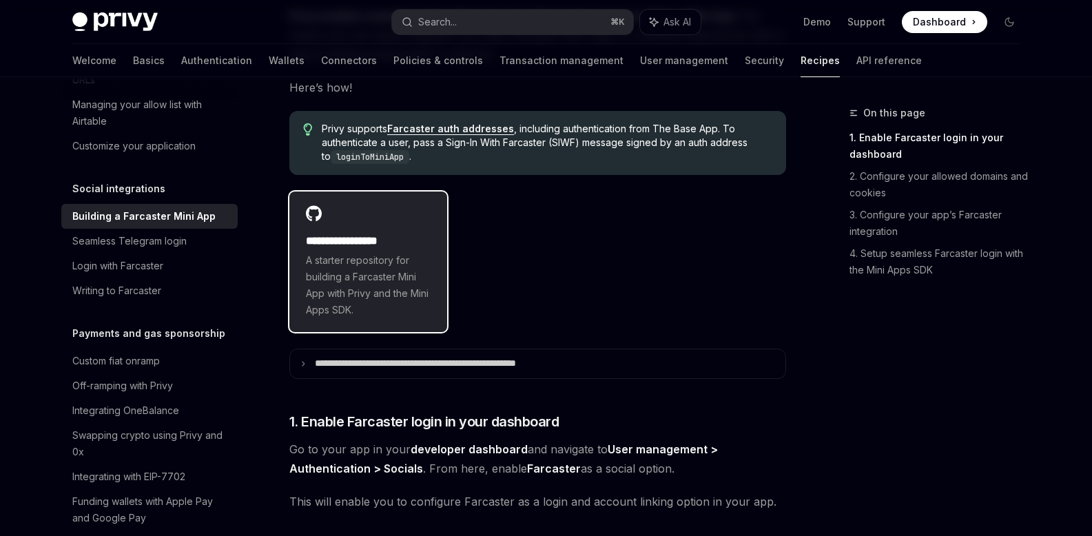
click at [312, 286] on span "A starter repository for building a Farcaster Mini App with Privy and the Mini …" at bounding box center [368, 285] width 125 height 66
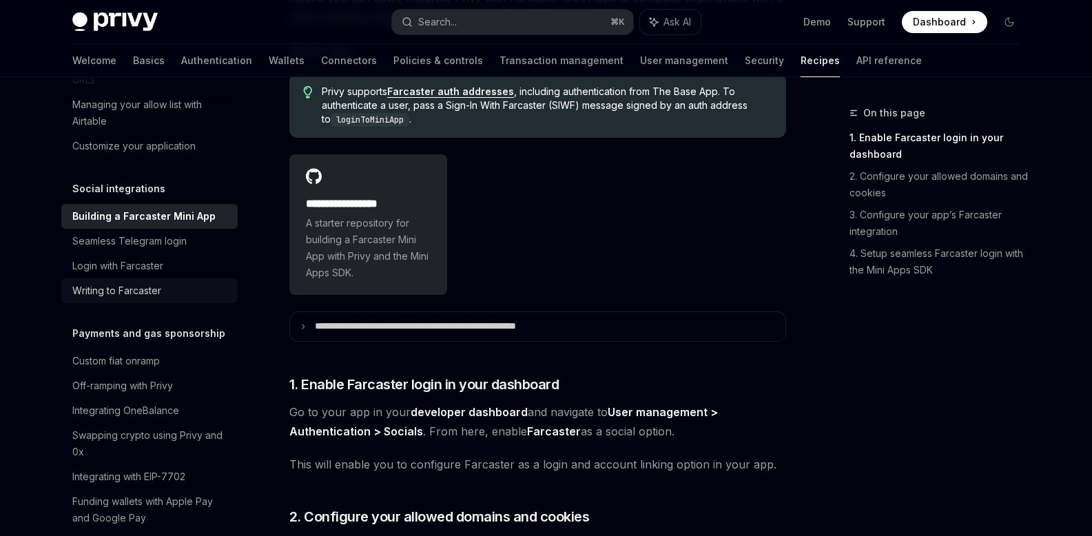
scroll to position [359, 0]
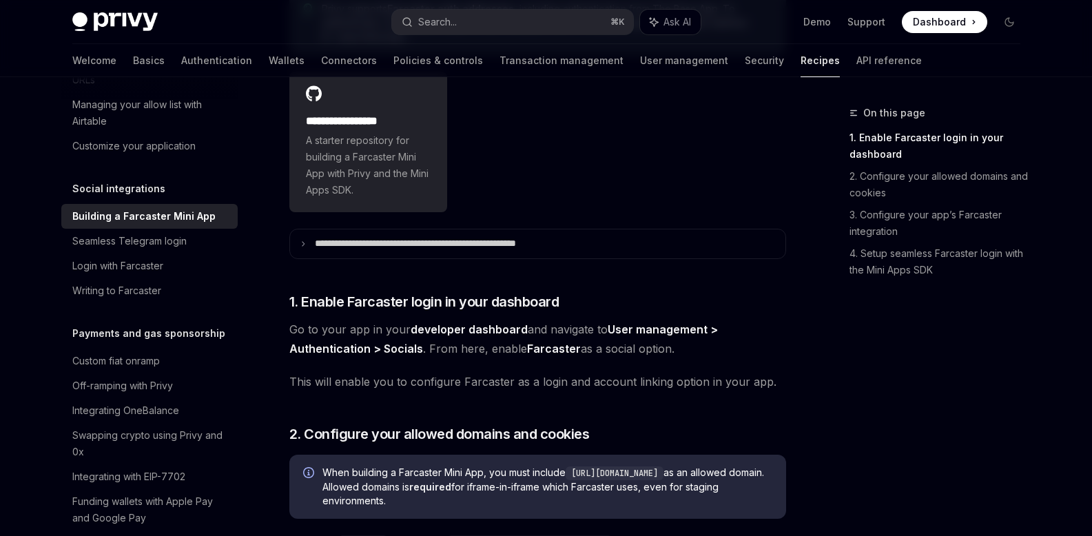
click at [155, 225] on div "Building a Farcaster Mini App" at bounding box center [143, 216] width 143 height 17
type textarea "*"
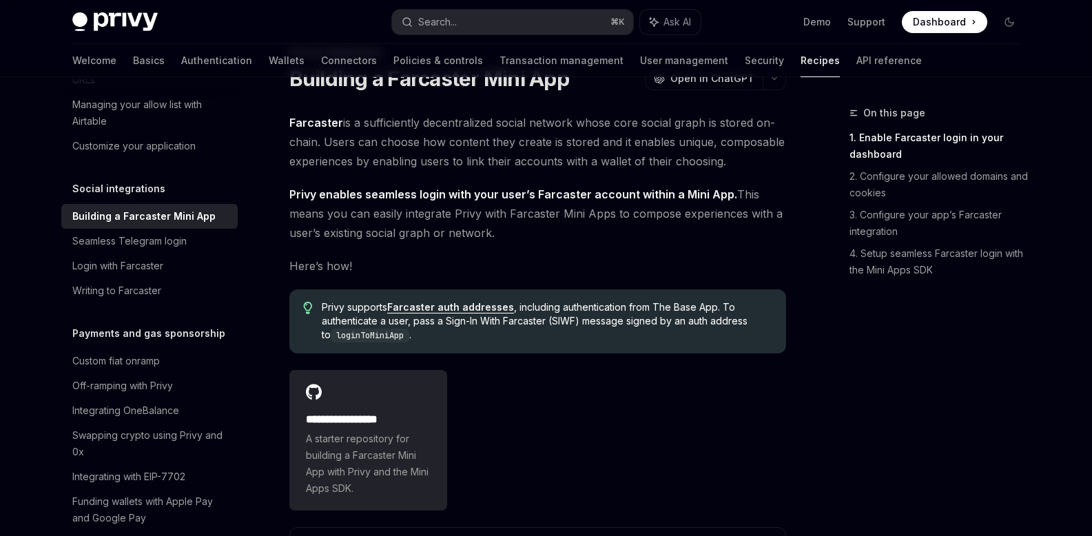
scroll to position [0, 0]
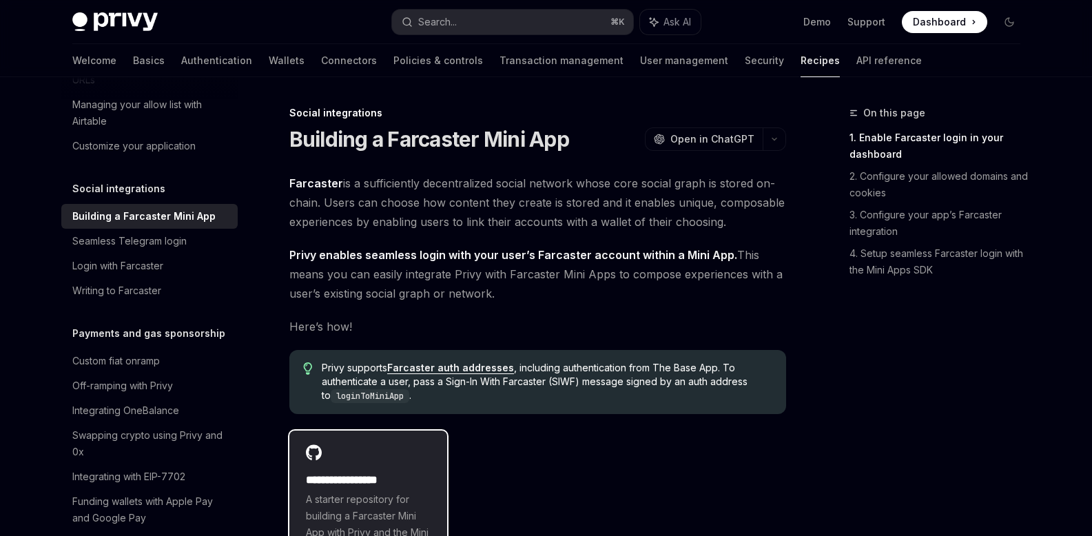
click at [377, 469] on div "**********" at bounding box center [368, 501] width 159 height 141
